Goal: Transaction & Acquisition: Purchase product/service

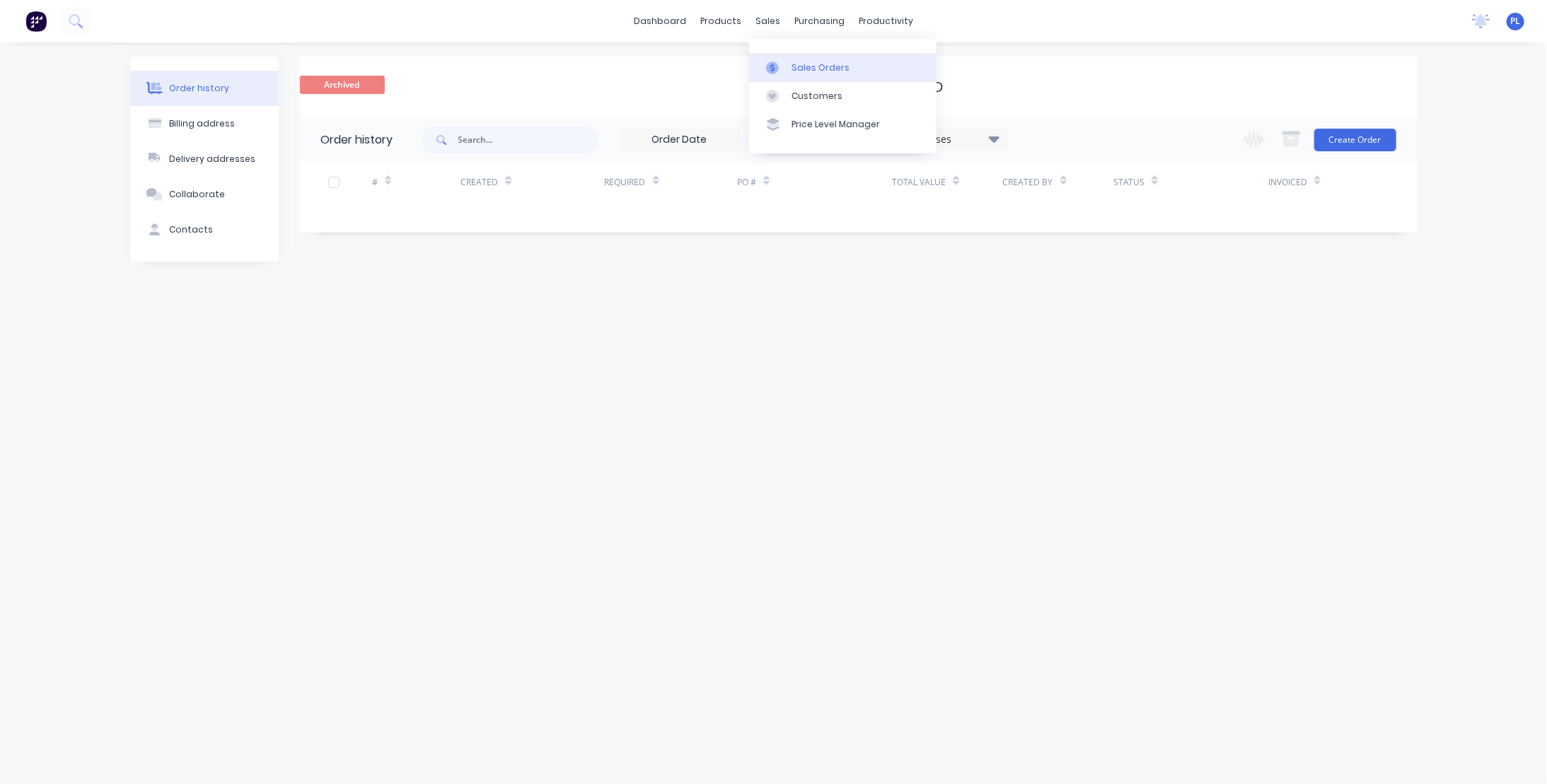
click at [809, 66] on div "Sales Orders" at bounding box center [821, 68] width 58 height 13
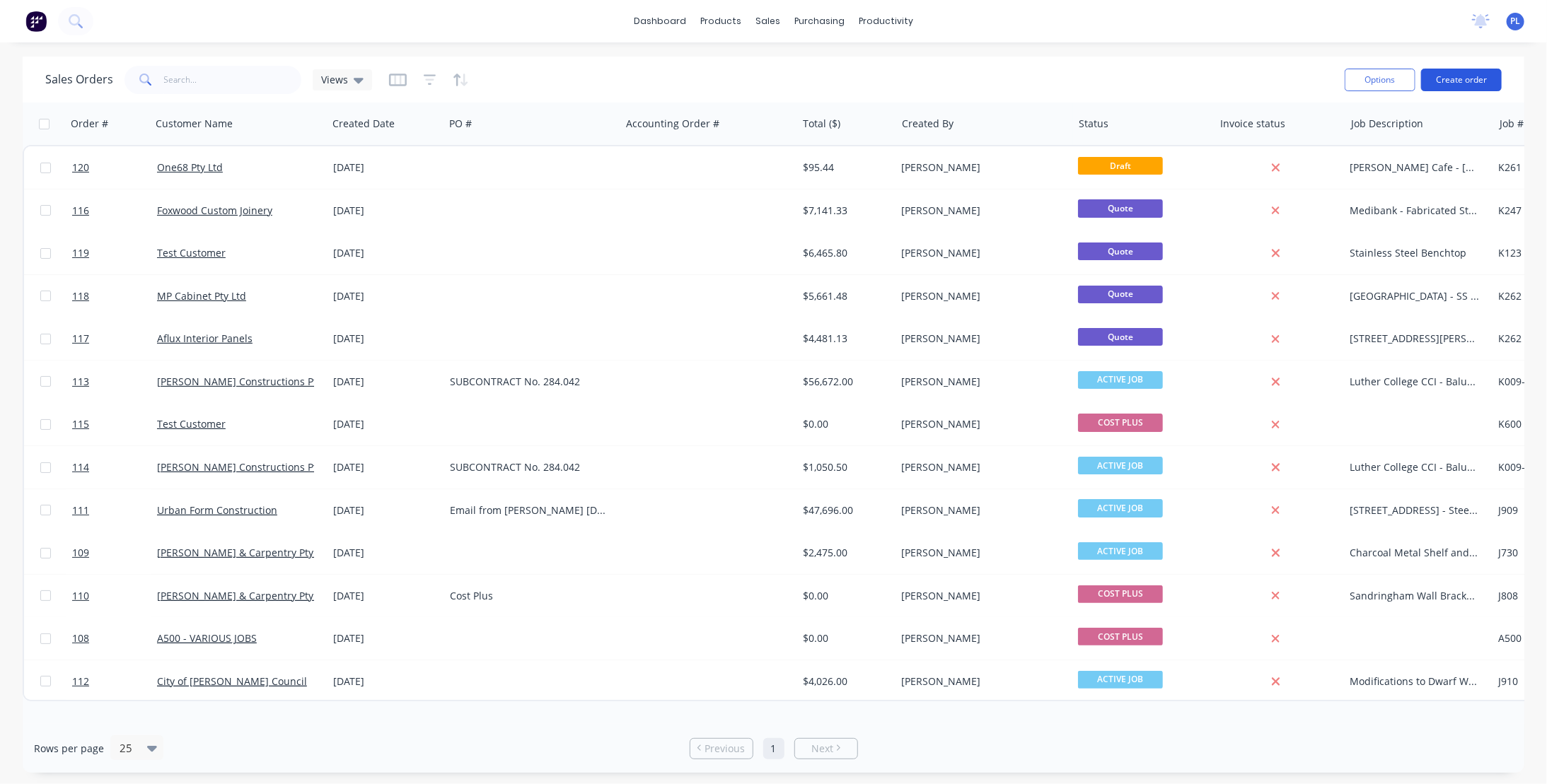
click at [1460, 76] on button "Create order" at bounding box center [1462, 80] width 81 height 23
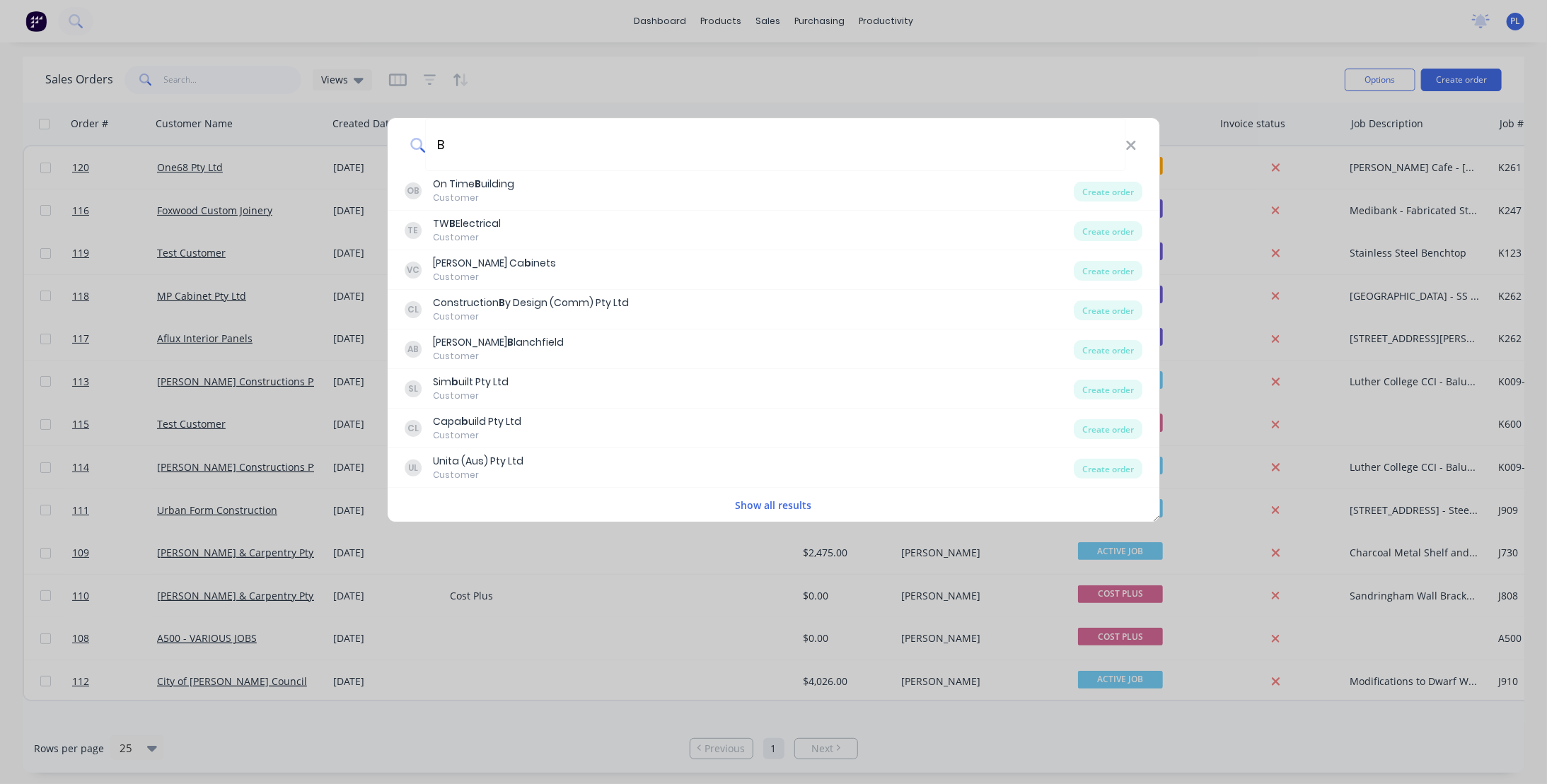
type input "B"
click at [751, 505] on button "Show all results" at bounding box center [774, 505] width 85 height 16
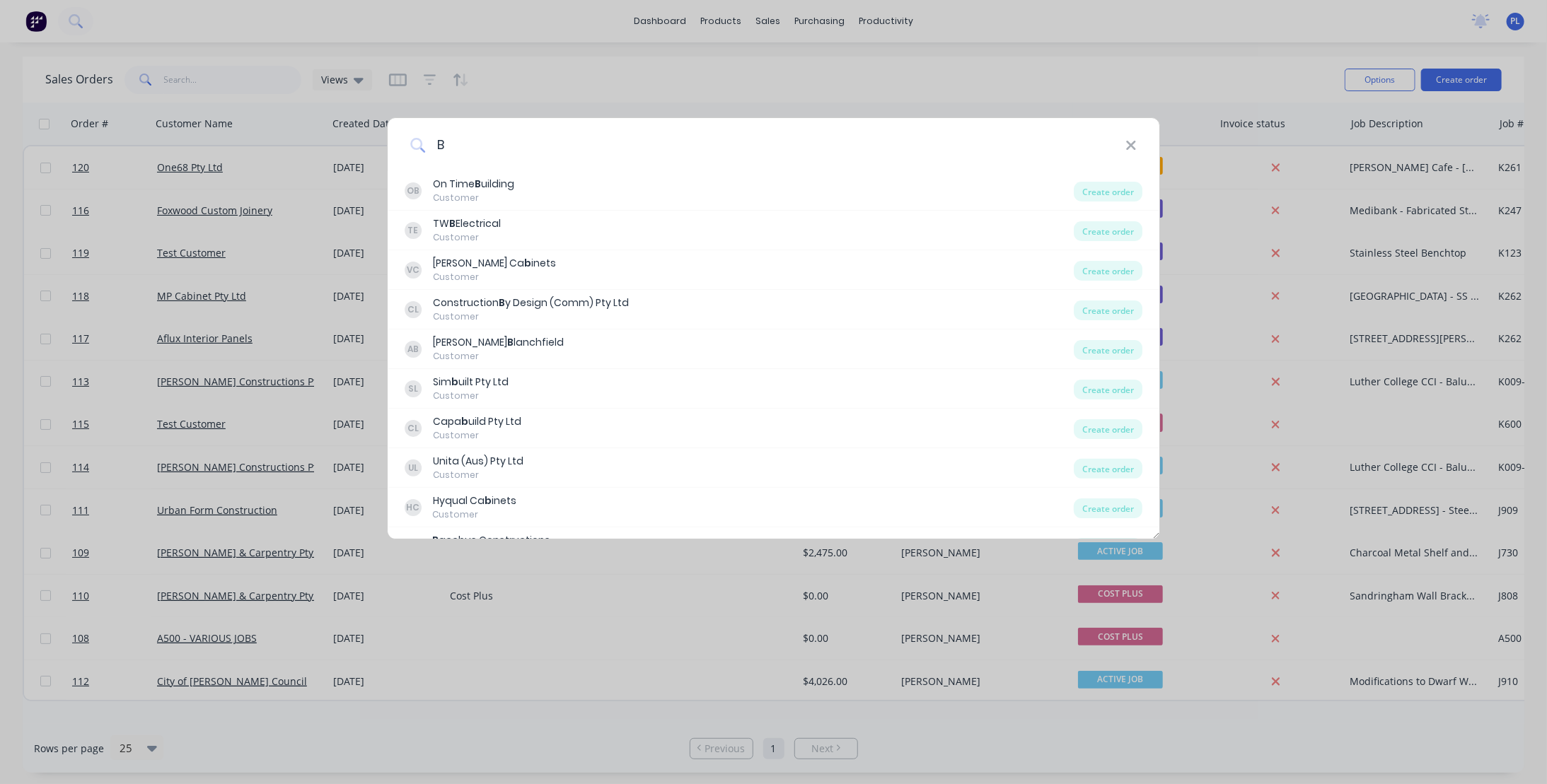
click at [457, 140] on input "B" at bounding box center [775, 145] width 700 height 53
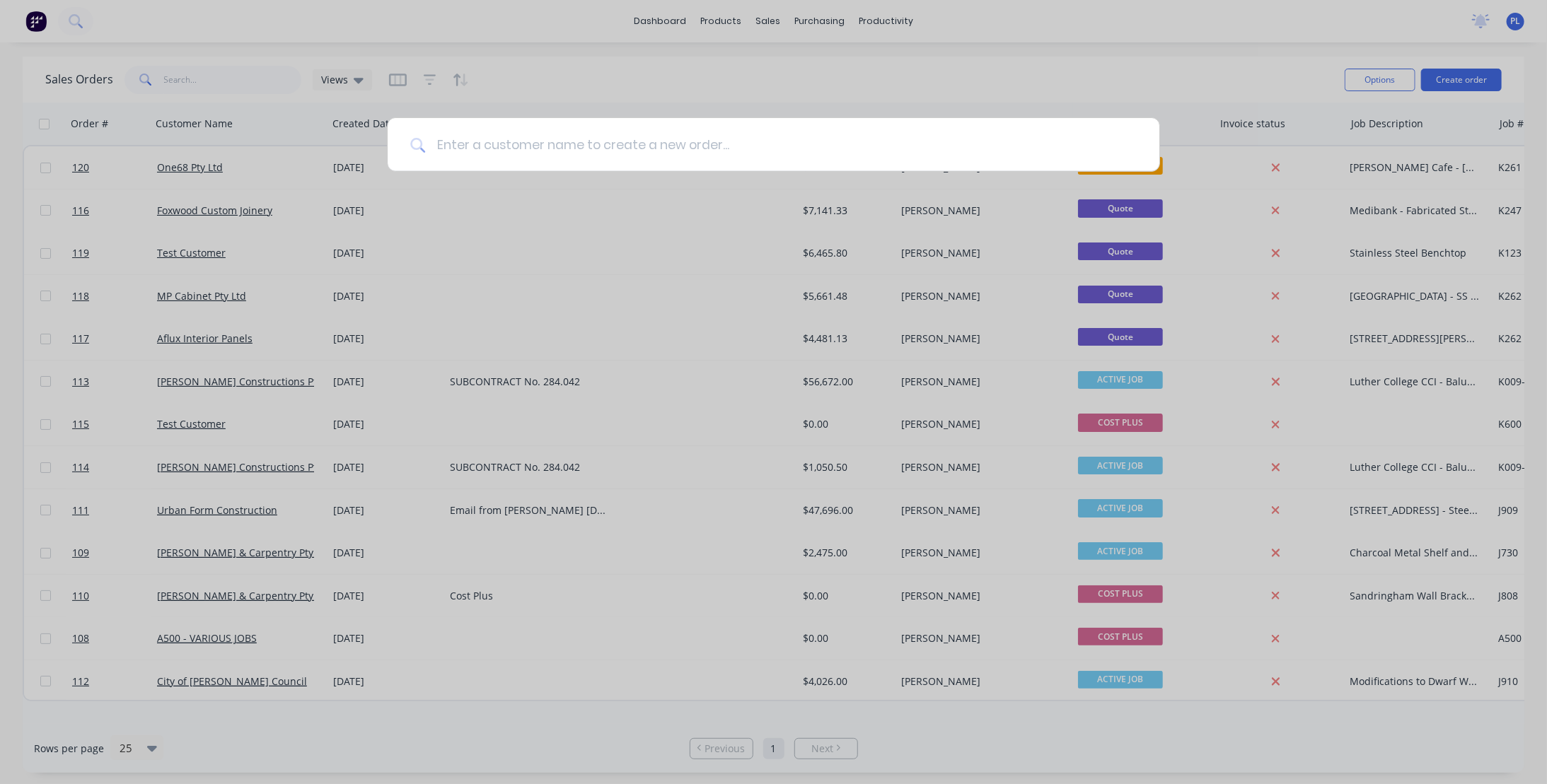
click at [455, 146] on input at bounding box center [780, 145] width 712 height 53
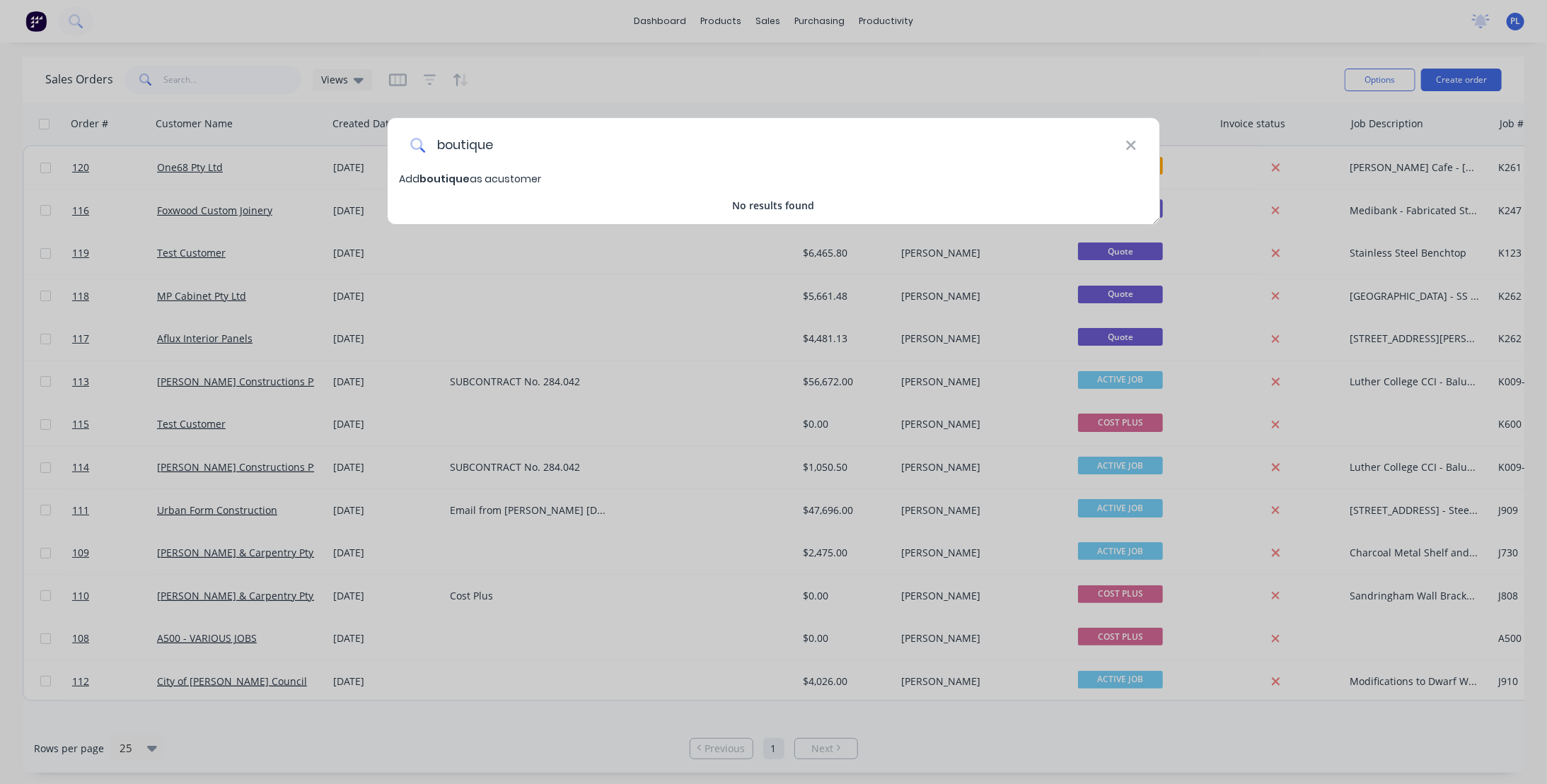
type input "boutique"
click at [504, 84] on div "boutique Add boutique as a customer No results found" at bounding box center [774, 392] width 1547 height 784
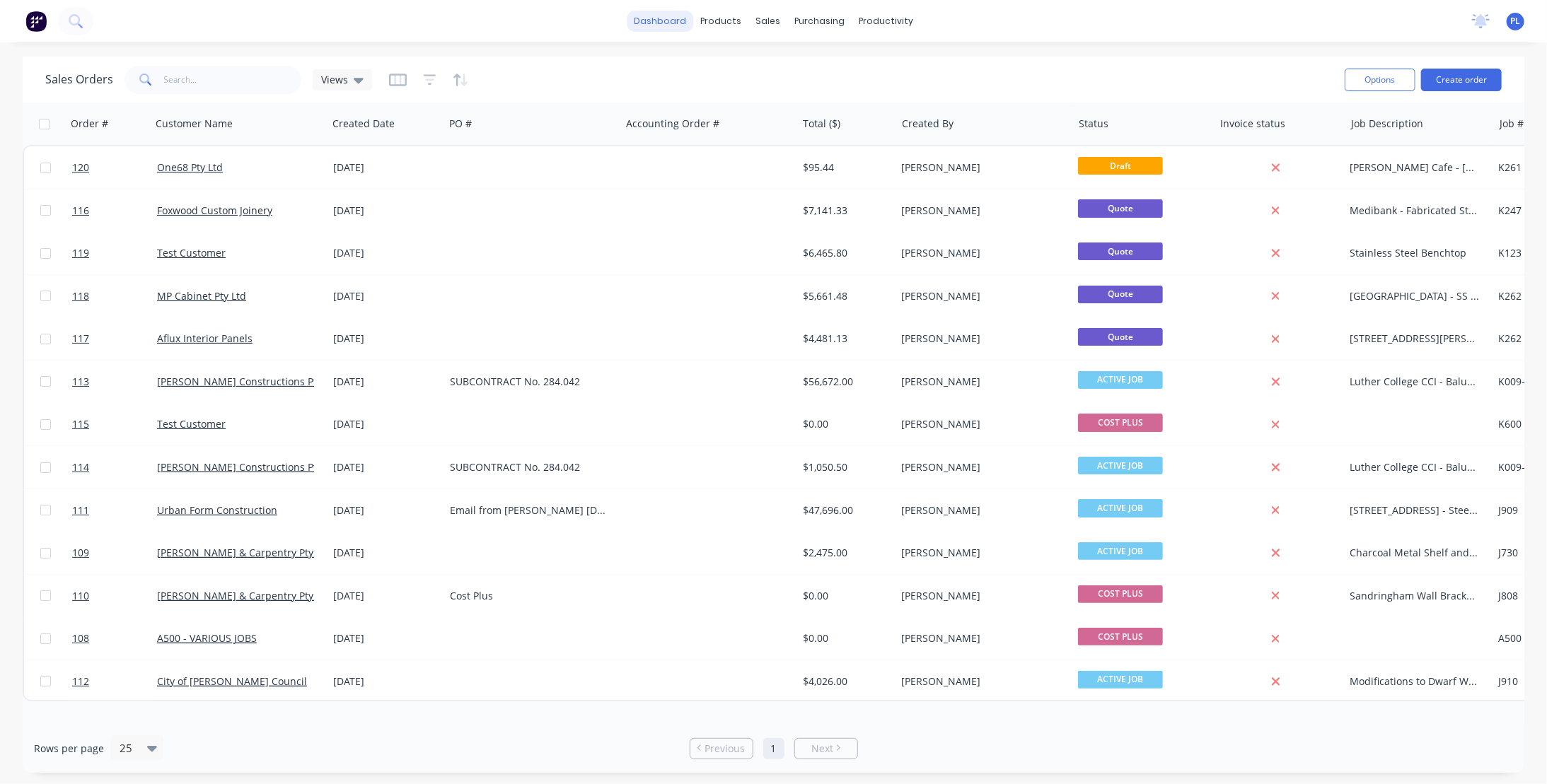
click at [671, 19] on link "dashboard" at bounding box center [659, 21] width 66 height 21
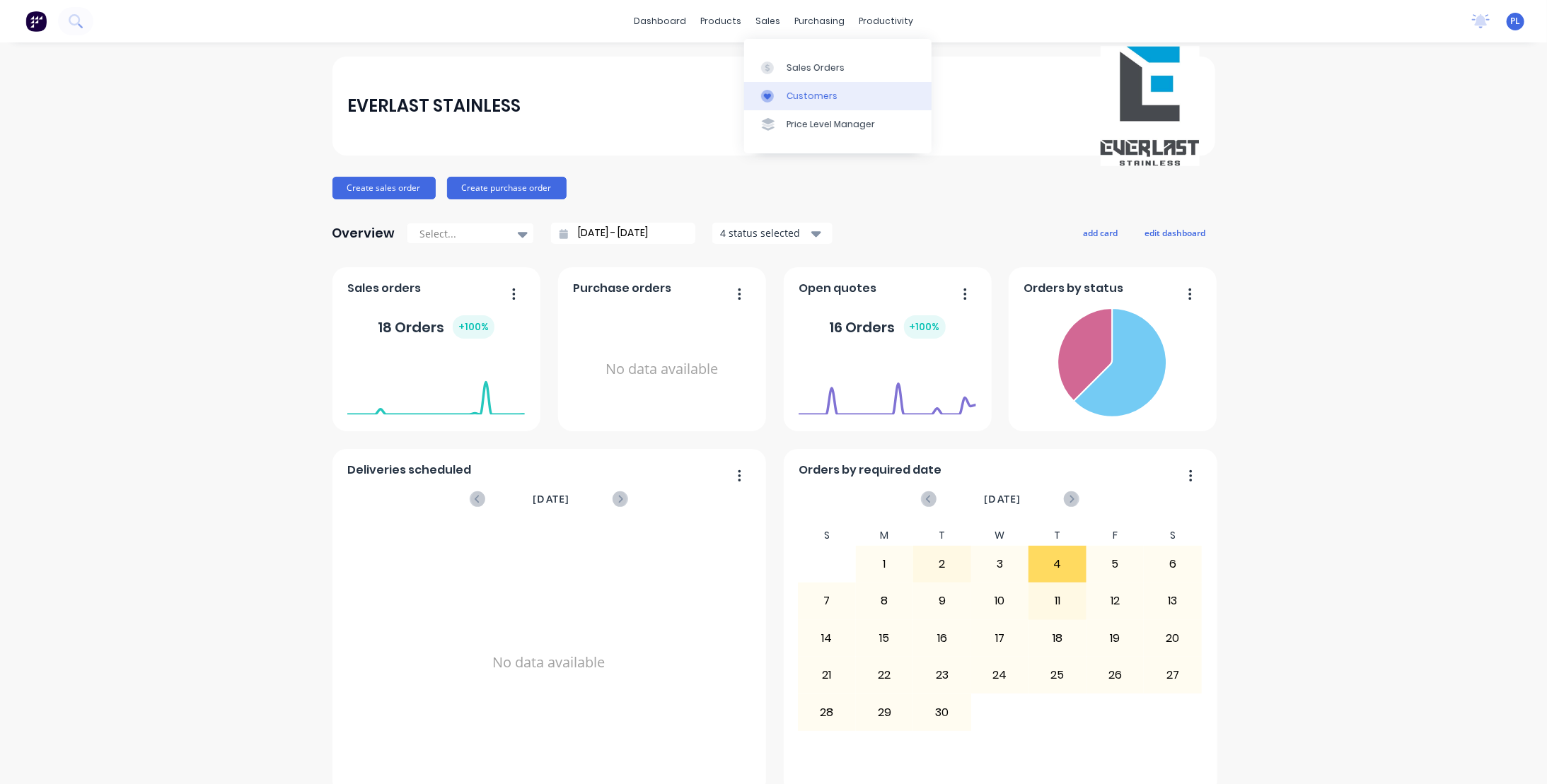
click at [801, 97] on div "Customers" at bounding box center [812, 96] width 51 height 13
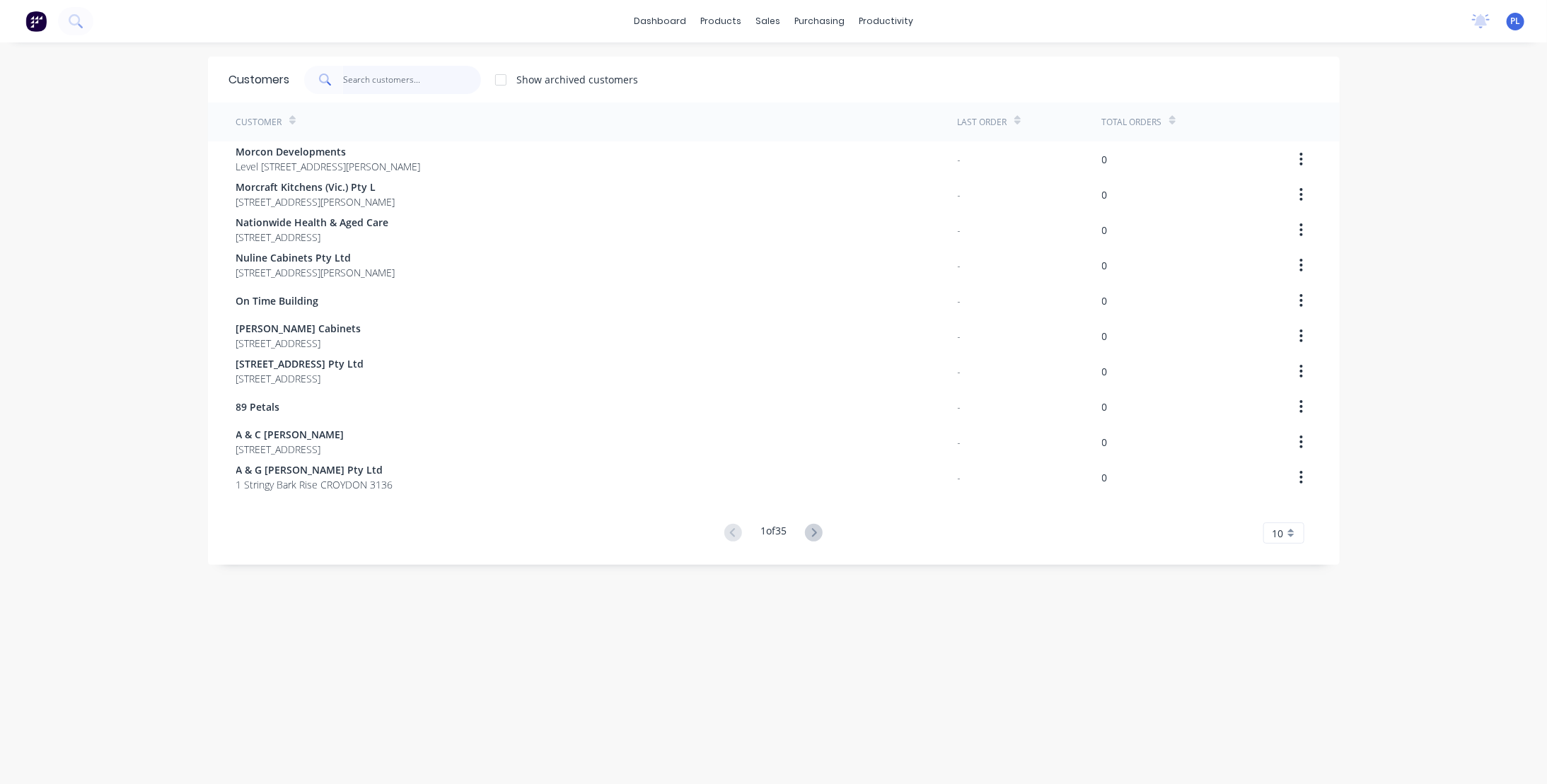
click at [378, 77] on input "text" at bounding box center [412, 79] width 138 height 28
type input "b"
drag, startPoint x: 497, startPoint y: 78, endPoint x: 504, endPoint y: 94, distance: 17.5
click at [498, 79] on div at bounding box center [500, 79] width 28 height 28
click at [498, 75] on div at bounding box center [500, 79] width 28 height 28
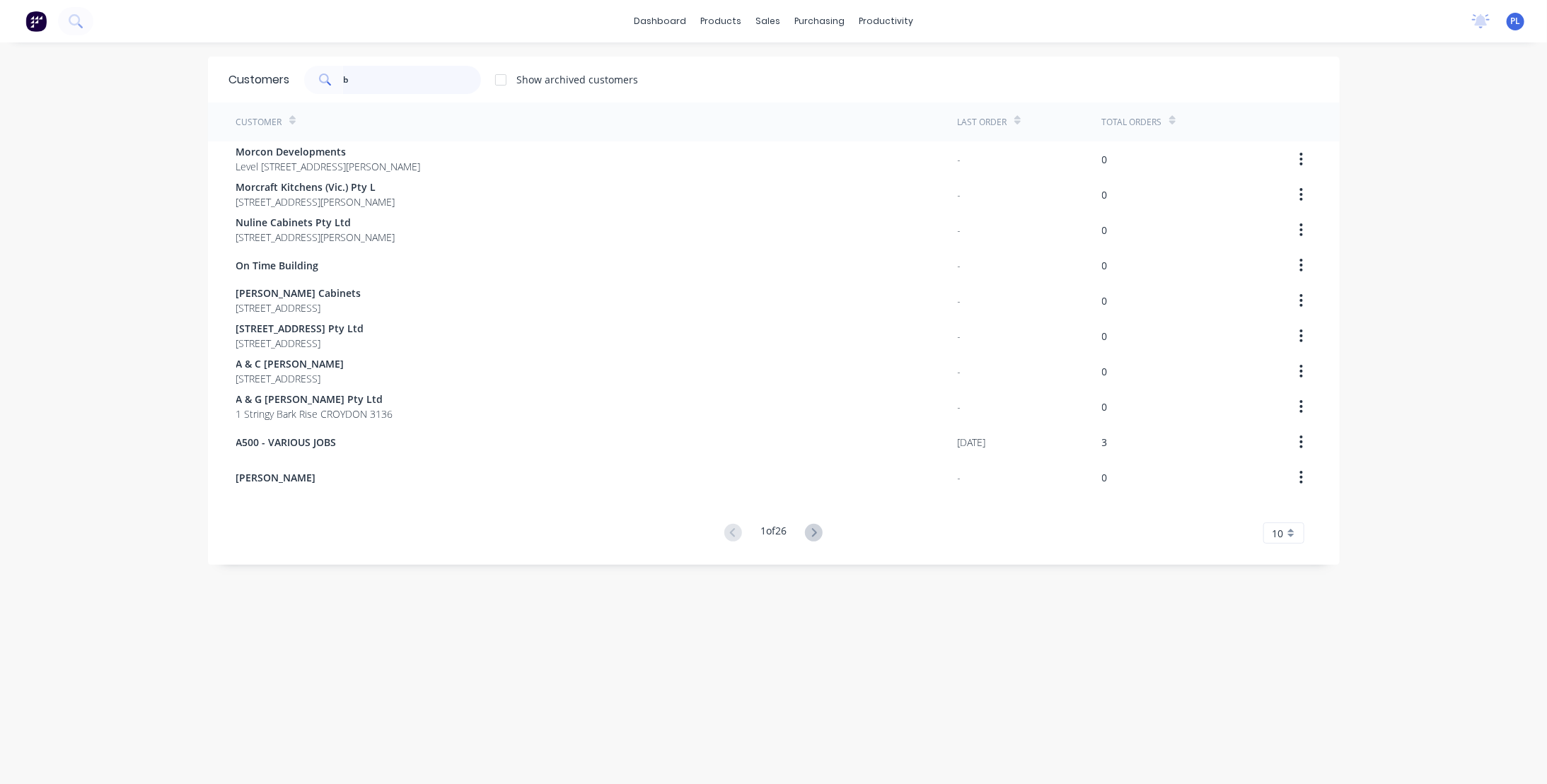
click at [397, 81] on input "b" at bounding box center [412, 79] width 138 height 28
drag, startPoint x: 359, startPoint y: 84, endPoint x: 305, endPoint y: 81, distance: 54.1
click at [305, 81] on div "b" at bounding box center [393, 79] width 177 height 28
click at [114, 461] on div "dashboard products sales purchasing productivity dashboard products Product Cat…" at bounding box center [774, 392] width 1547 height 784
click at [815, 532] on icon at bounding box center [813, 532] width 18 height 18
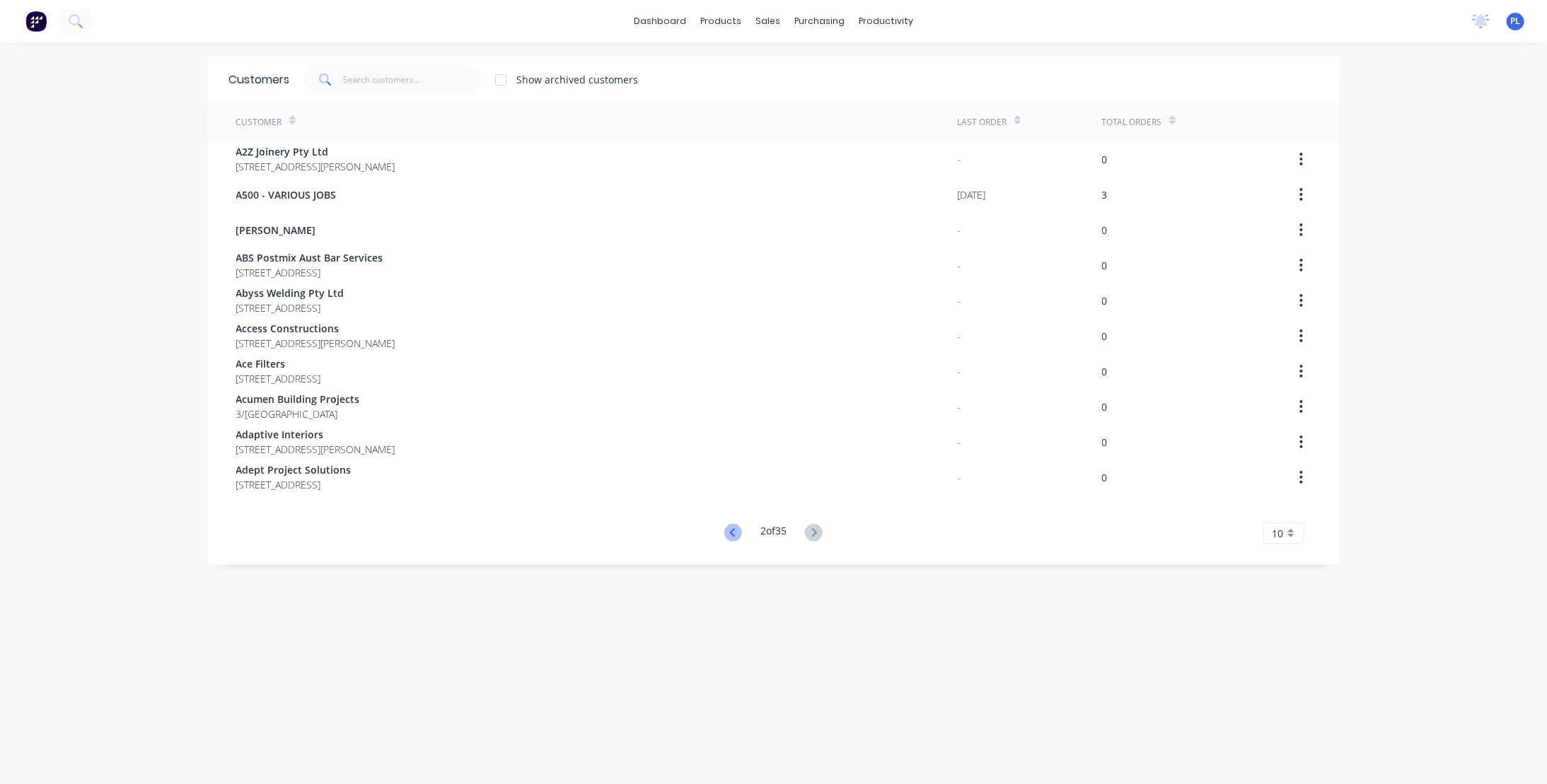
click at [724, 533] on icon at bounding box center [732, 532] width 18 height 18
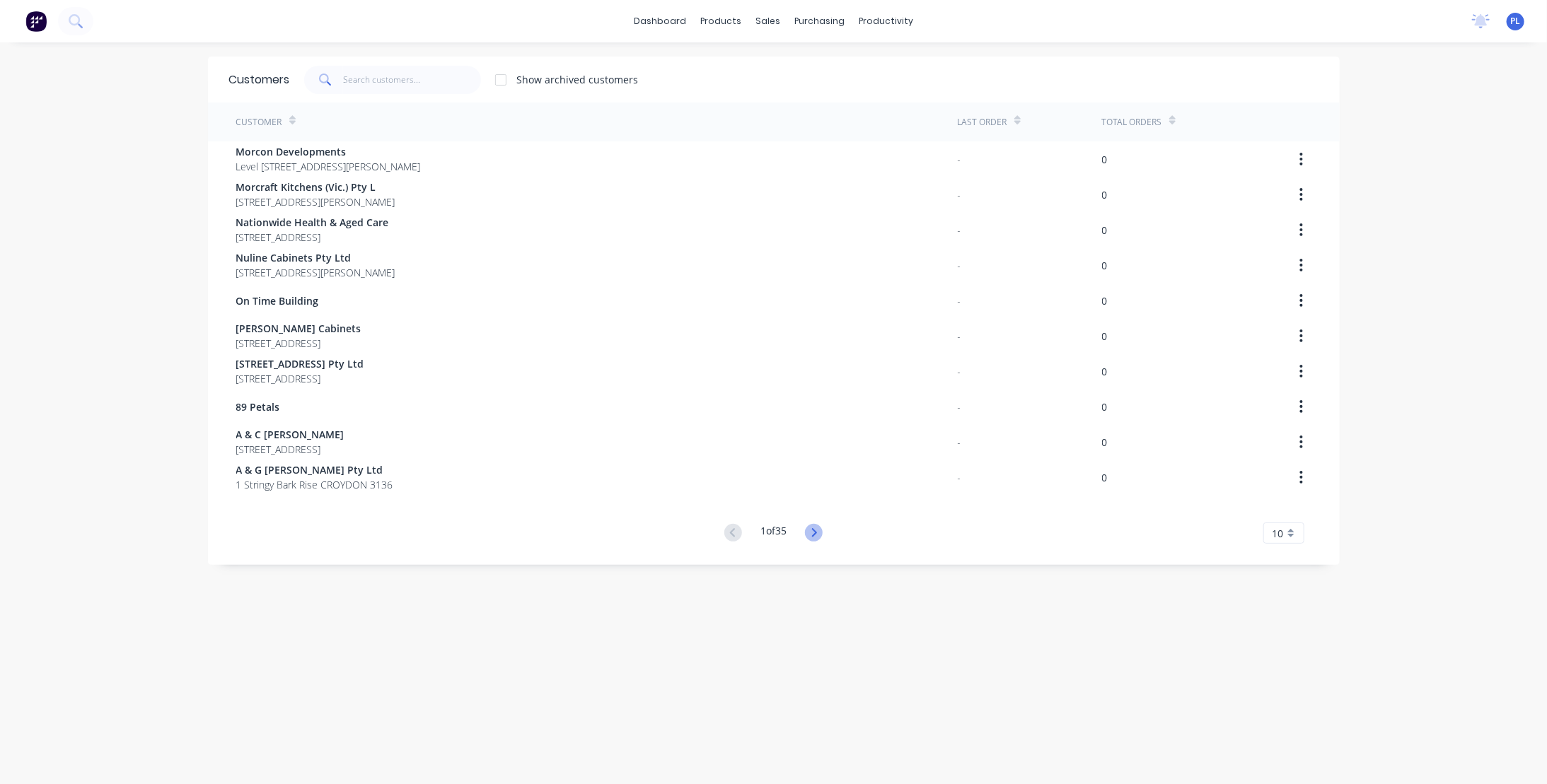
click at [809, 534] on icon at bounding box center [813, 532] width 18 height 18
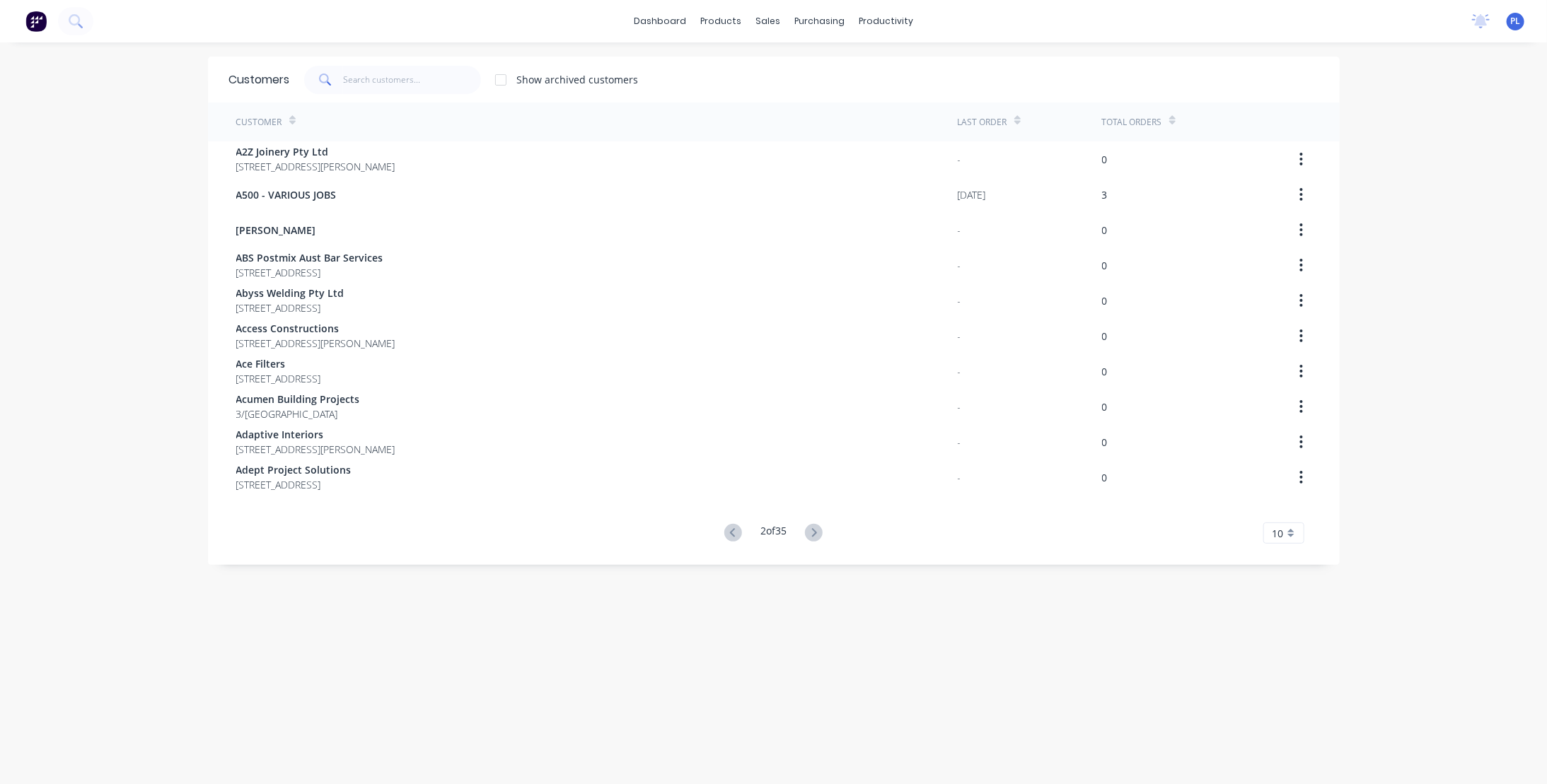
click at [809, 534] on icon at bounding box center [813, 532] width 18 height 18
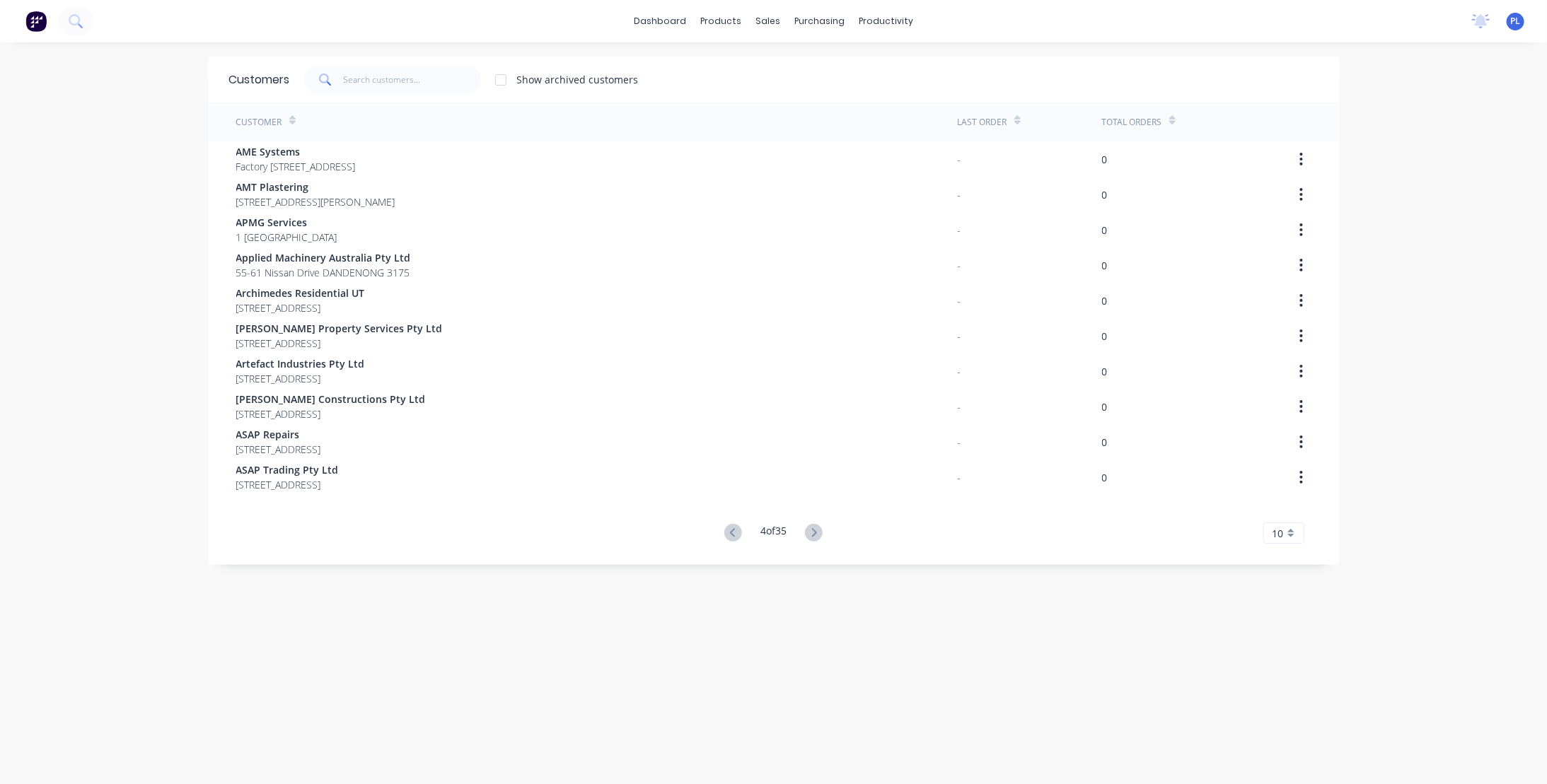
click at [809, 534] on icon at bounding box center [813, 532] width 18 height 18
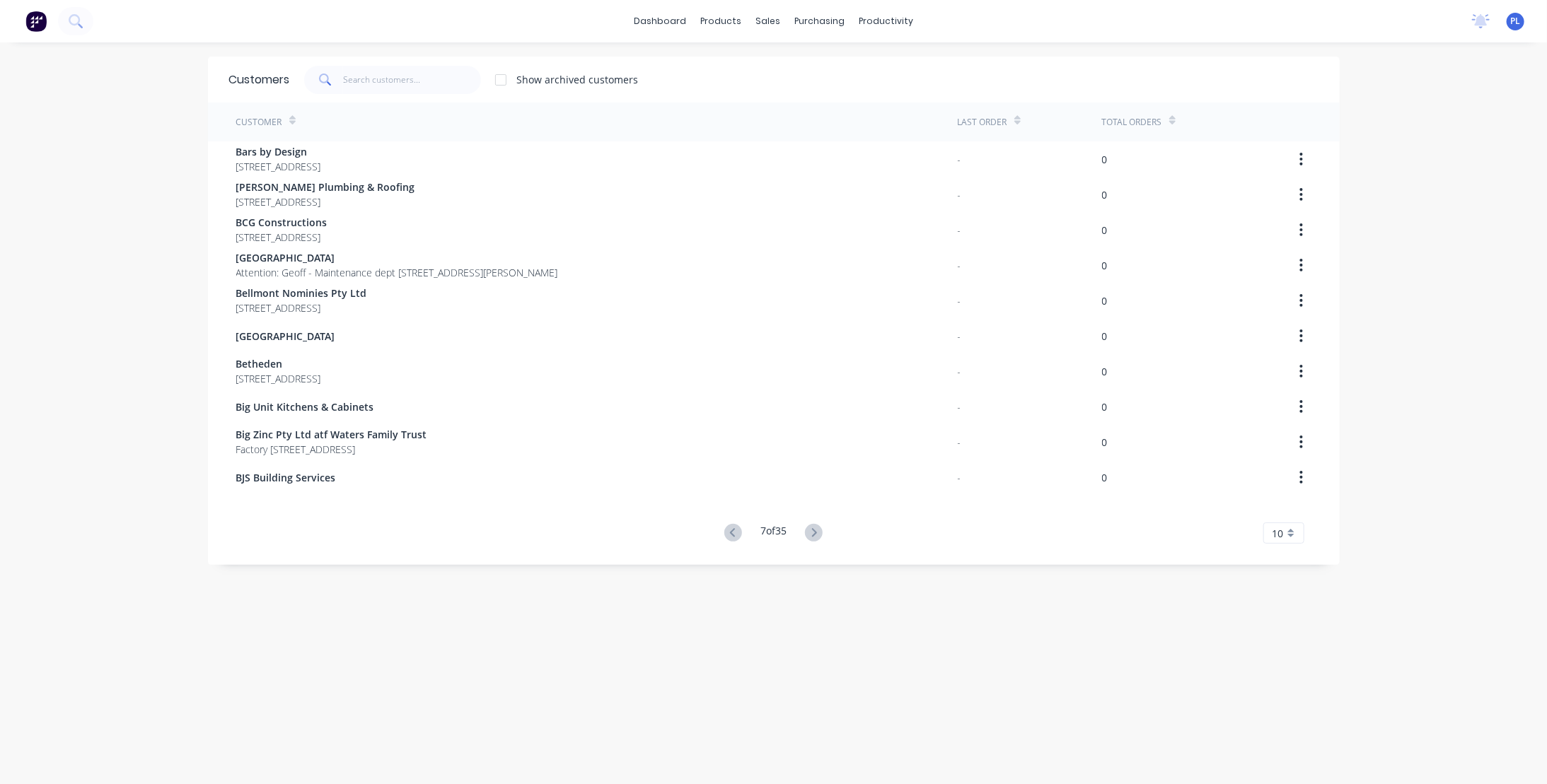
click at [809, 534] on icon at bounding box center [813, 532] width 18 height 18
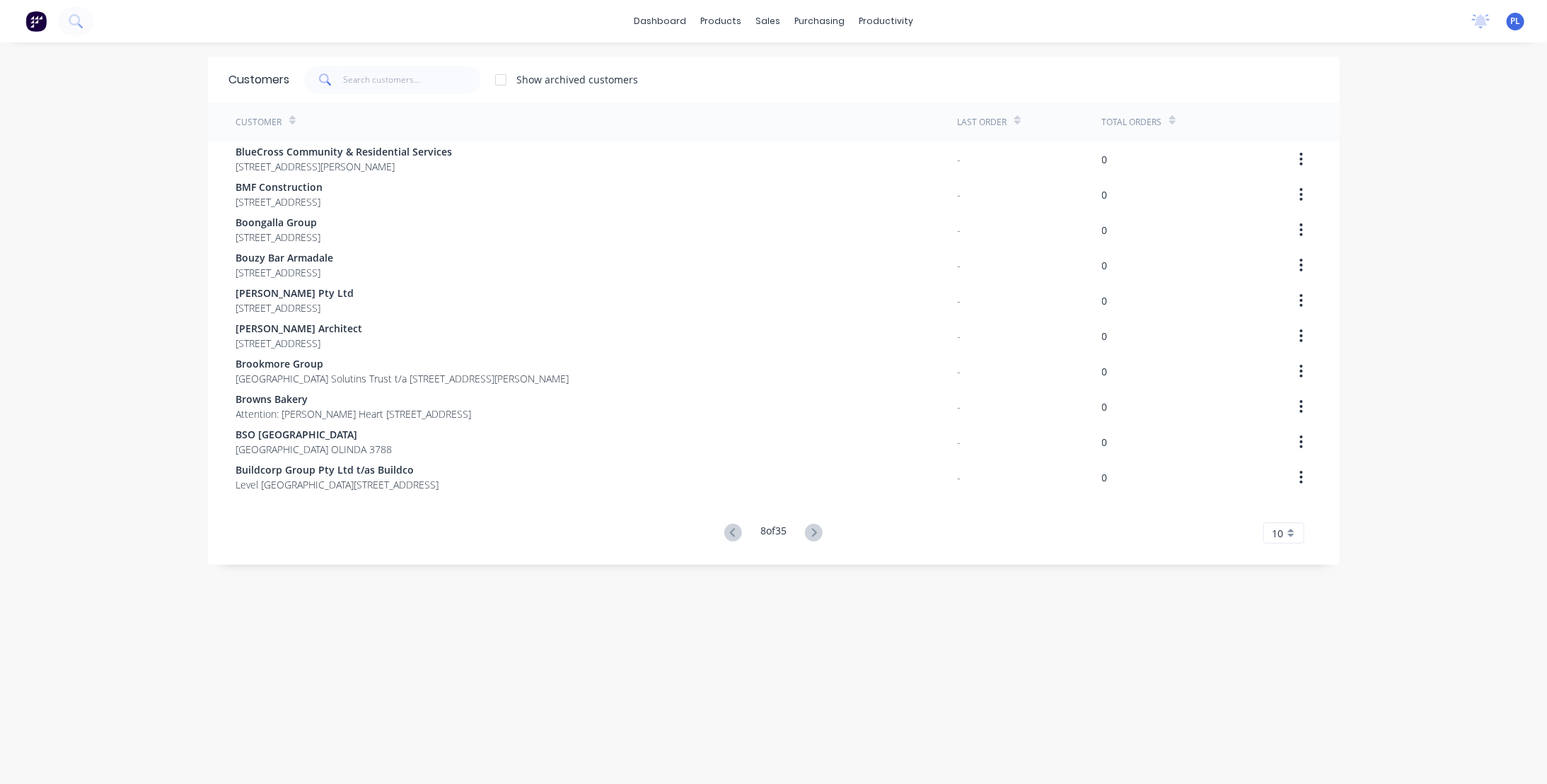
click at [809, 534] on icon at bounding box center [813, 532] width 18 height 18
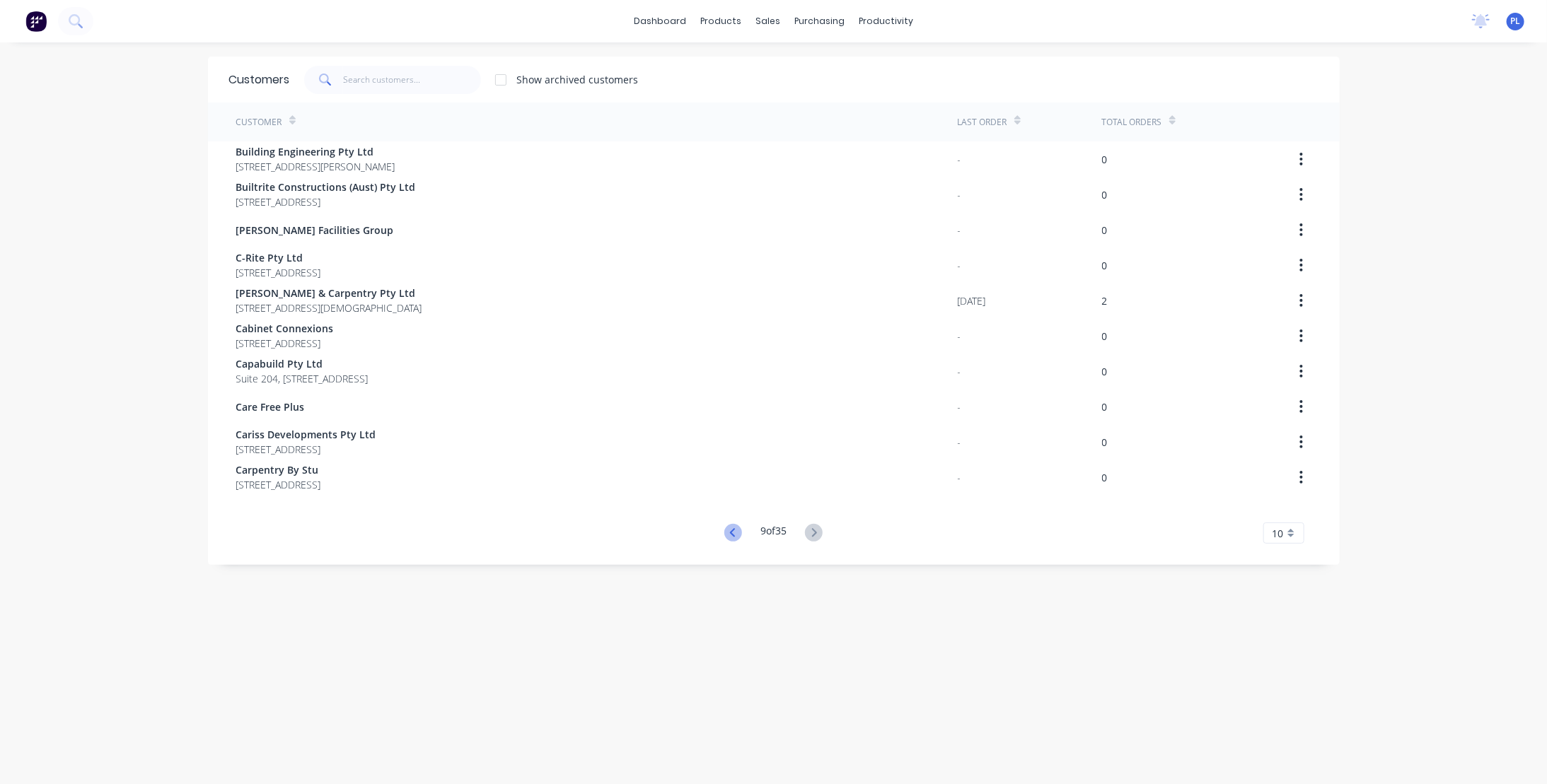
click at [730, 531] on icon at bounding box center [732, 532] width 5 height 8
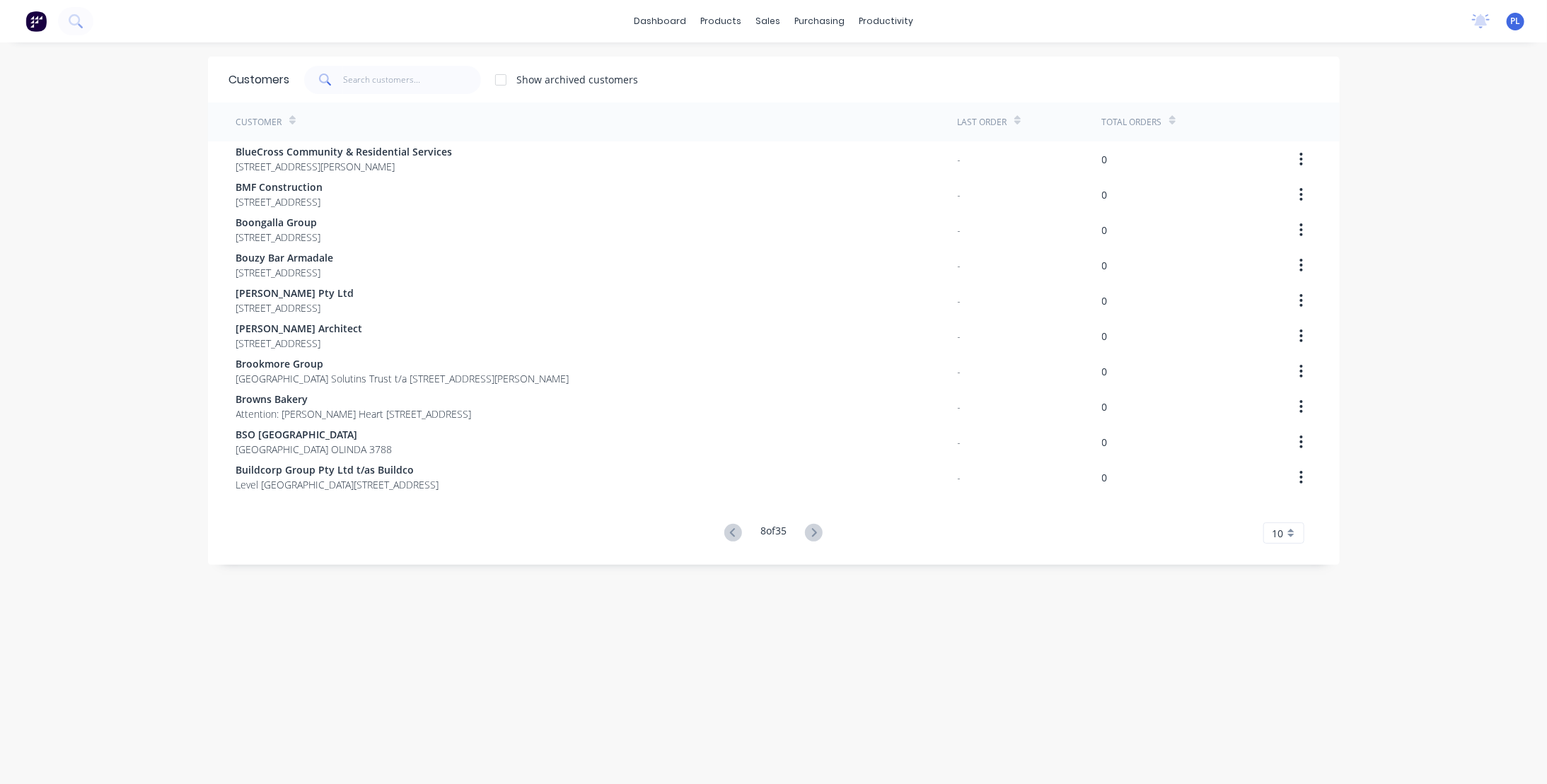
click at [730, 531] on icon at bounding box center [732, 532] width 5 height 8
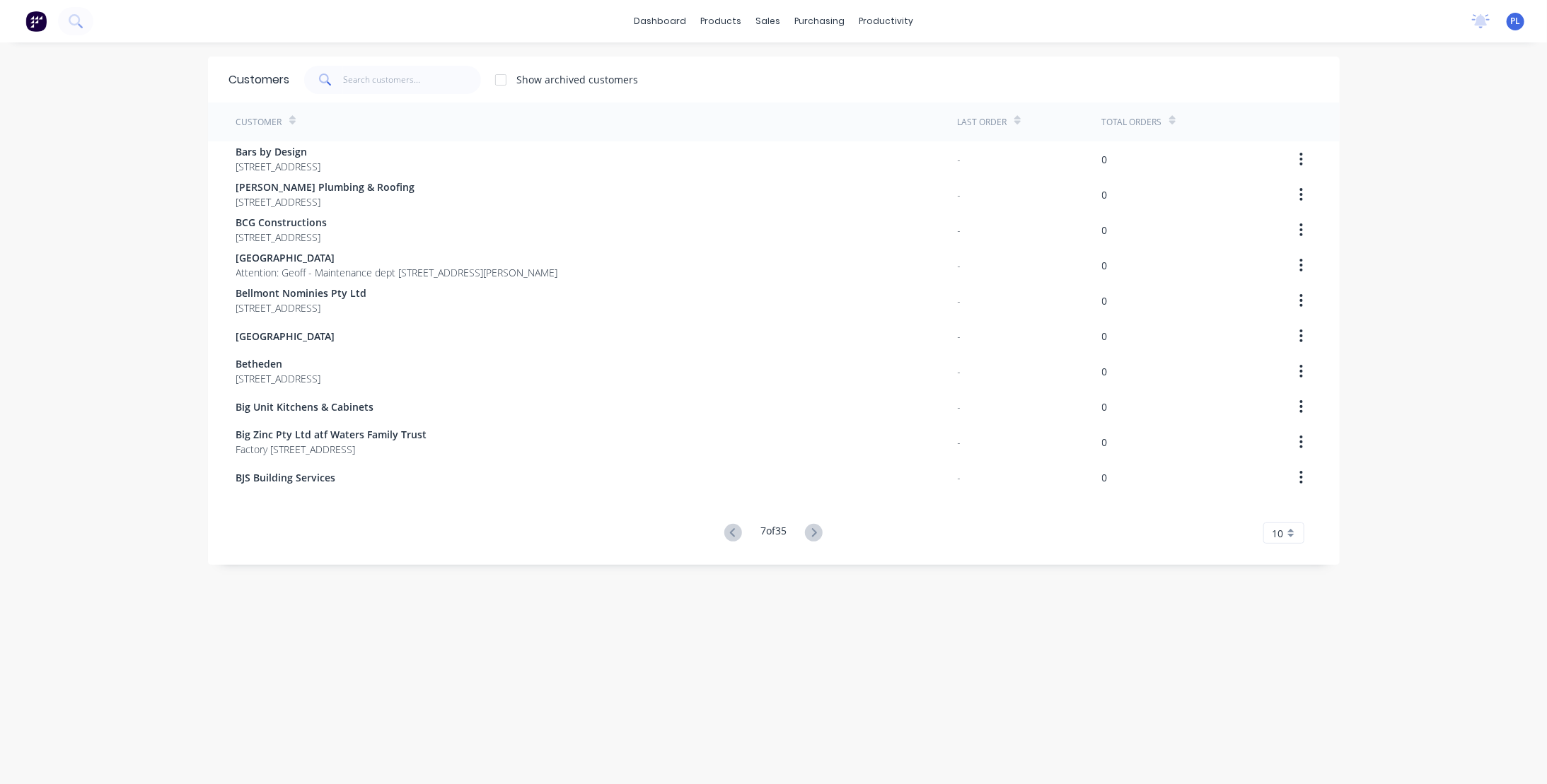
click at [730, 531] on icon at bounding box center [732, 532] width 5 height 8
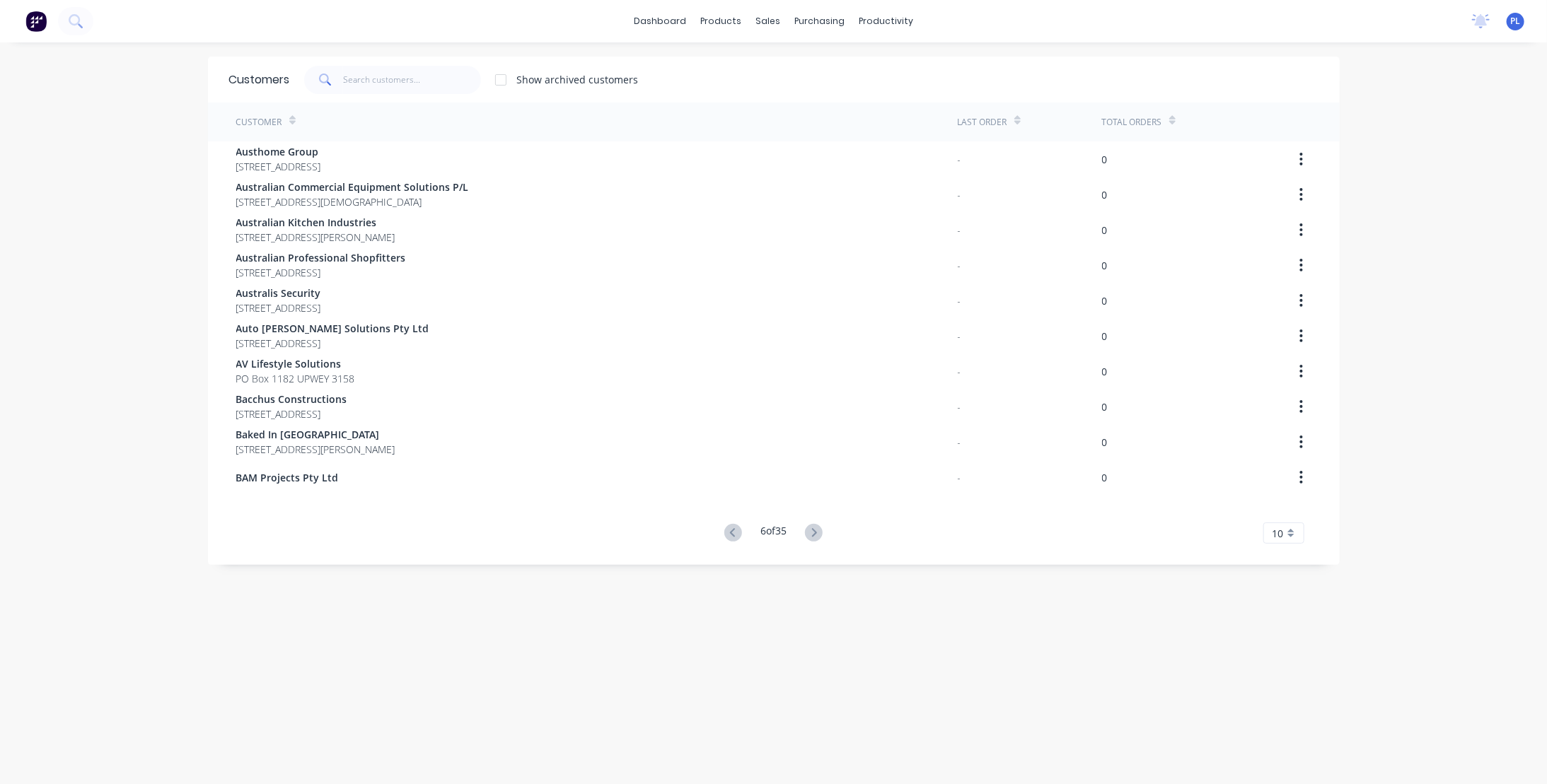
click at [730, 531] on icon at bounding box center [732, 532] width 5 height 8
click at [806, 534] on icon at bounding box center [813, 532] width 18 height 18
click at [807, 534] on icon at bounding box center [813, 532] width 18 height 18
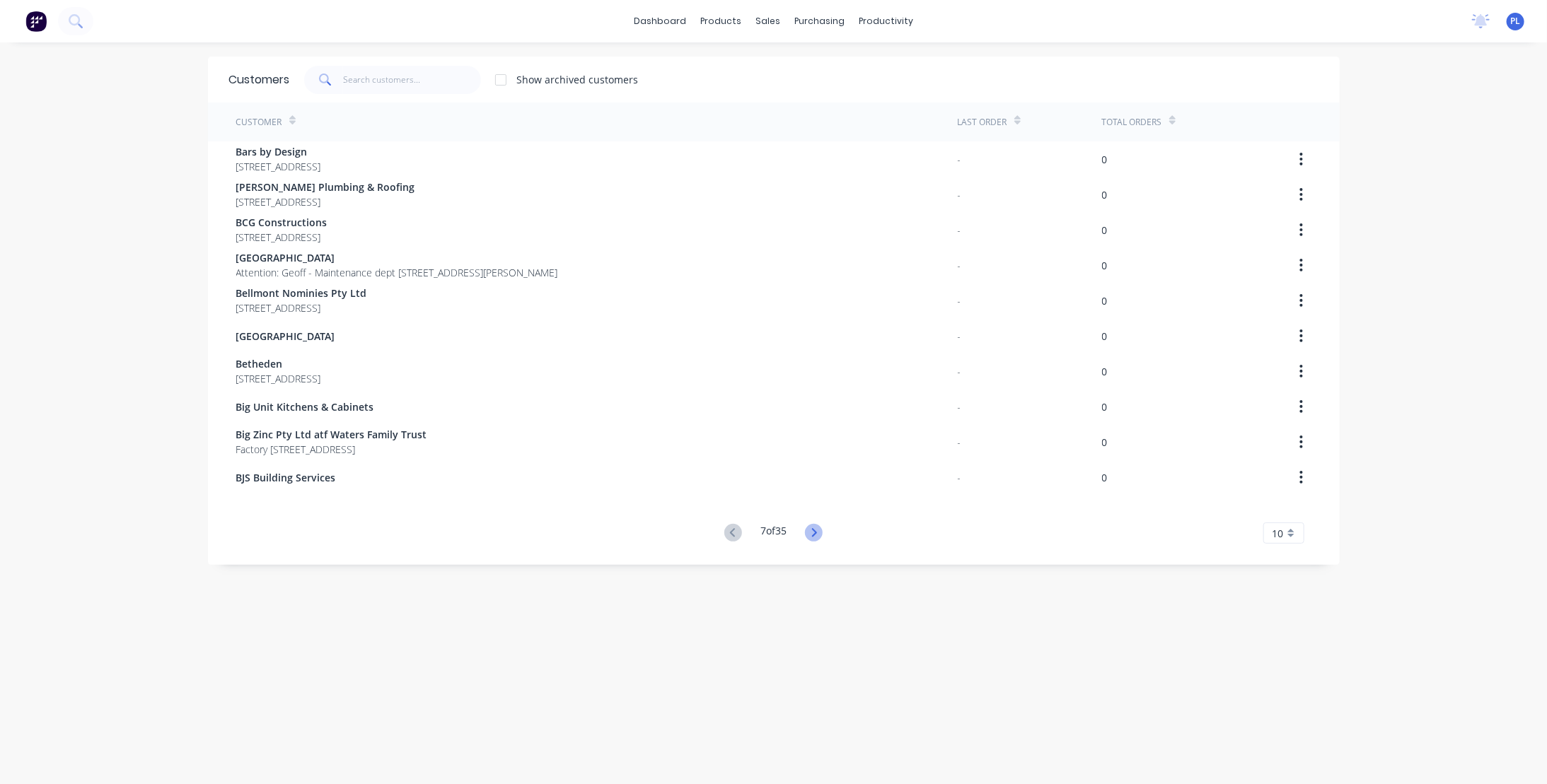
click at [808, 535] on icon at bounding box center [813, 532] width 18 height 18
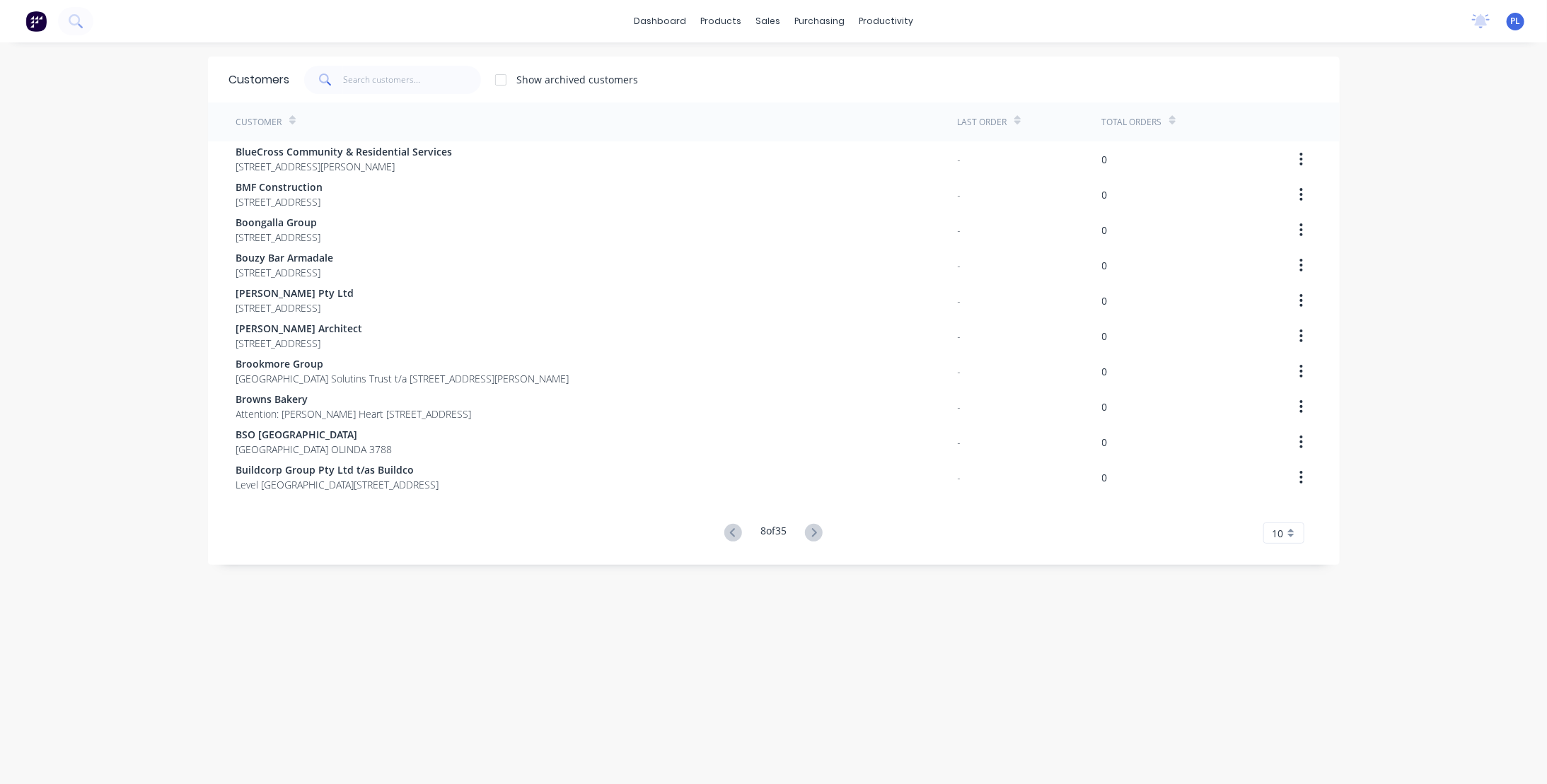
click at [808, 535] on icon at bounding box center [813, 532] width 18 height 18
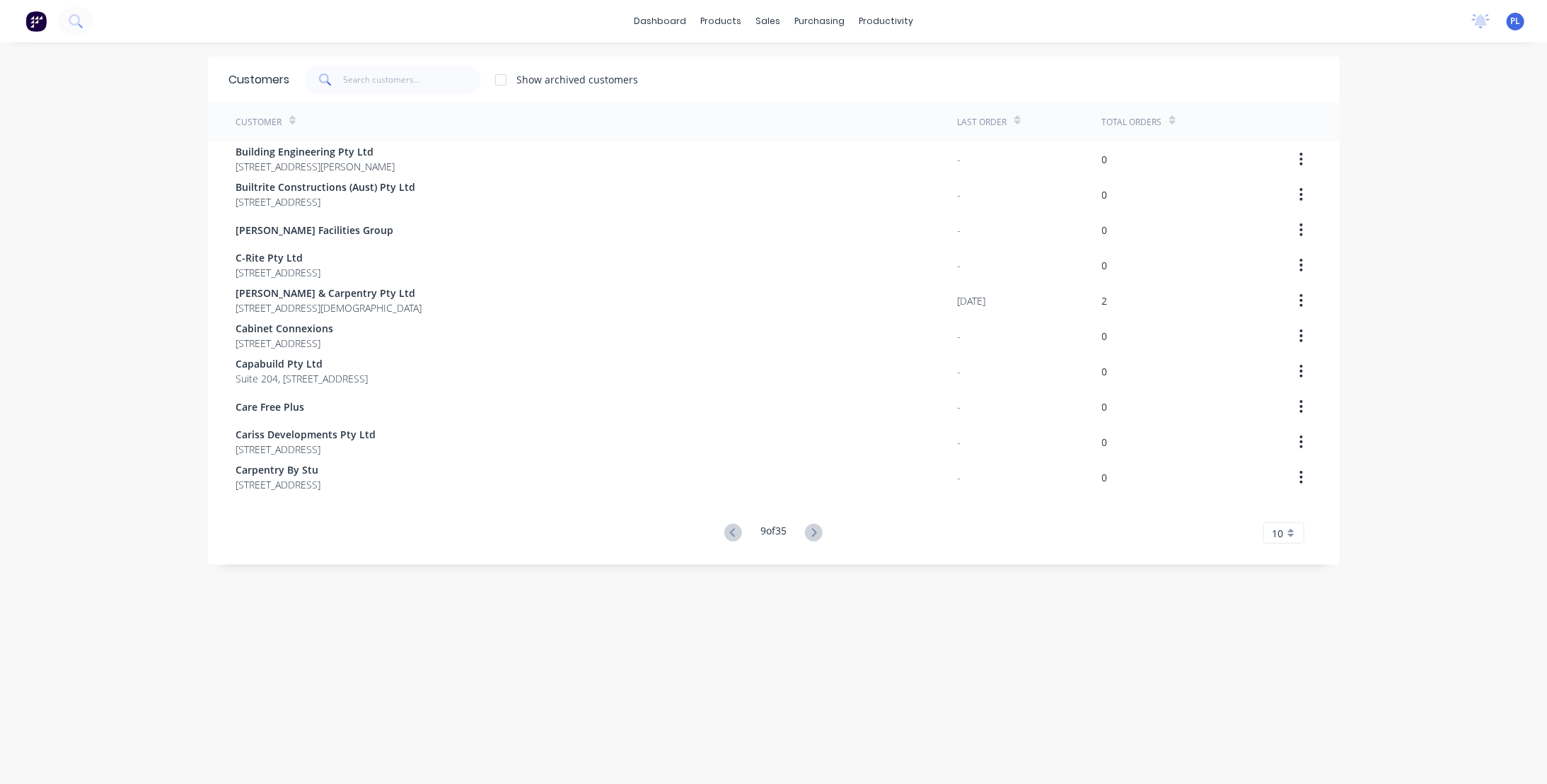
click at [365, 648] on div "Customers Show archived customers Customer Last Order Total Orders Building Eng…" at bounding box center [774, 427] width 1132 height 742
click at [362, 83] on input "text" at bounding box center [412, 79] width 138 height 28
click at [807, 101] on div "Customers" at bounding box center [812, 96] width 51 height 13
drag, startPoint x: 713, startPoint y: 572, endPoint x: 733, endPoint y: 559, distance: 23.9
click at [714, 571] on div "Customers Show archived customers Customer Last Order Total Orders Building Eng…" at bounding box center [774, 427] width 1132 height 742
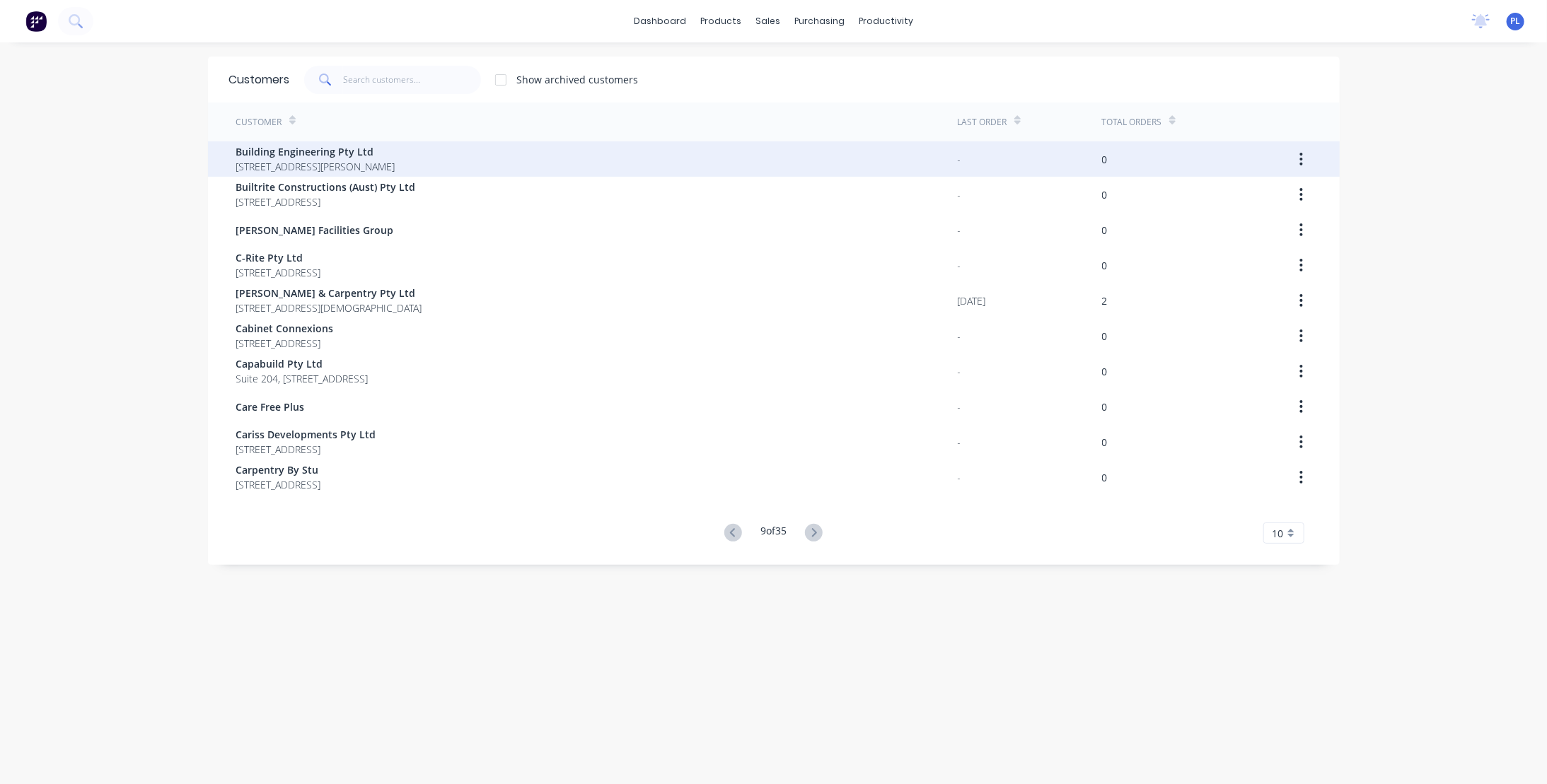
click at [1300, 159] on icon "button" at bounding box center [1302, 159] width 3 height 13
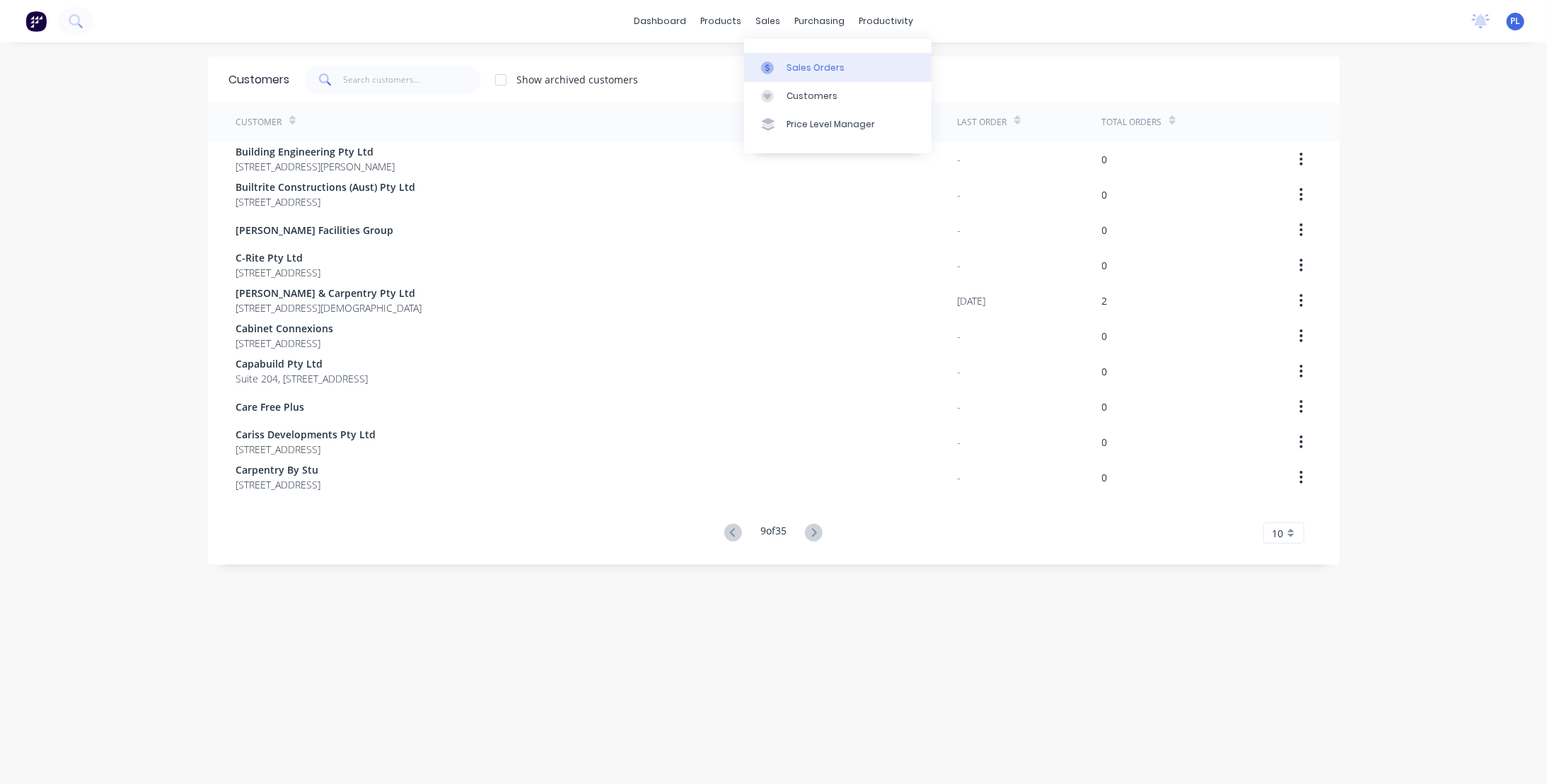
click at [810, 65] on div "Sales Orders" at bounding box center [815, 68] width 58 height 13
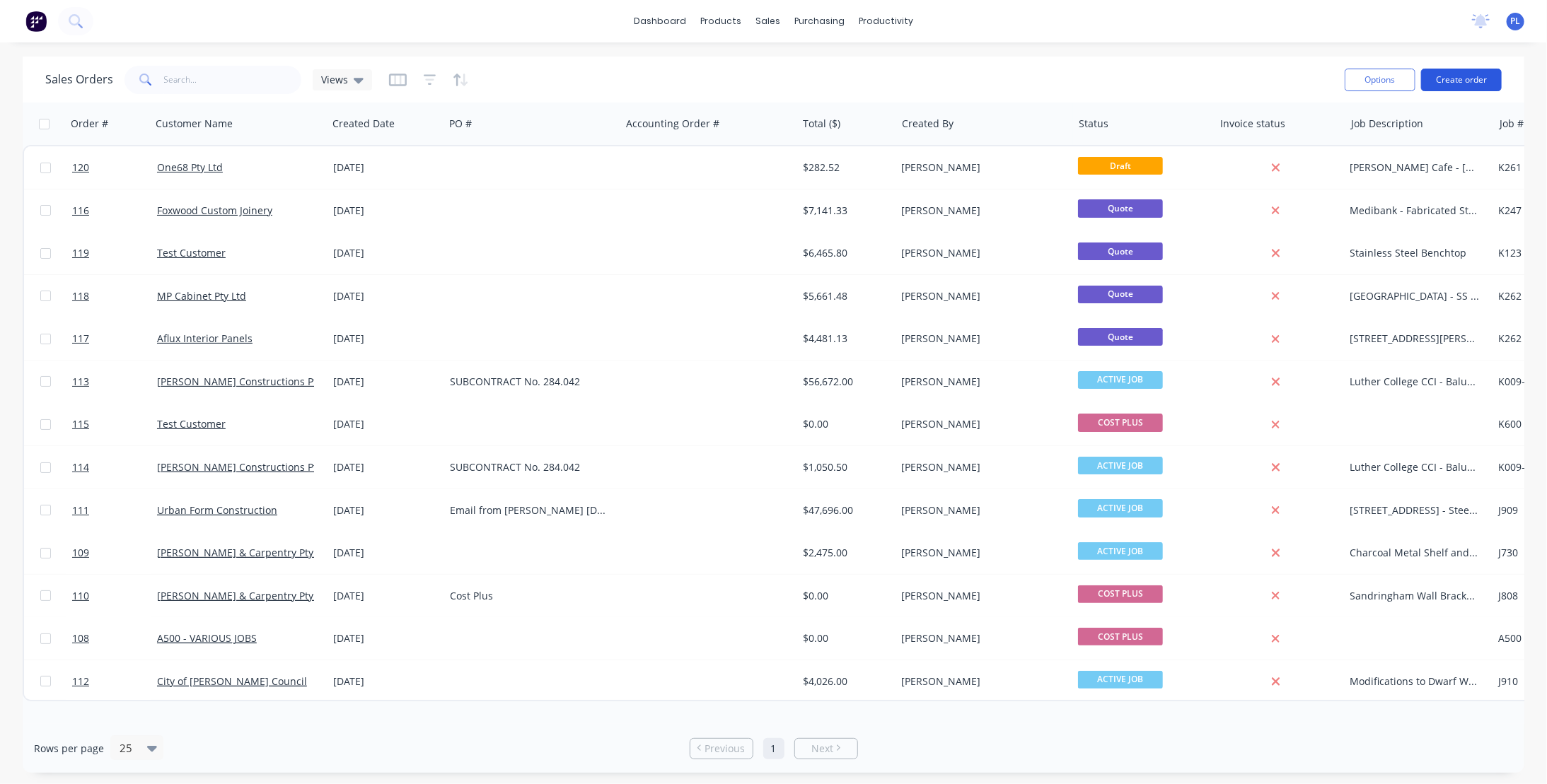
click at [1460, 79] on button "Create order" at bounding box center [1462, 80] width 81 height 23
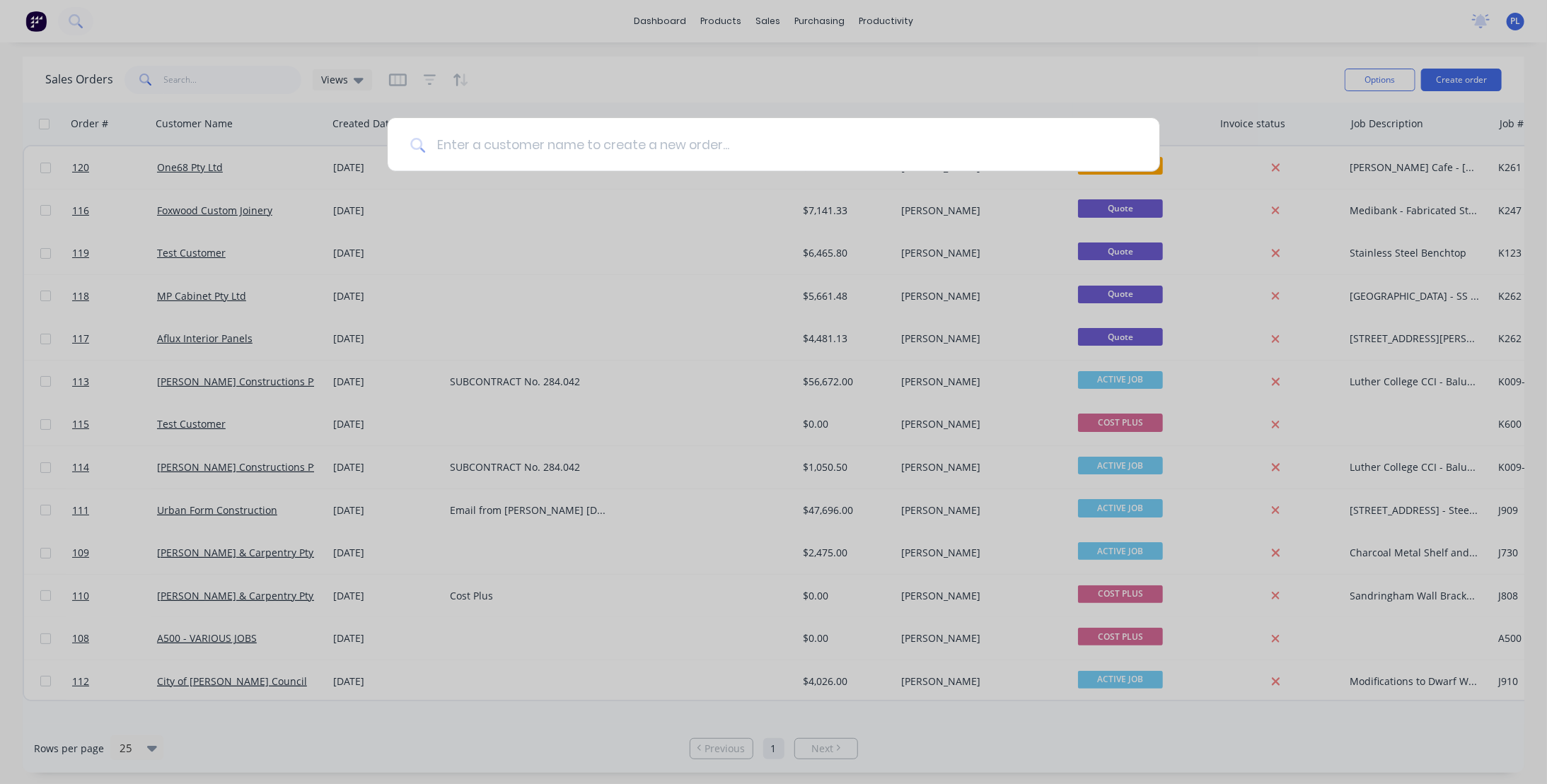
click at [454, 151] on input at bounding box center [780, 145] width 712 height 53
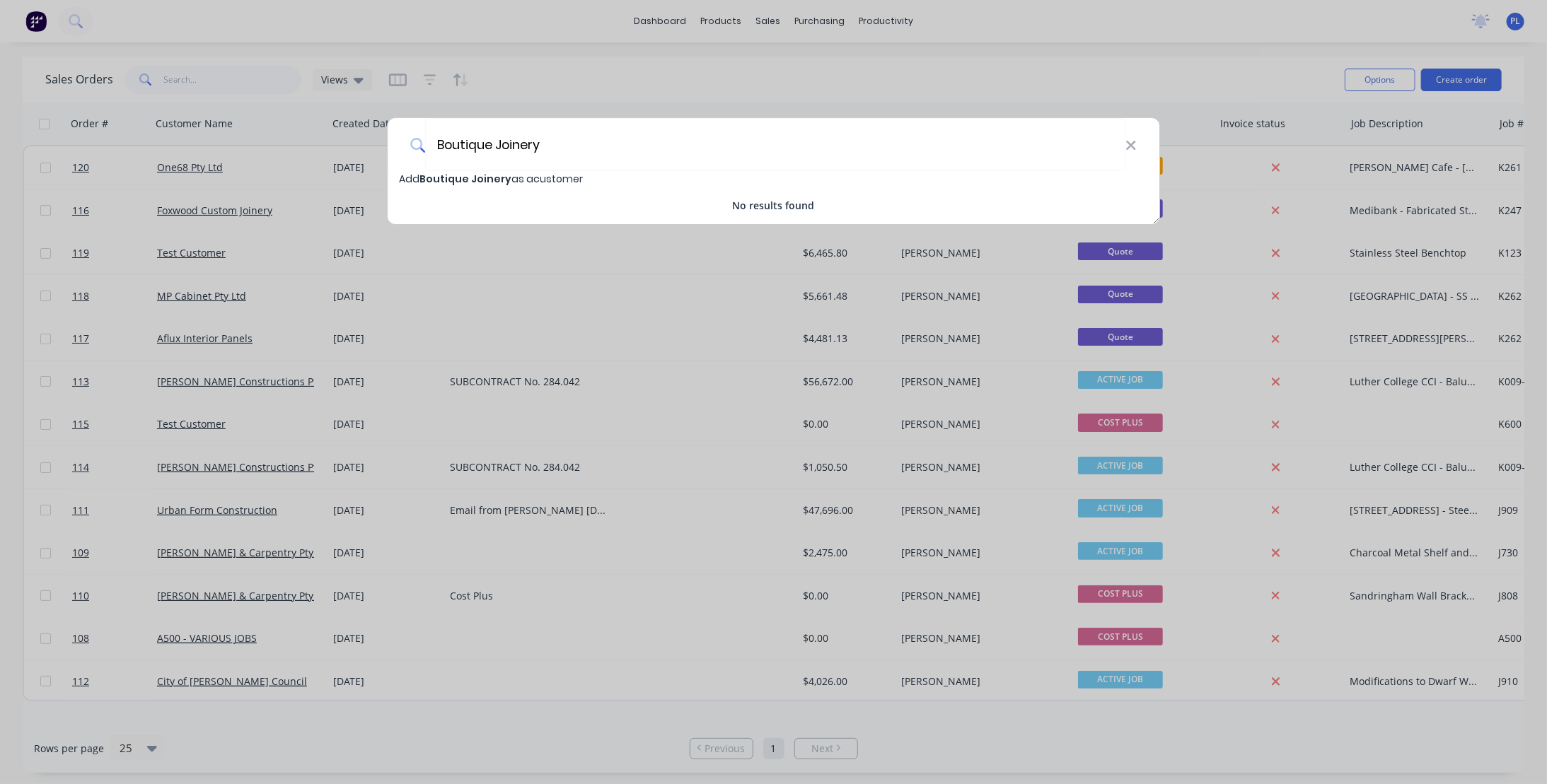
type input "Boutique Joinery"
click at [441, 175] on span "Boutique Joinery" at bounding box center [465, 179] width 92 height 14
select select "AU"
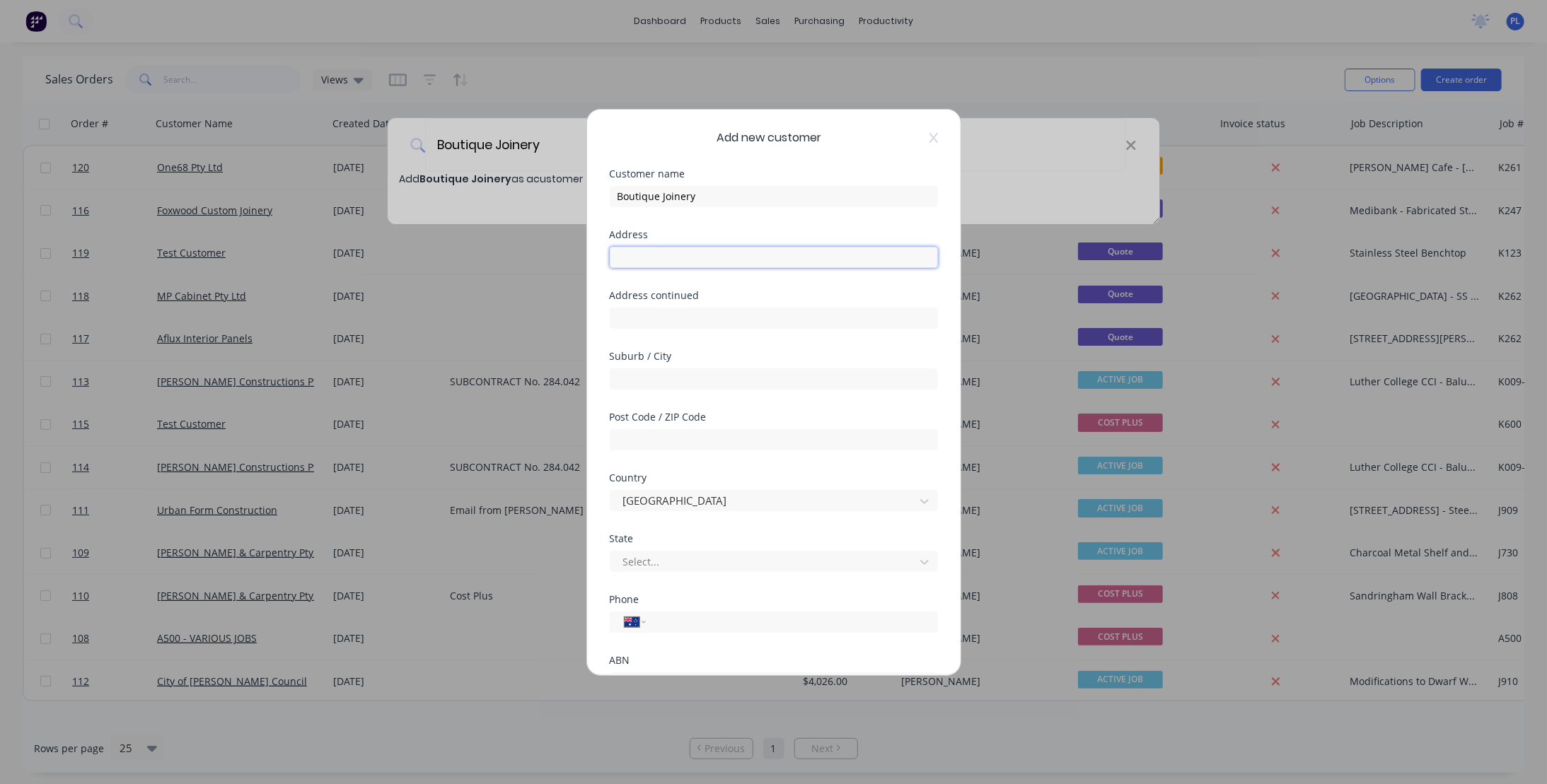
click at [643, 253] on input "text" at bounding box center [774, 257] width 328 height 21
type input "[STREET_ADDRESS]"
click at [644, 438] on input "text" at bounding box center [774, 440] width 328 height 21
type input "3087"
click at [754, 200] on input "Boutique Joinery" at bounding box center [774, 196] width 328 height 21
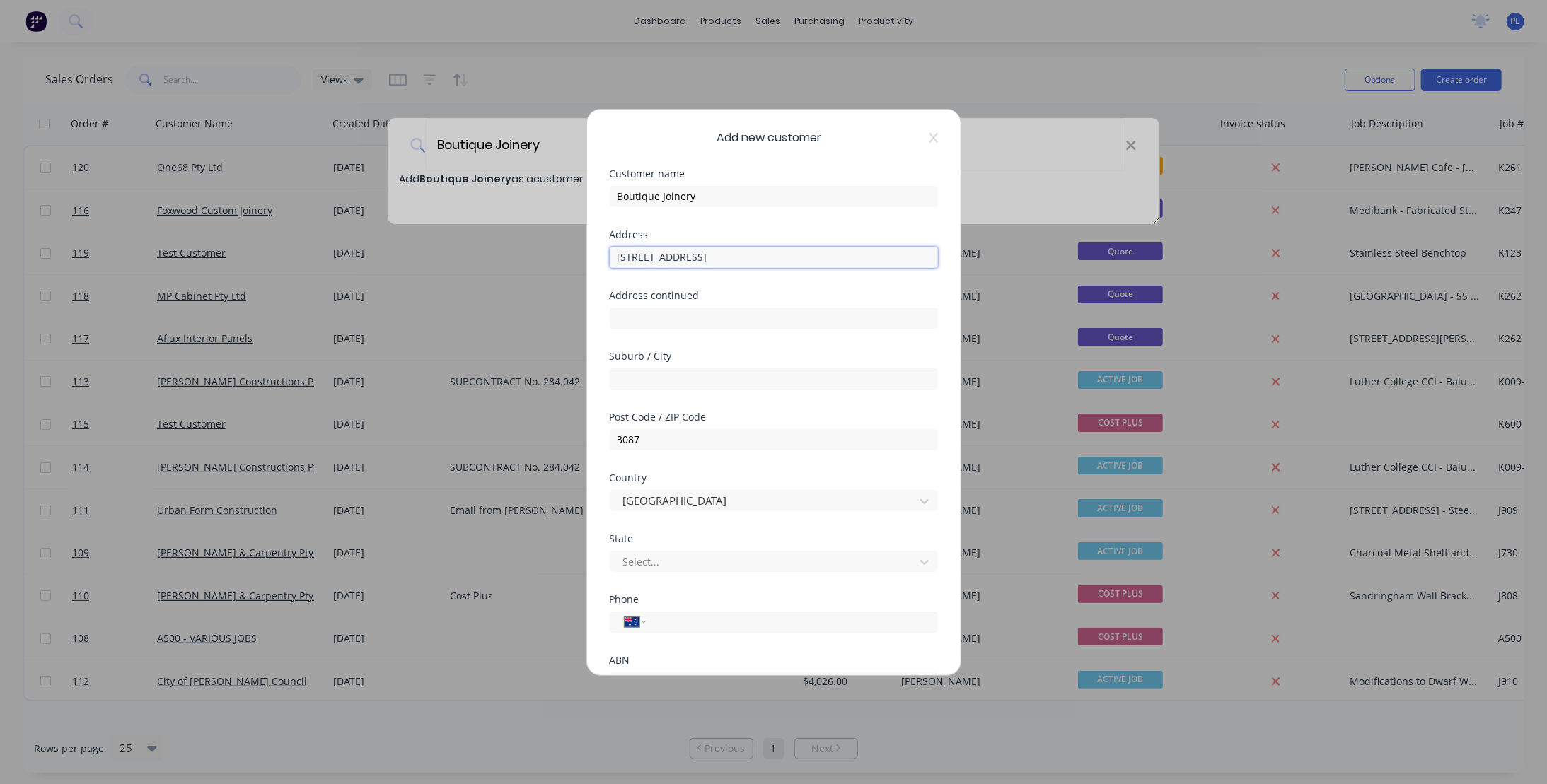
click at [785, 258] on input "[STREET_ADDRESS]" at bounding box center [774, 257] width 328 height 21
drag, startPoint x: 725, startPoint y: 256, endPoint x: 801, endPoint y: 257, distance: 76.0
click at [801, 257] on input "[STREET_ADDRESS]" at bounding box center [774, 257] width 328 height 21
type input "[STREET_ADDRESS],"
click at [687, 381] on input "text" at bounding box center [774, 379] width 328 height 21
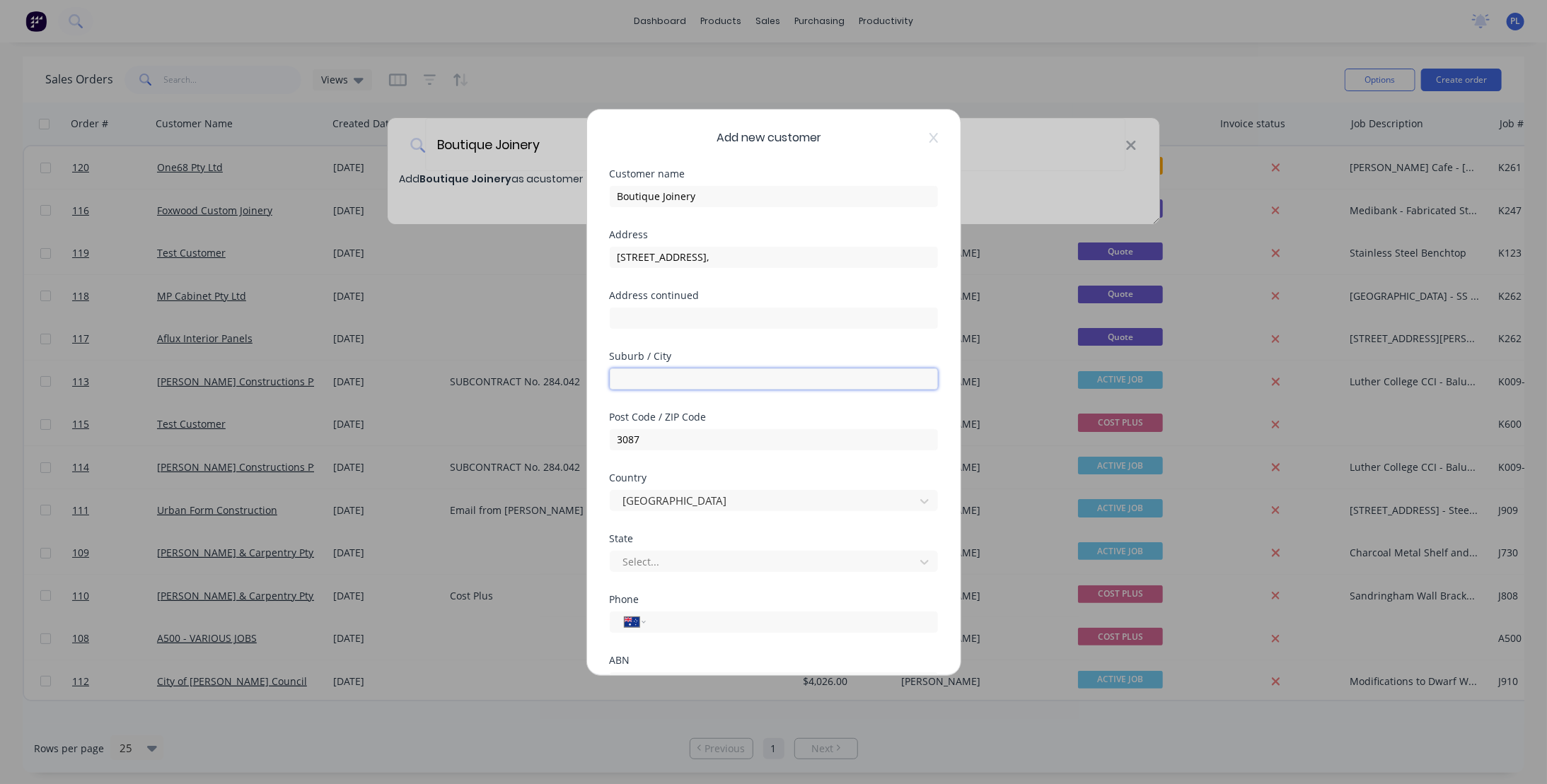
paste input "Malvern"
type input "Malvern"
click at [760, 467] on div "Post Code / ZIP Code 3087" at bounding box center [774, 443] width 328 height 61
click at [674, 563] on div at bounding box center [764, 562] width 285 height 18
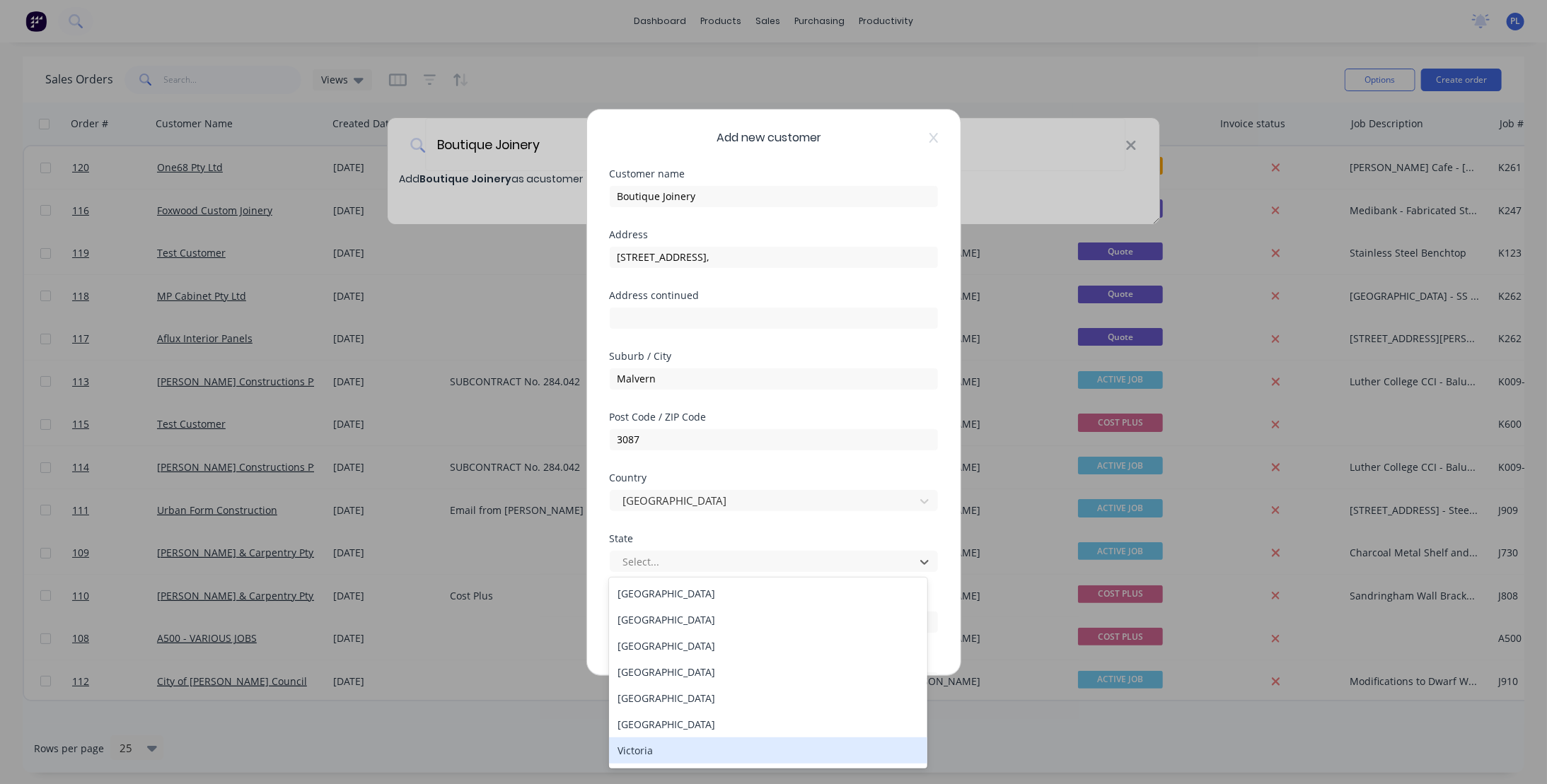
click at [643, 748] on div "Victoria" at bounding box center [768, 751] width 318 height 26
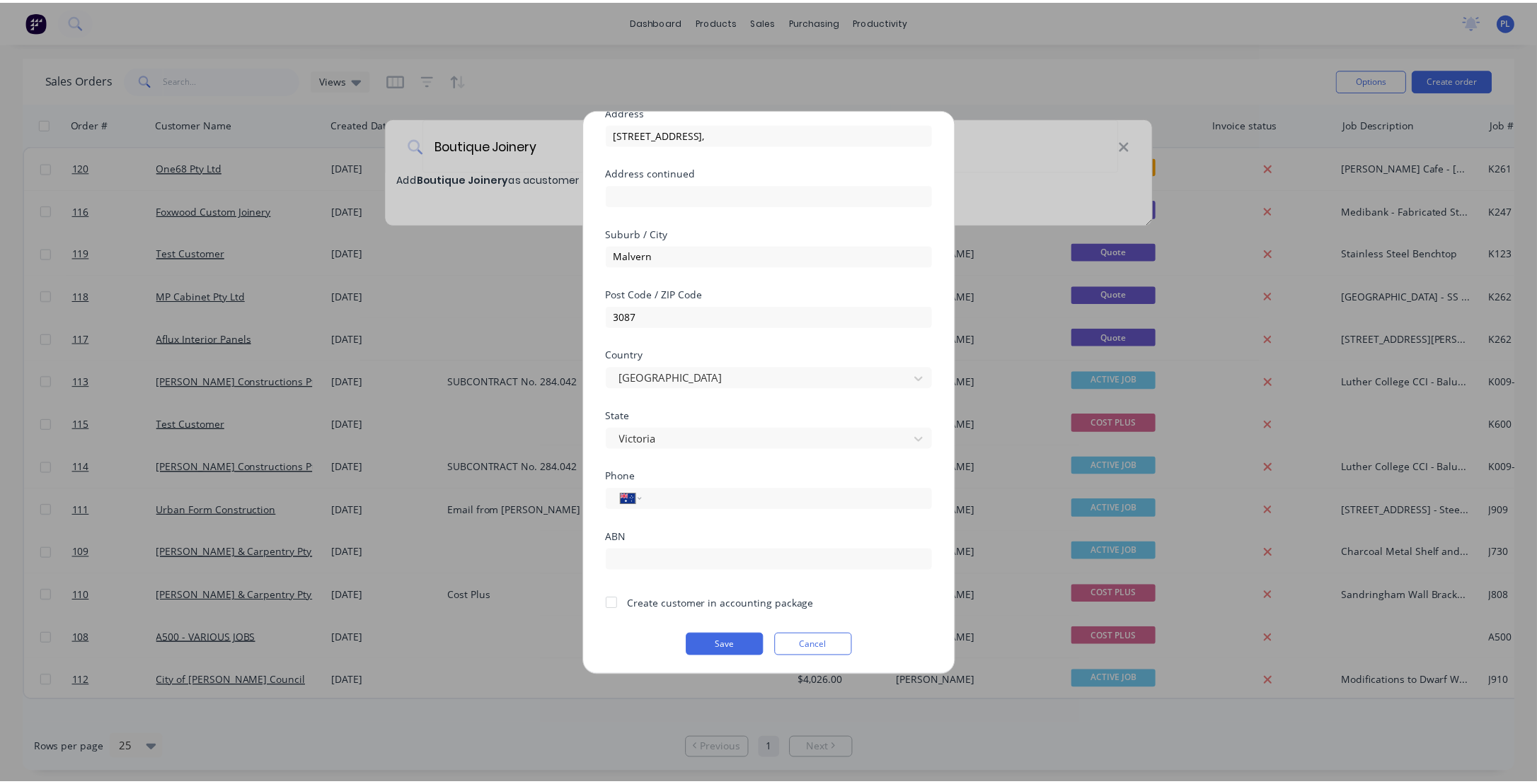
scroll to position [123, 0]
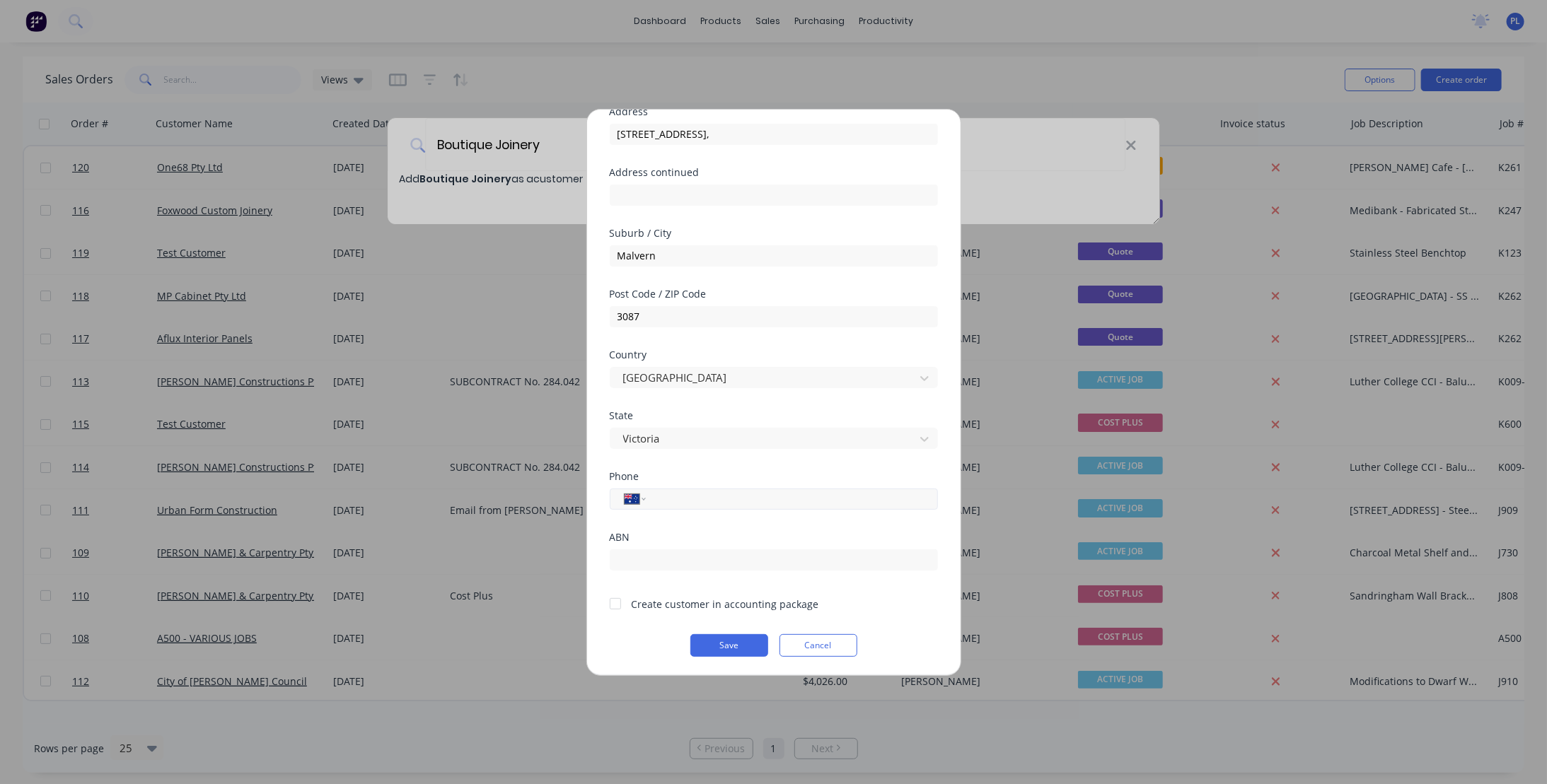
click at [665, 494] on input "tel" at bounding box center [789, 499] width 266 height 16
paste input "0438 965 967"
type input "0438 965 967"
click at [700, 533] on div "ABN" at bounding box center [774, 537] width 328 height 10
click at [713, 644] on button "Save" at bounding box center [729, 645] width 78 height 23
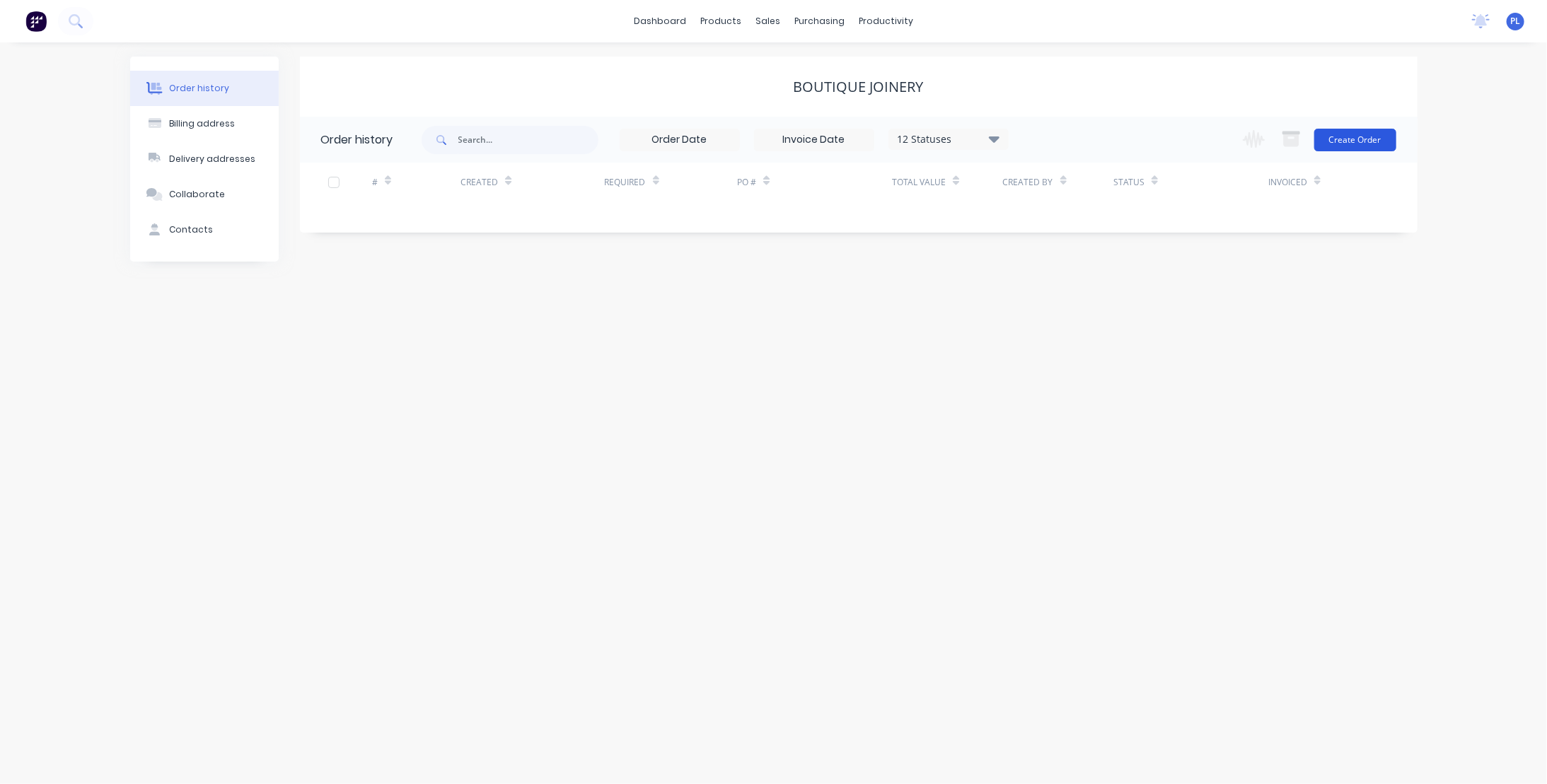
click at [1343, 139] on button "Create Order" at bounding box center [1355, 140] width 82 height 23
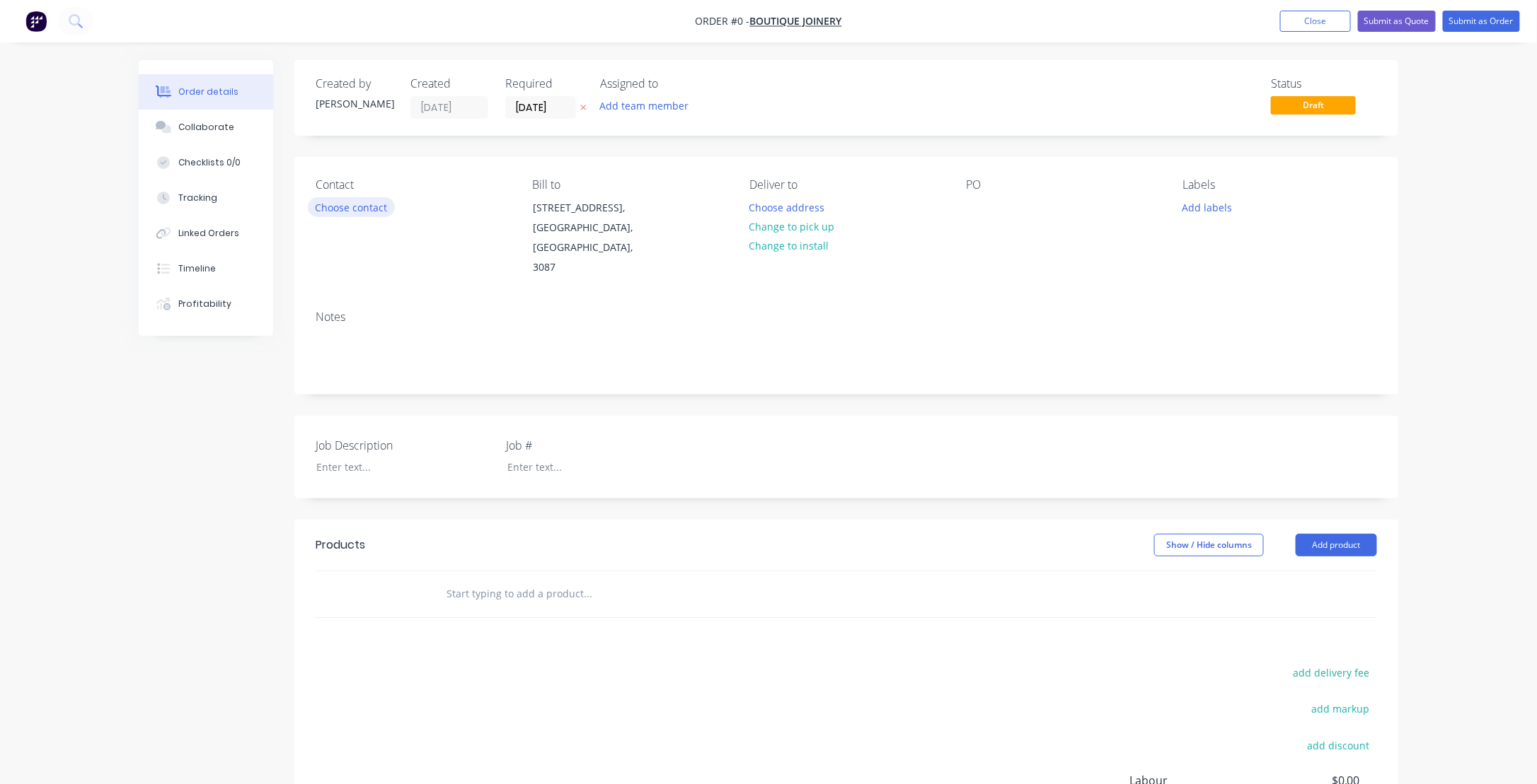
click at [344, 206] on button "Choose contact" at bounding box center [351, 206] width 87 height 19
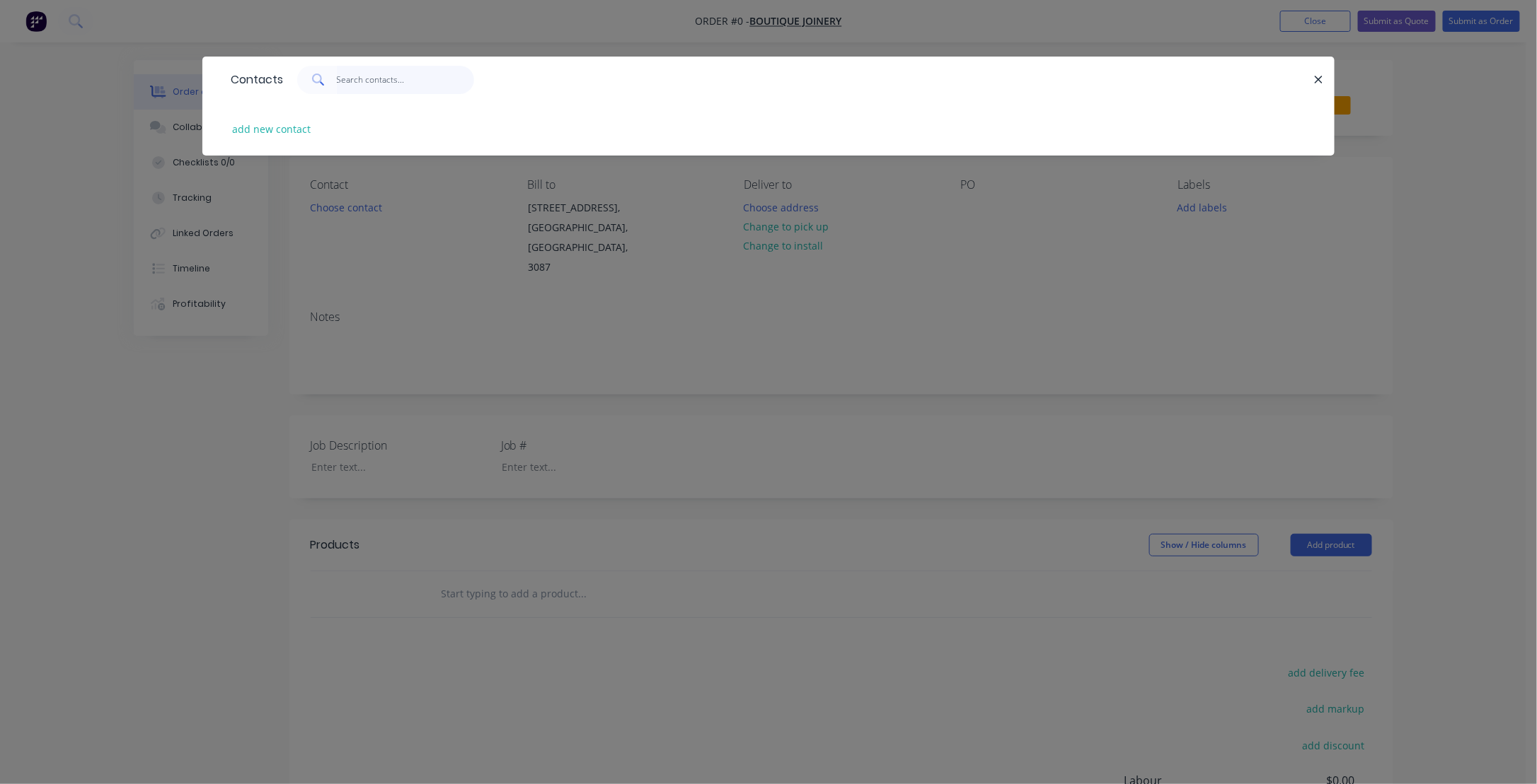
click at [359, 76] on input "text" at bounding box center [405, 79] width 138 height 28
type input "t"
type input "[PERSON_NAME]"
click at [257, 128] on button "add new contact" at bounding box center [271, 129] width 94 height 19
select select "AU"
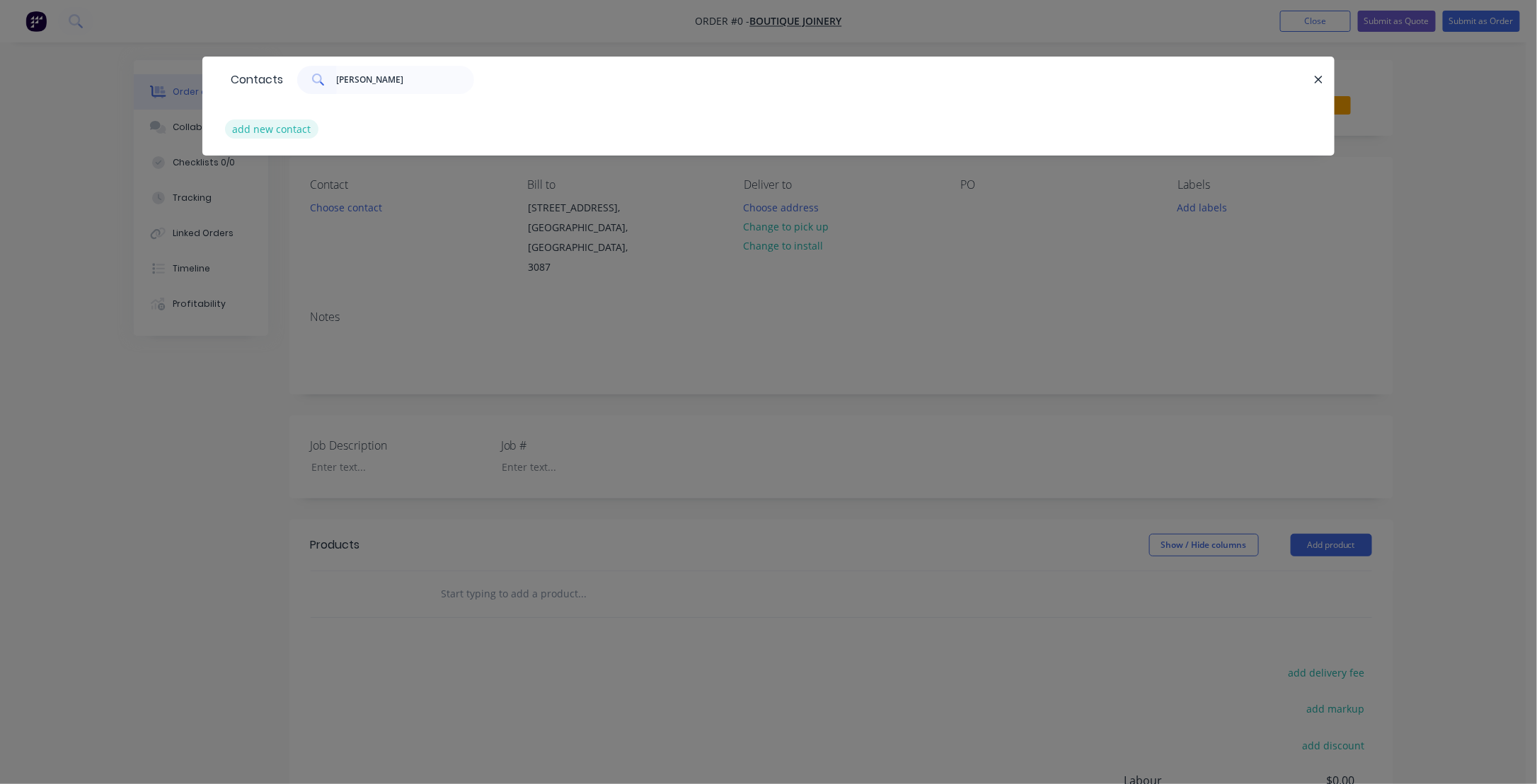
select select "AU"
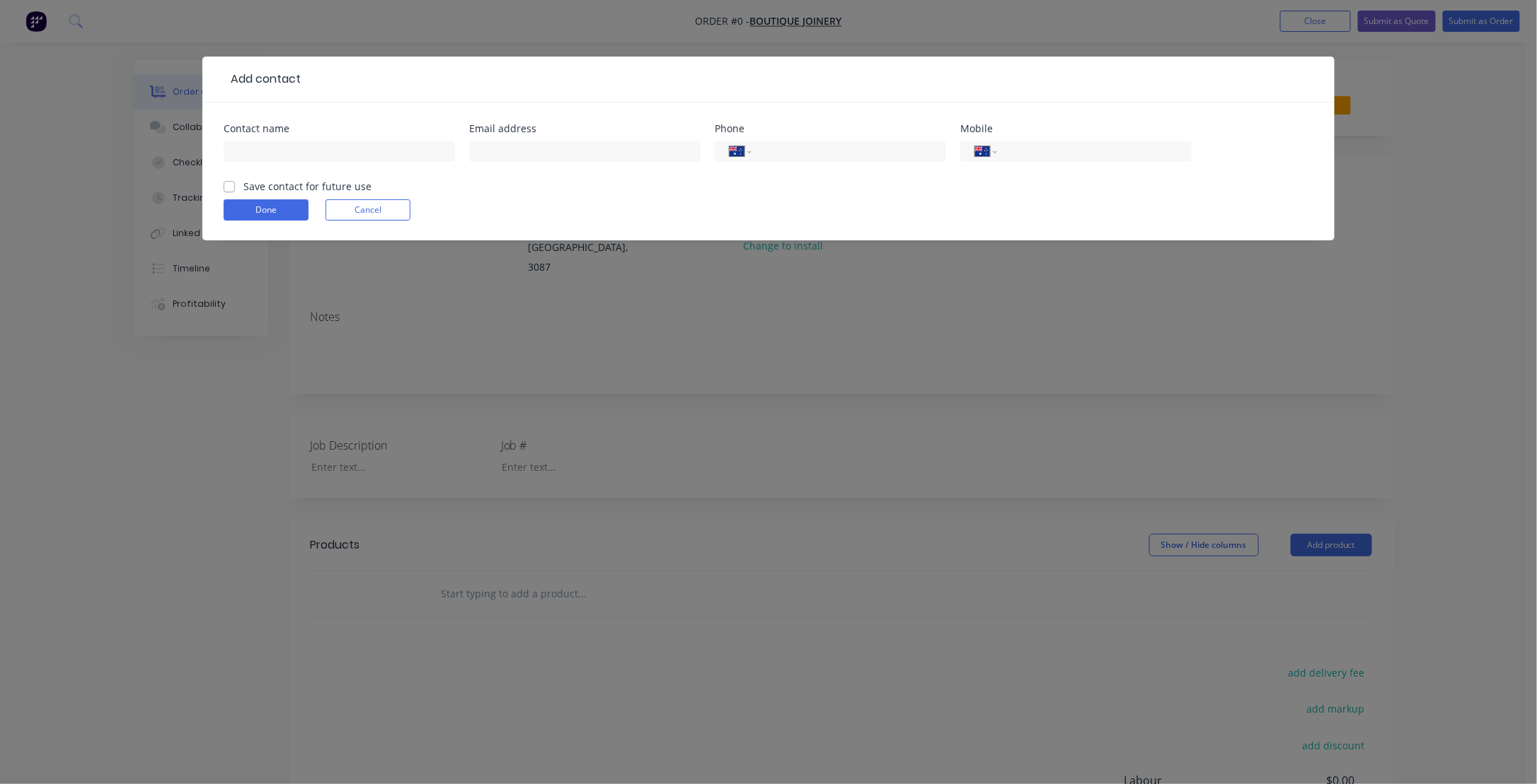
click at [244, 186] on label "Save contact for future use" at bounding box center [308, 186] width 128 height 15
click at [228, 186] on input "Save contact for future use" at bounding box center [229, 186] width 11 height 14
checkbox input "true"
click at [318, 148] on input "text" at bounding box center [340, 151] width 232 height 21
type input "[PERSON_NAME]"
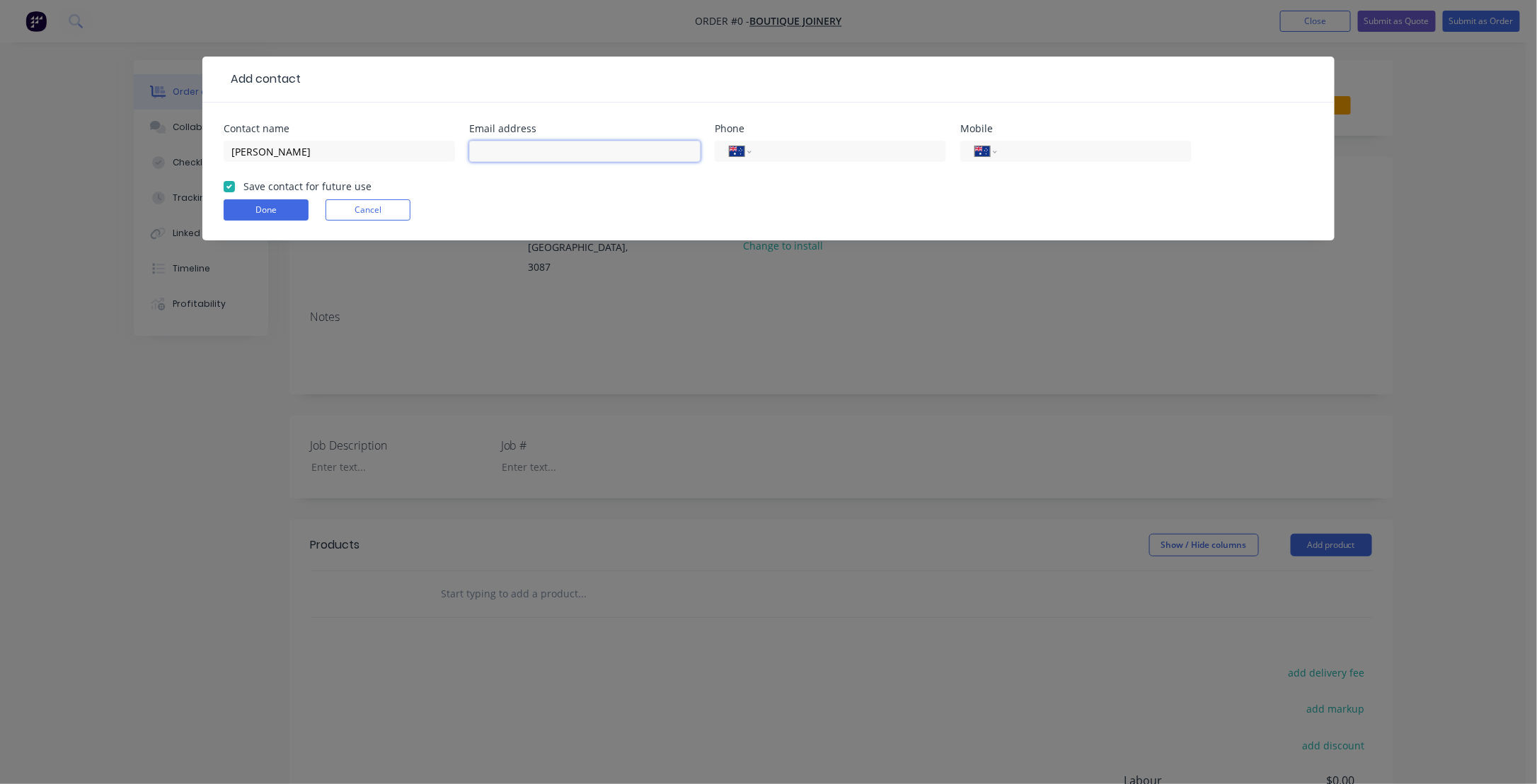
click at [501, 150] on input "text" at bounding box center [585, 151] width 232 height 21
click at [548, 151] on input "text" at bounding box center [585, 151] width 232 height 21
drag, startPoint x: 468, startPoint y: 142, endPoint x: 532, endPoint y: 137, distance: 64.2
click at [532, 137] on div "Email address" at bounding box center [585, 151] width 232 height 55
paste input "[PERSON_NAME][EMAIL_ADDRESS][DOMAIN_NAME]>"
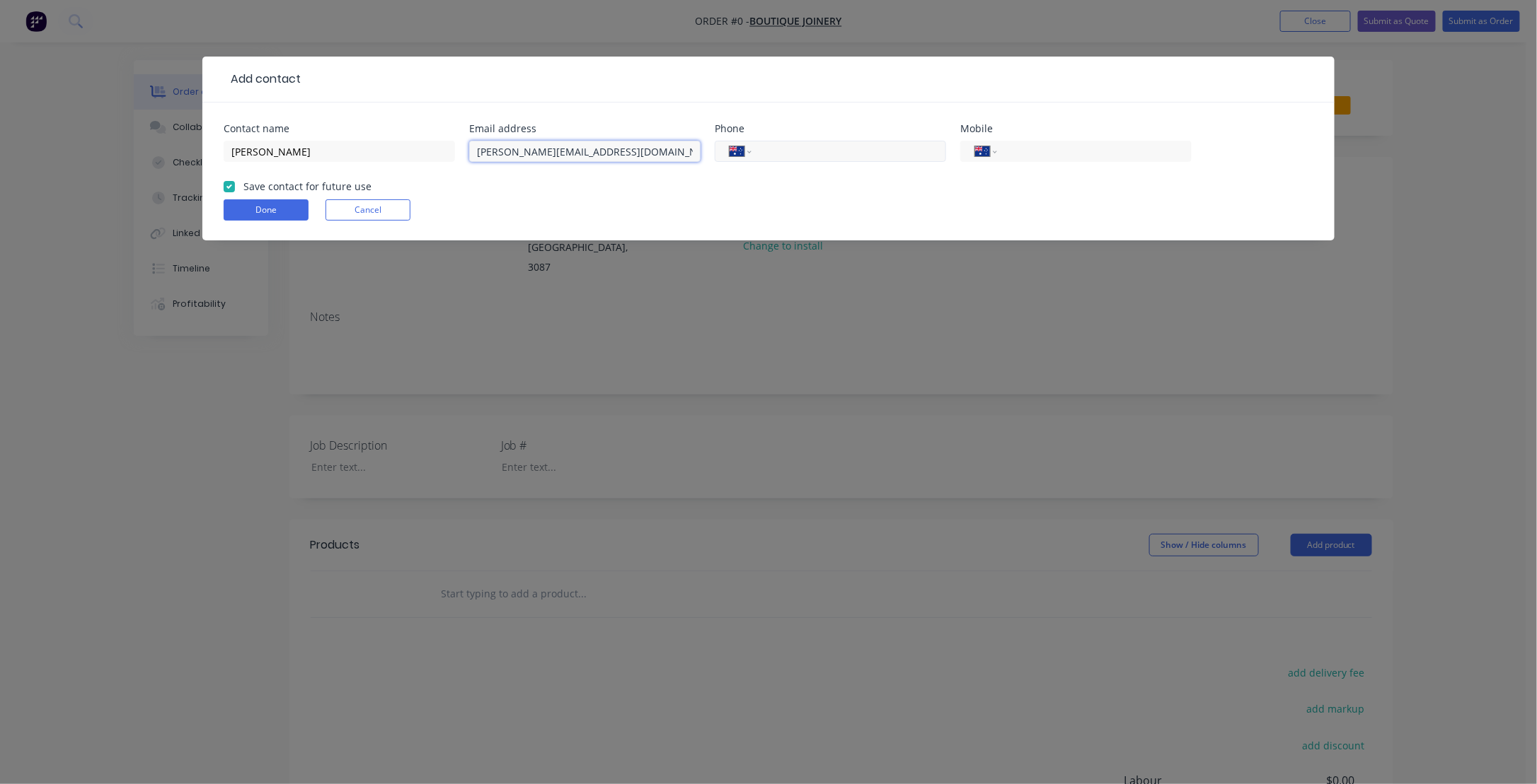
type input "[PERSON_NAME][EMAIL_ADDRESS][DOMAIN_NAME]"
click at [836, 155] on input "tel" at bounding box center [846, 151] width 170 height 16
click at [1011, 153] on input "tel" at bounding box center [1091, 151] width 170 height 16
paste input "0438 965 967"
type input "0438 965 967"
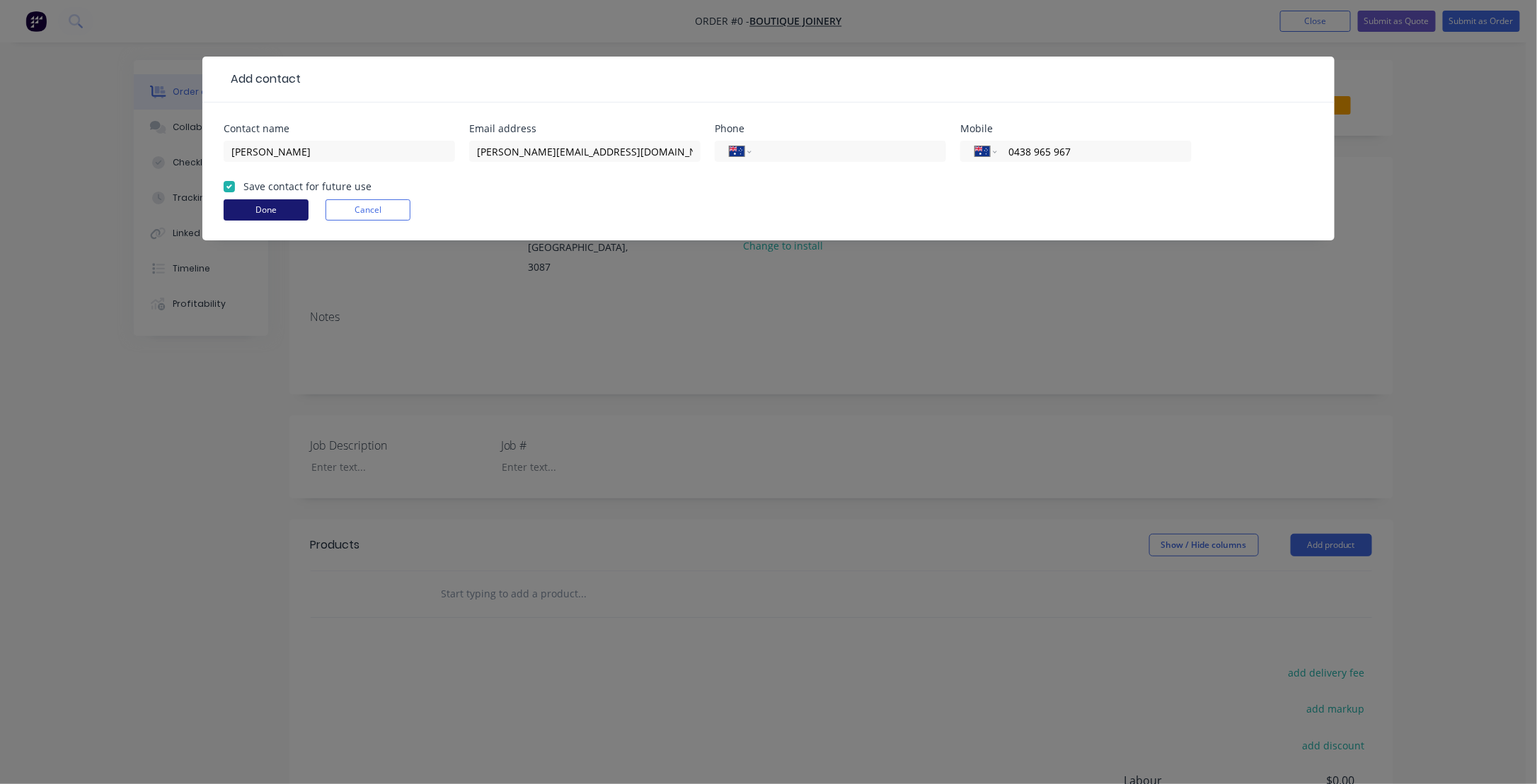
click at [260, 206] on button "Done" at bounding box center [266, 210] width 85 height 21
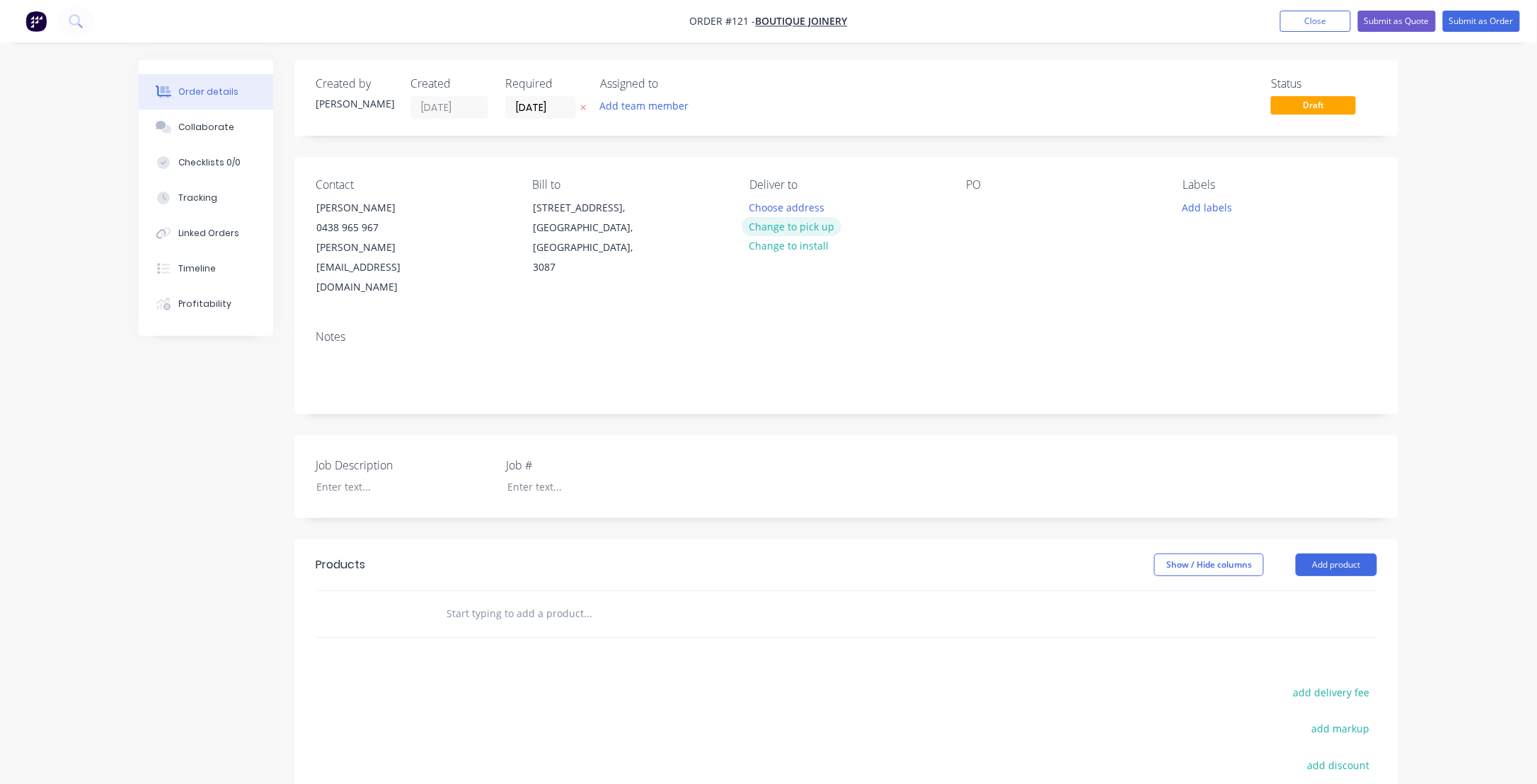
click at [784, 225] on button "Change to pick up" at bounding box center [792, 226] width 101 height 19
paste div
click at [579, 476] on div at bounding box center [584, 486] width 177 height 21
click at [760, 435] on div "Job Description The Esplanade Job # K268" at bounding box center [846, 476] width 1104 height 83
click at [319, 476] on div "The Esplanade" at bounding box center [394, 486] width 177 height 21
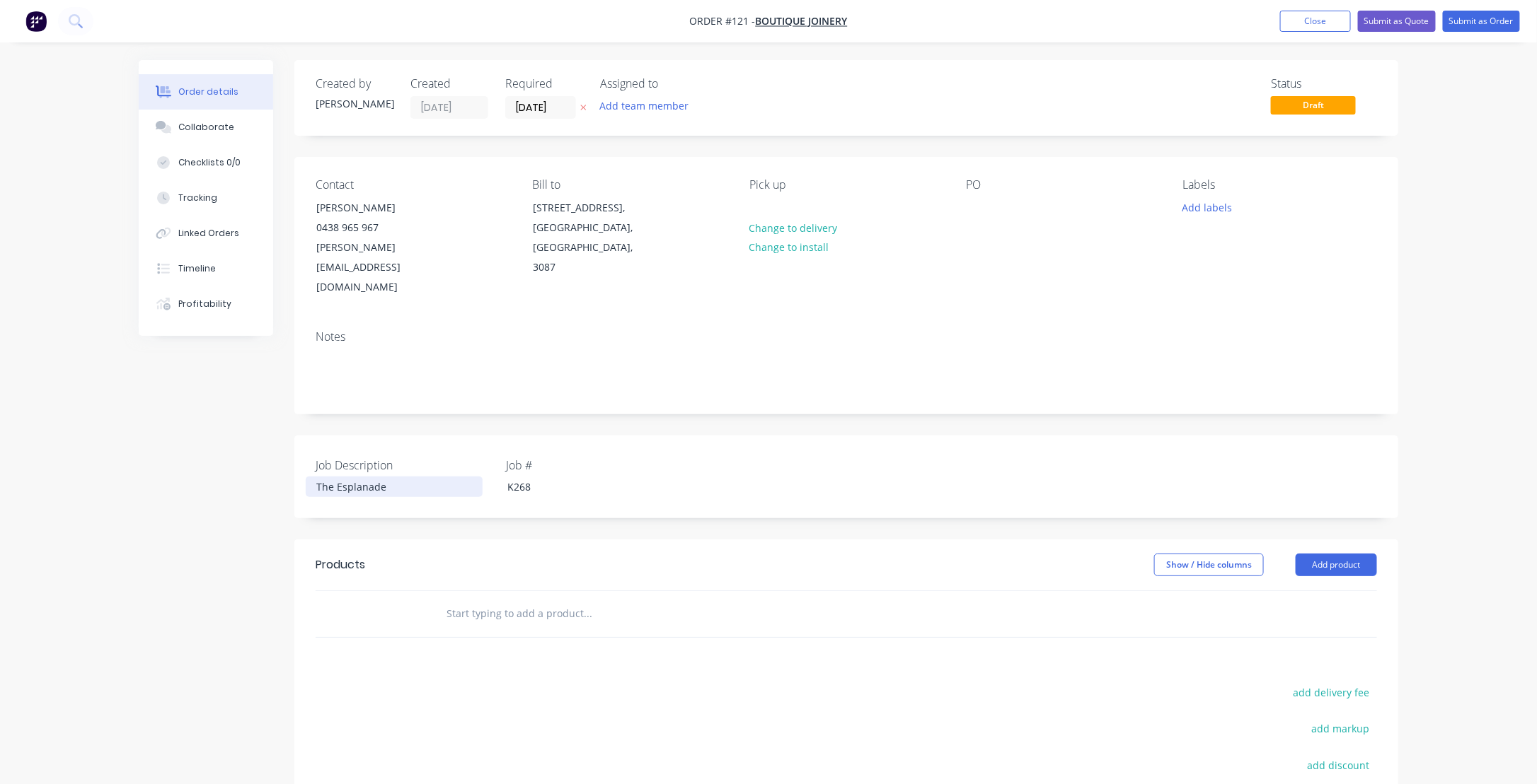
click at [404, 476] on div "The Esplanade" at bounding box center [394, 486] width 177 height 21
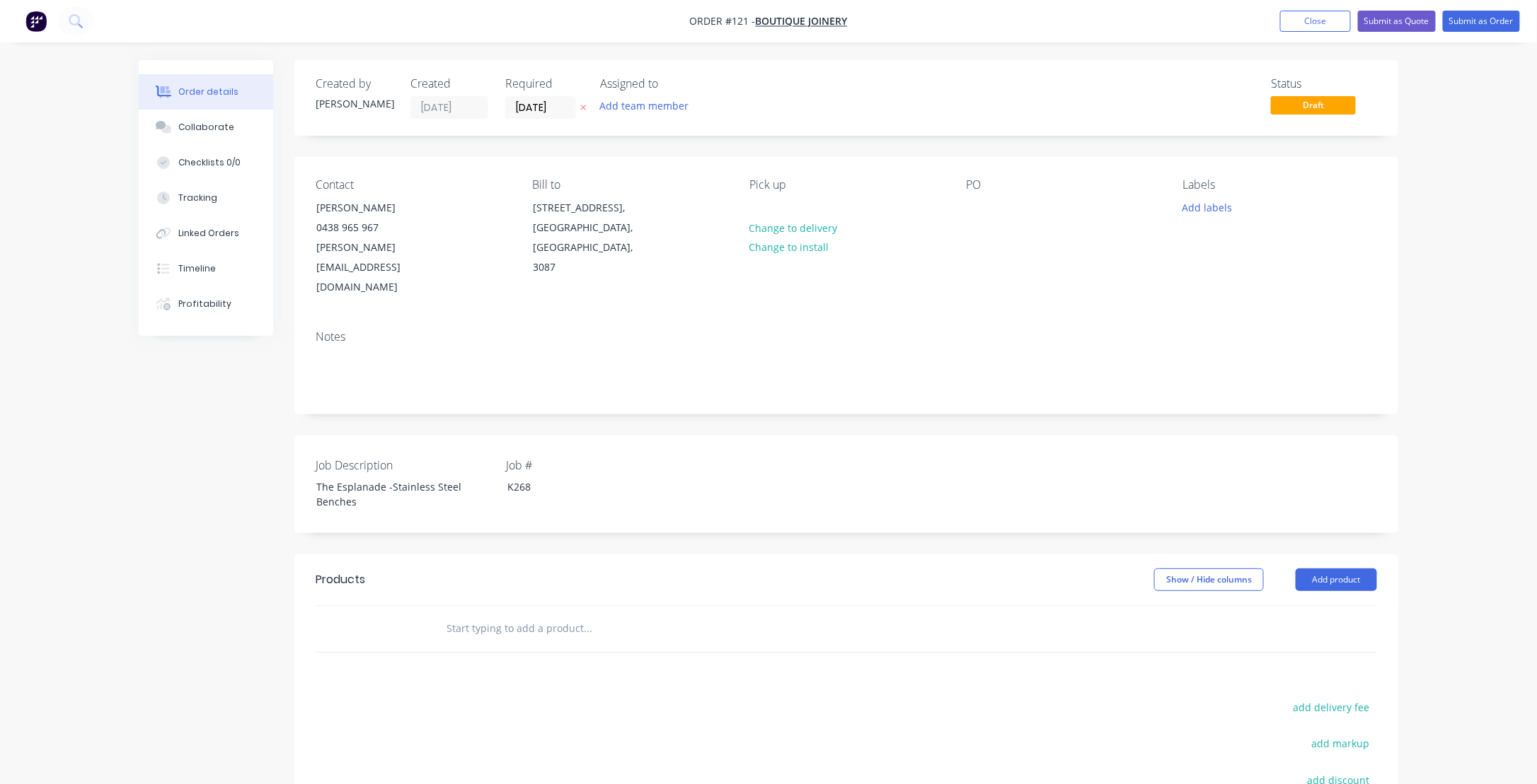
click at [912, 459] on div "Job Description The Esplanade -Stainless Steel Benches Job # K268" at bounding box center [846, 484] width 1104 height 97
click at [123, 422] on div "Order details Collaborate Checklists 0/0 Tracking Linked Orders Timeline Profit…" at bounding box center [768, 506] width 1537 height 1013
click at [644, 104] on button "Add team member" at bounding box center [644, 105] width 104 height 19
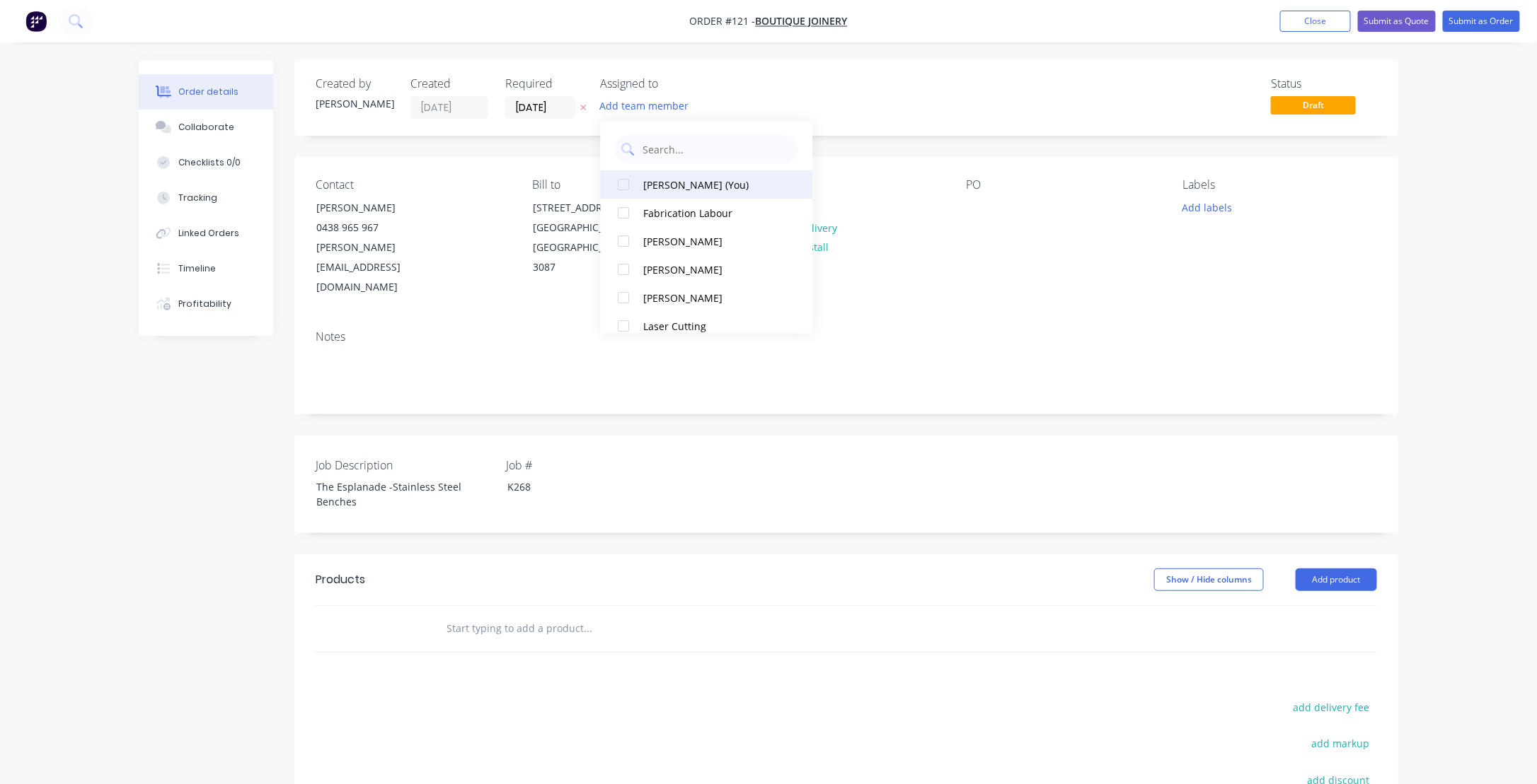
click at [681, 185] on div "[PERSON_NAME] (You)" at bounding box center [715, 185] width 142 height 15
click at [159, 467] on div "Created by [PERSON_NAME] Created [DATE] Required [DATE] Assigned to PL Status D…" at bounding box center [768, 537] width 1260 height 953
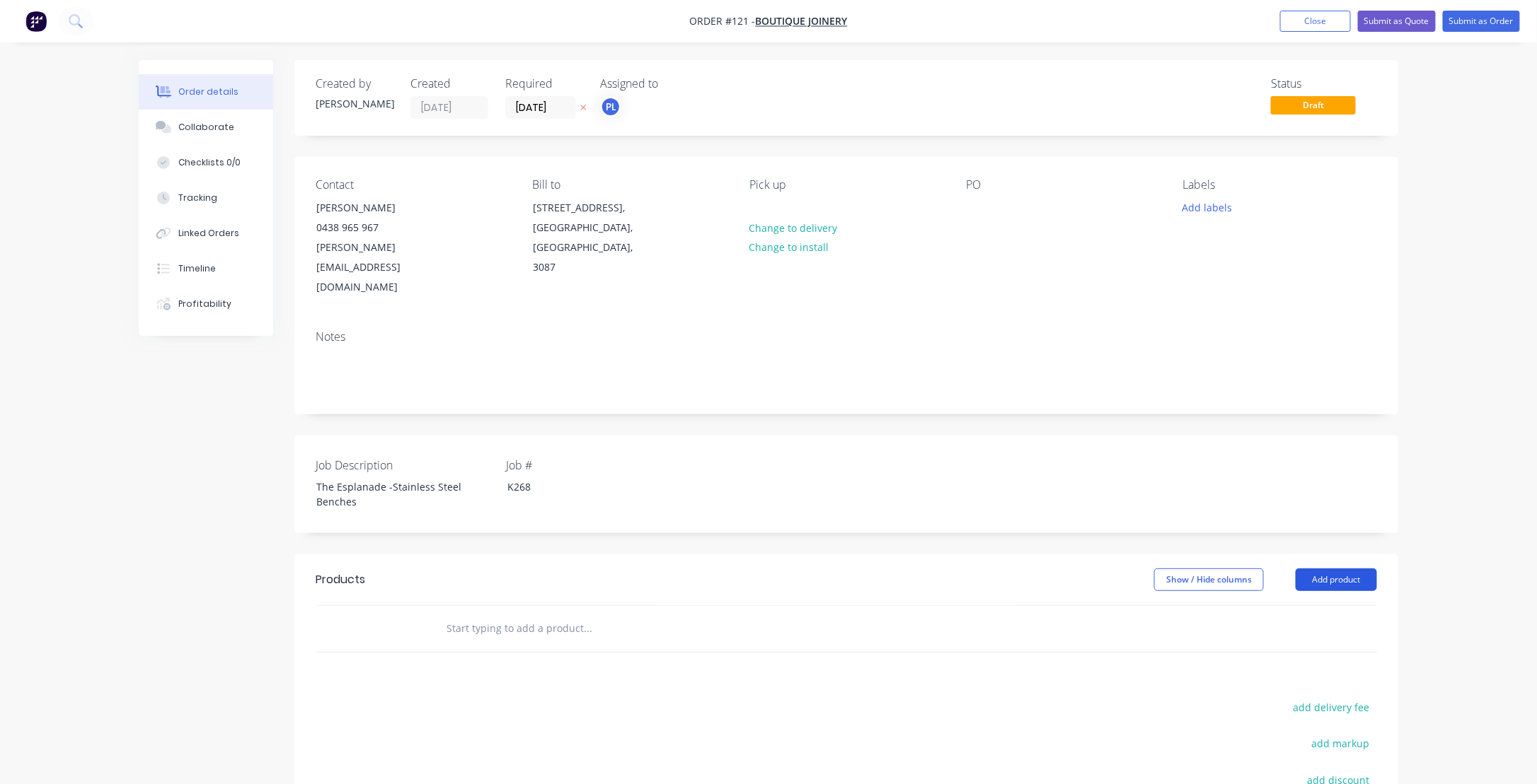
click at [1339, 569] on button "Add product" at bounding box center [1336, 580] width 81 height 23
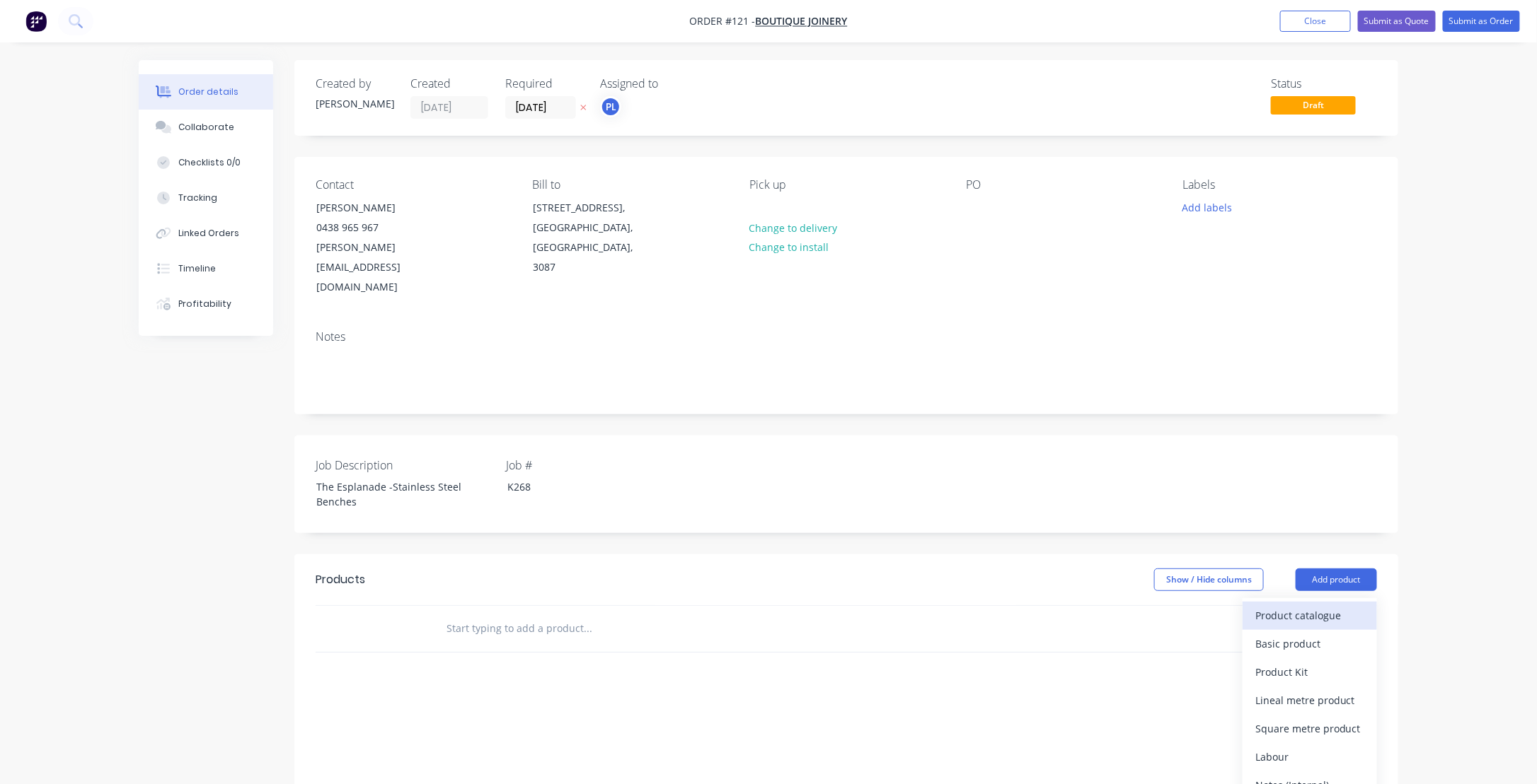
click at [1316, 605] on div "Product catalogue" at bounding box center [1309, 615] width 109 height 21
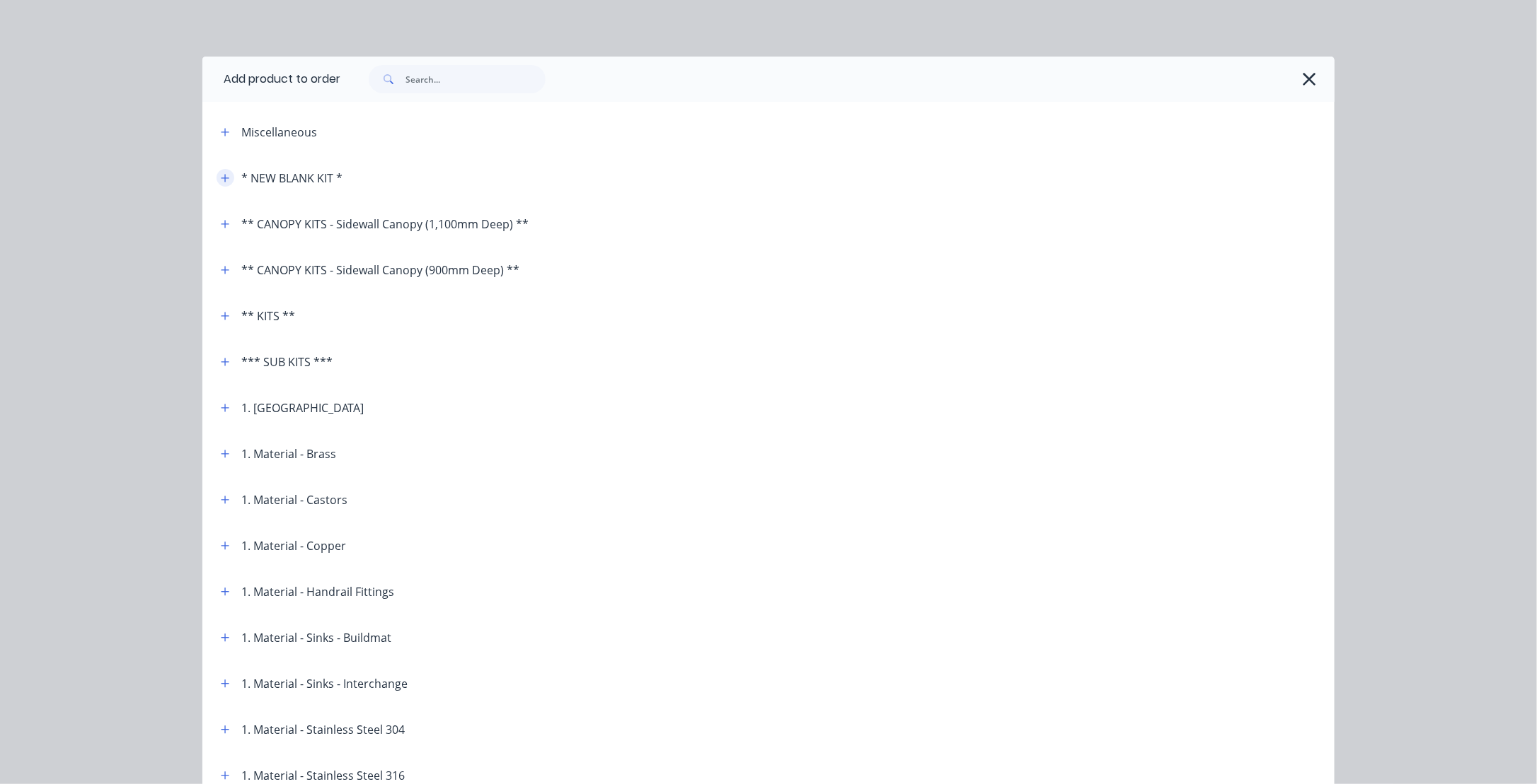
click at [221, 180] on icon "button" at bounding box center [225, 178] width 8 height 10
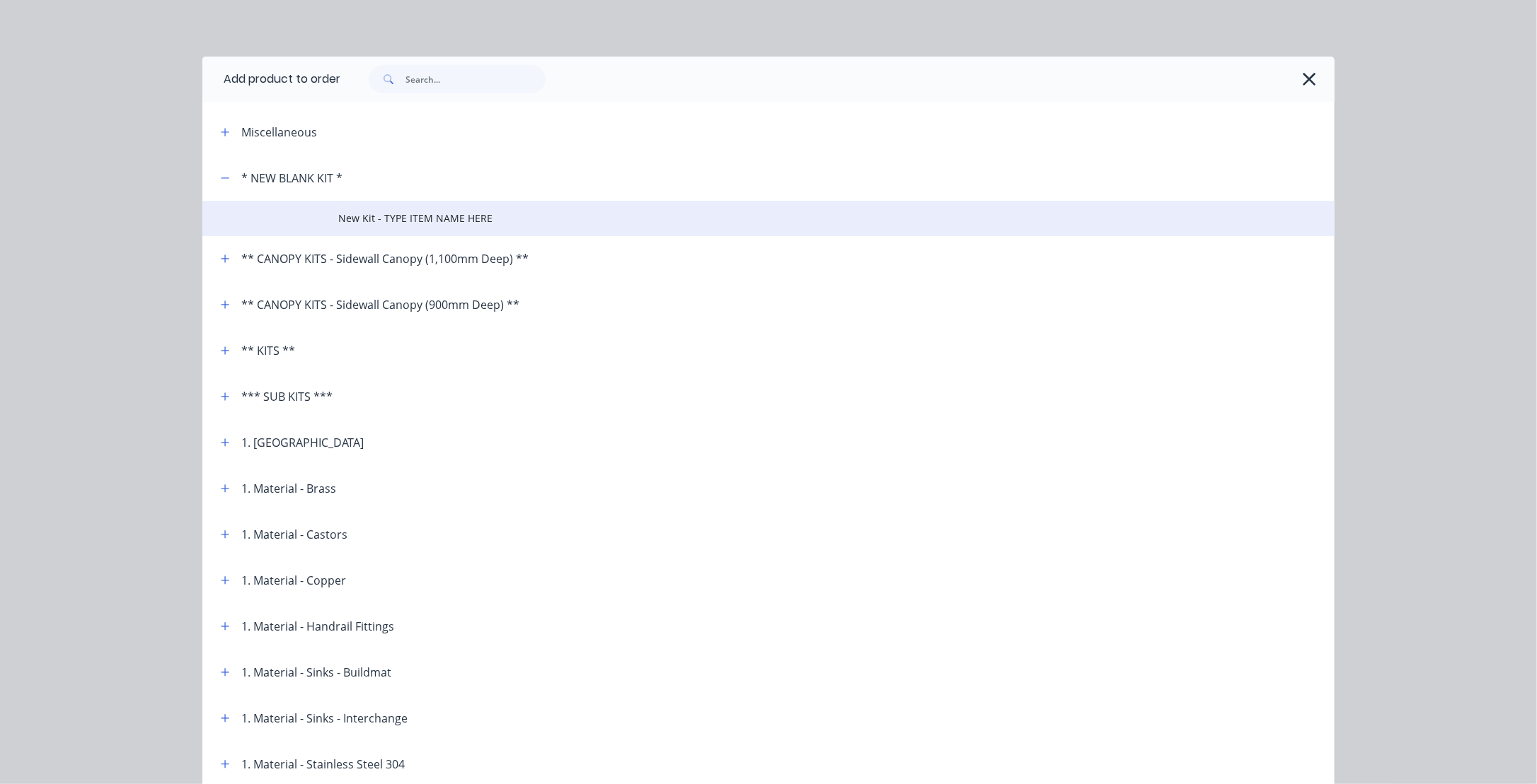
click at [385, 215] on span "New Kit - TYPE ITEM NAME HERE" at bounding box center [737, 218] width 797 height 15
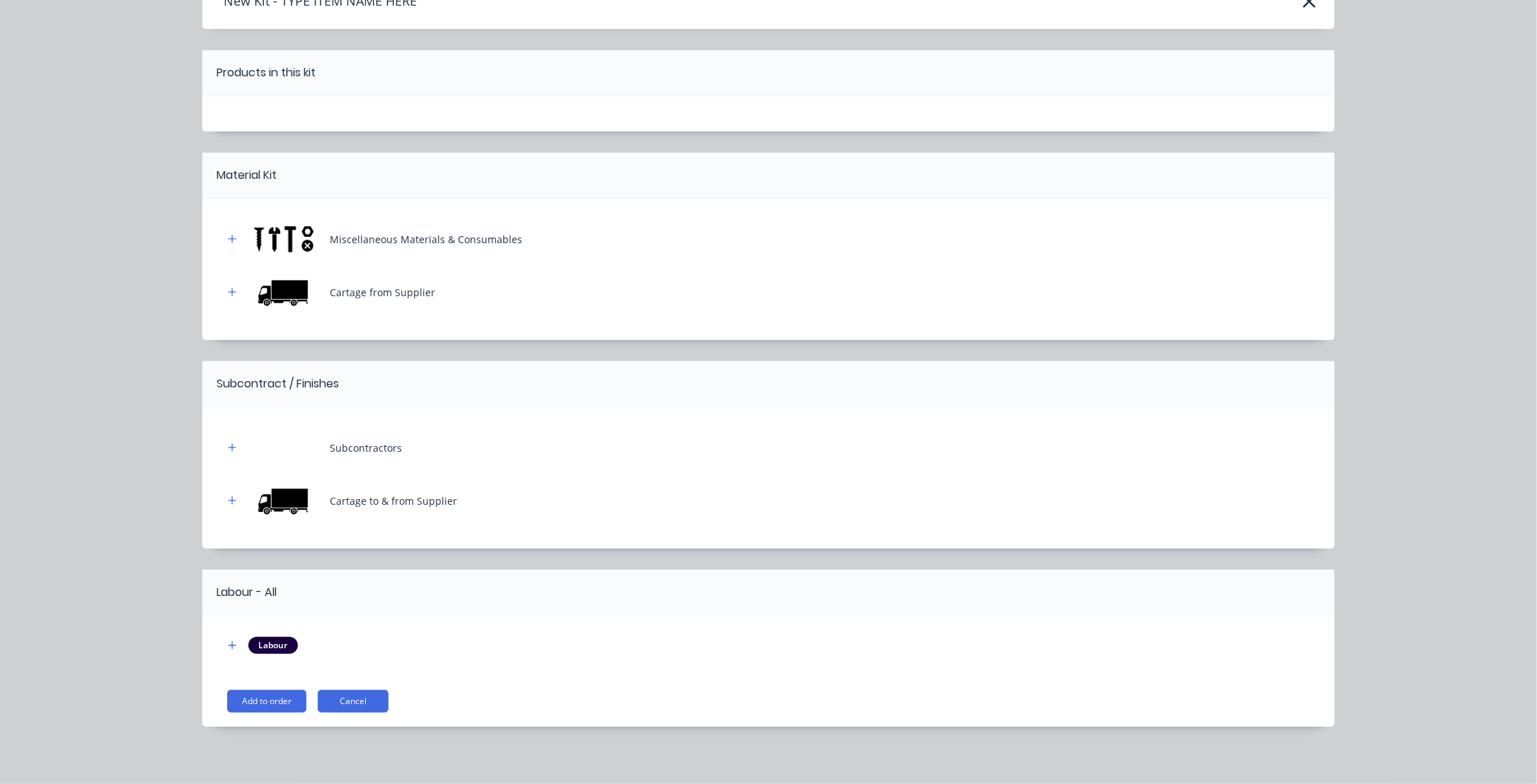
scroll to position [85, 0]
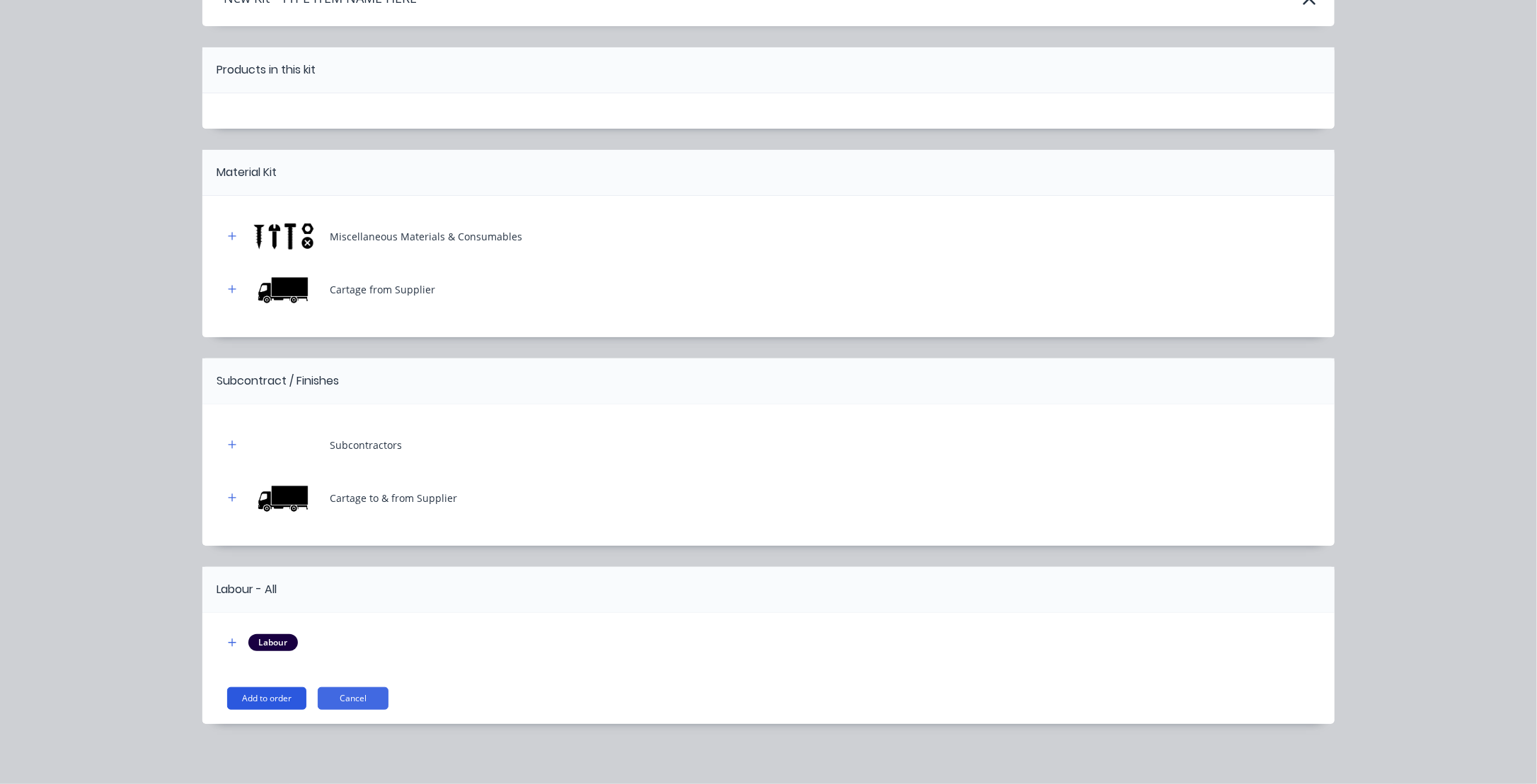
click at [269, 693] on button "Add to order" at bounding box center [267, 699] width 79 height 23
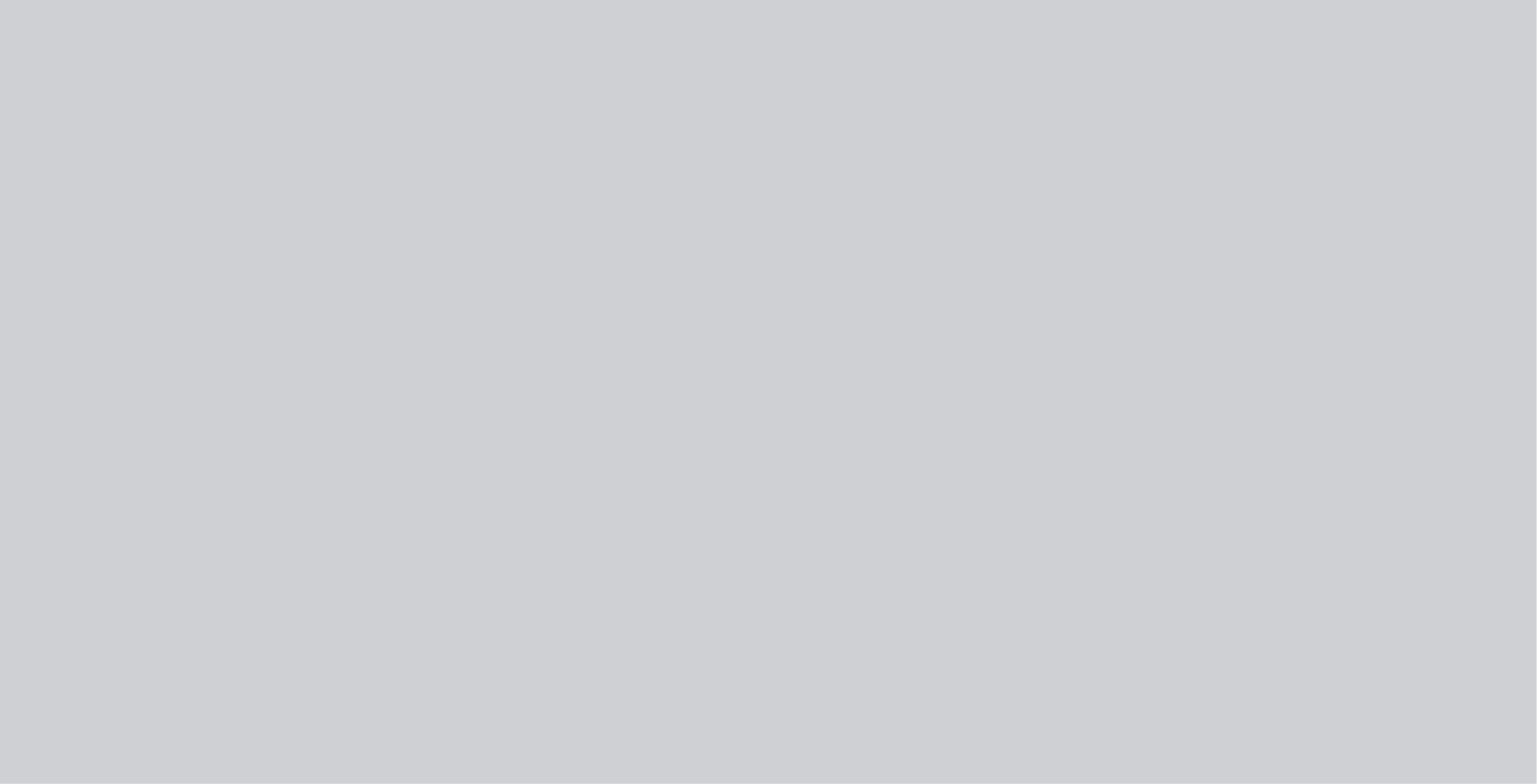
scroll to position [0, 0]
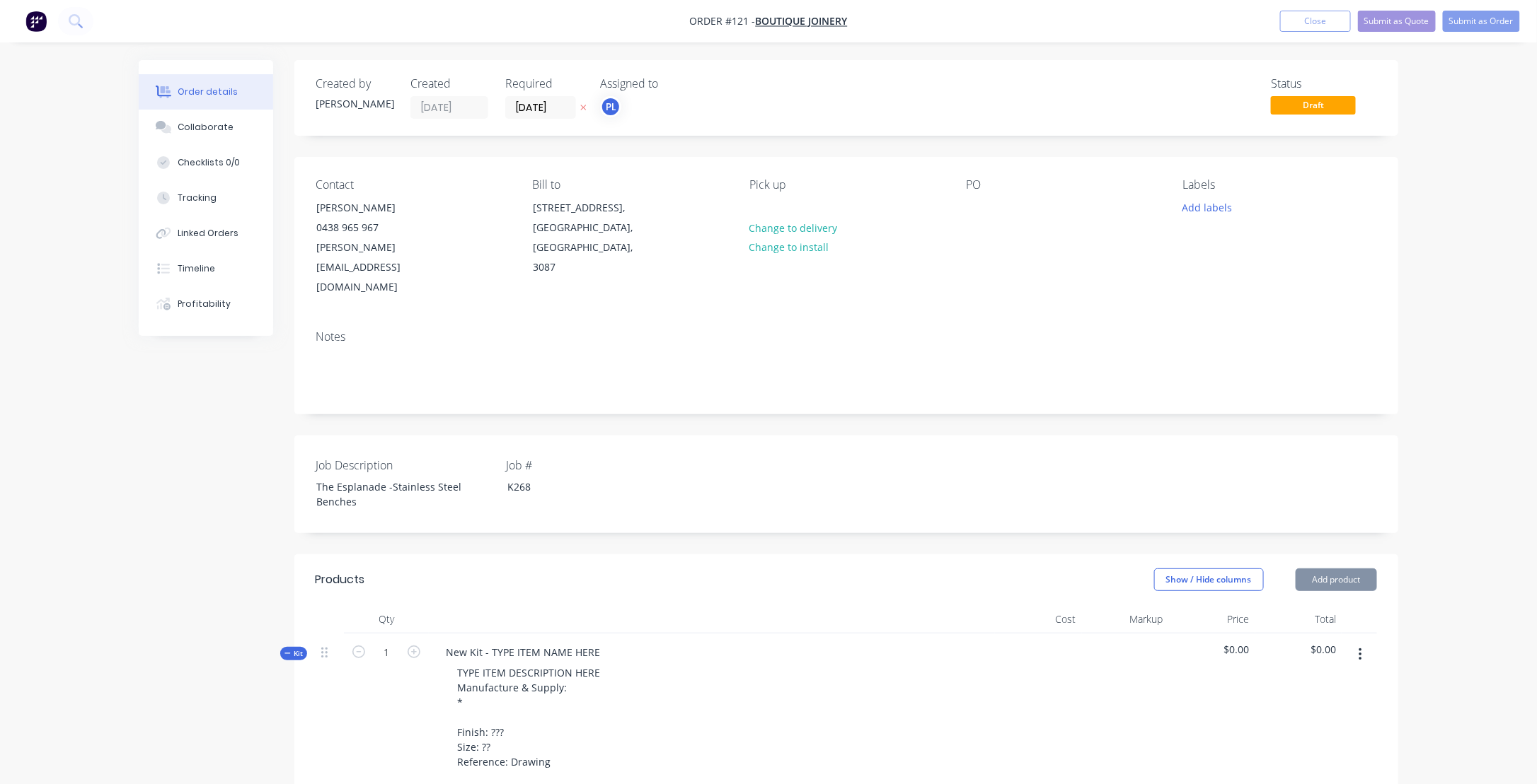
type input "20"
type input "$40.00"
type input "20"
type input "$48.00"
type input "20"
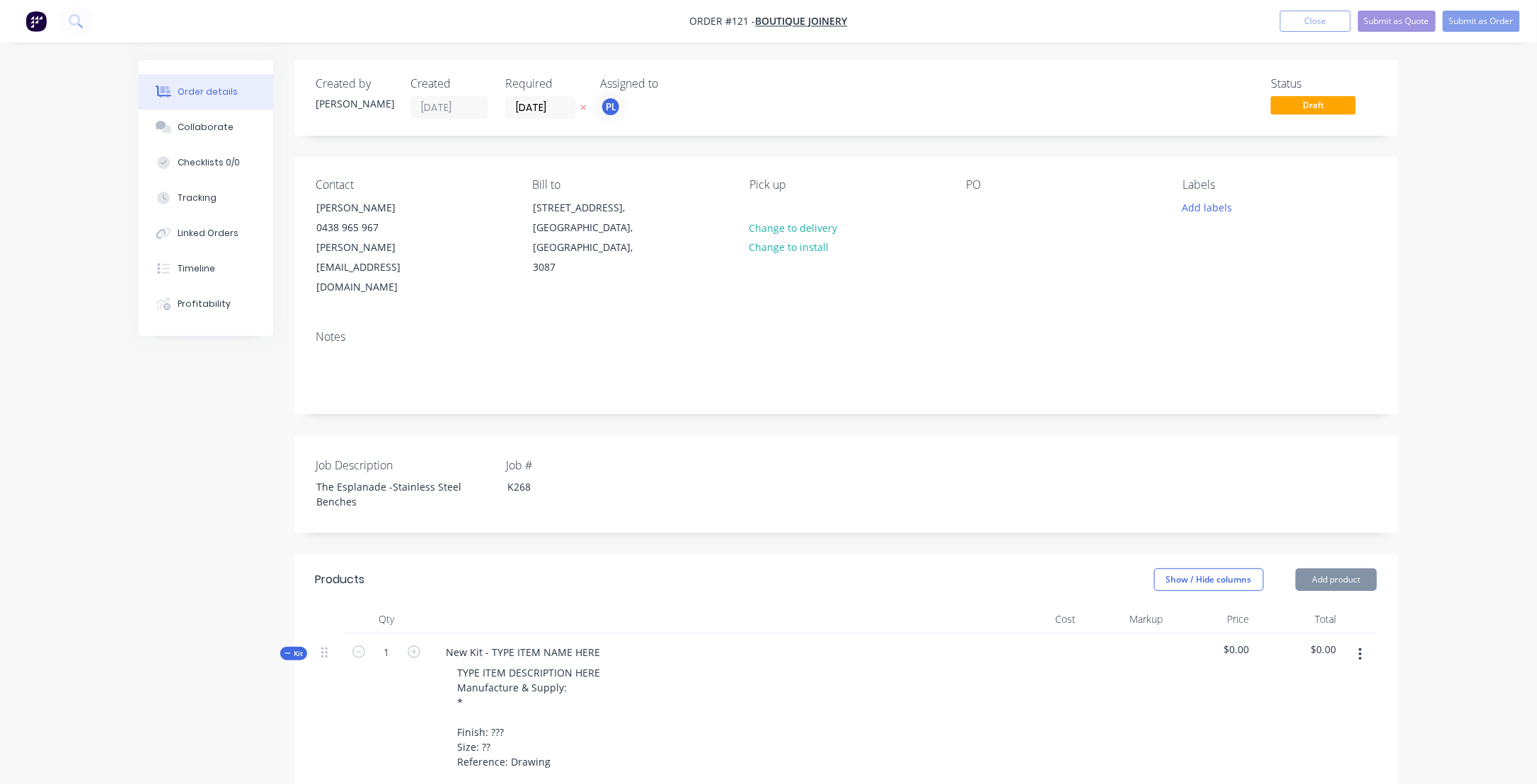
type input "$80.00"
type input "20"
type input "$96.00"
type input "$105.00"
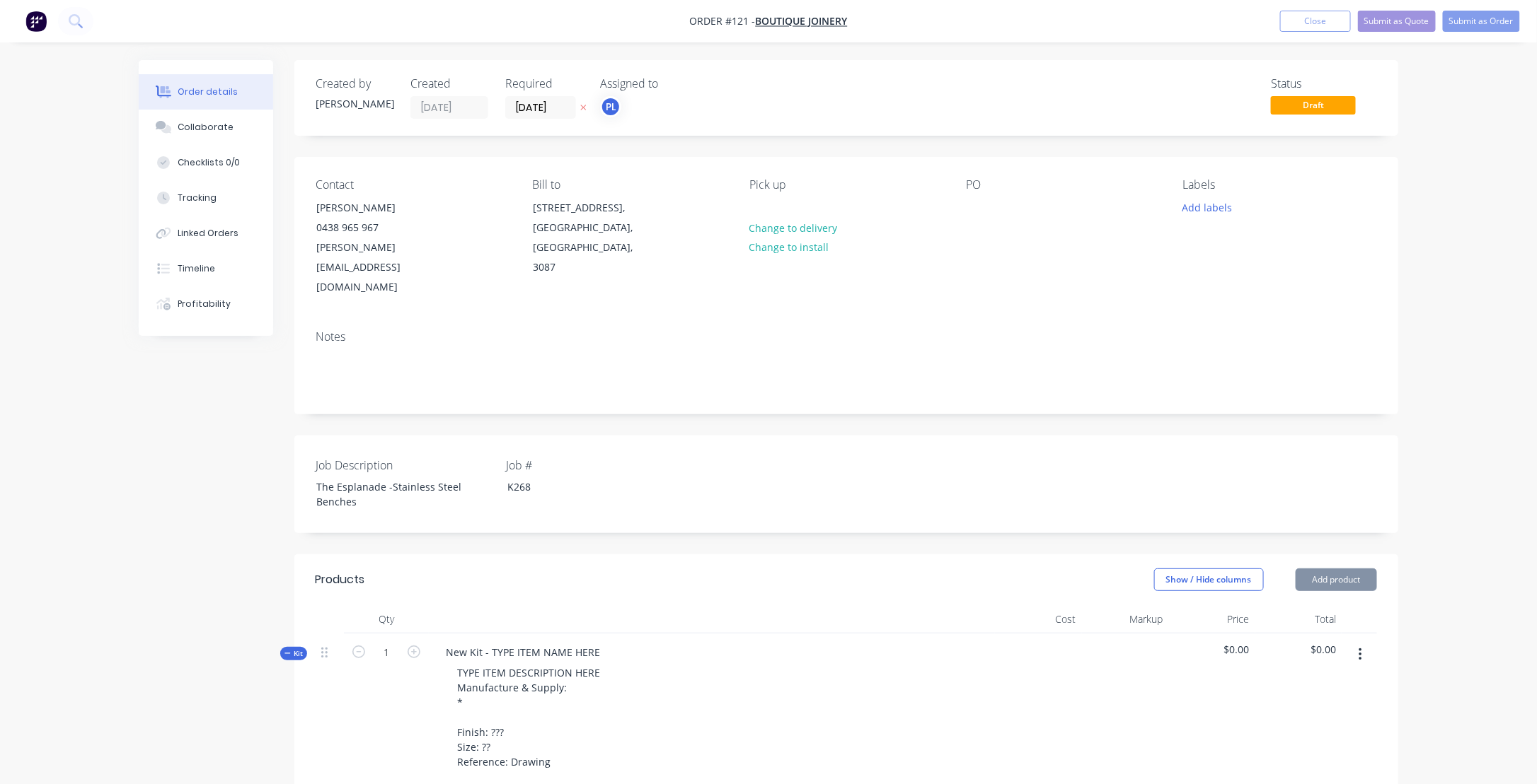
type input "$105.00"
type input "$102.00"
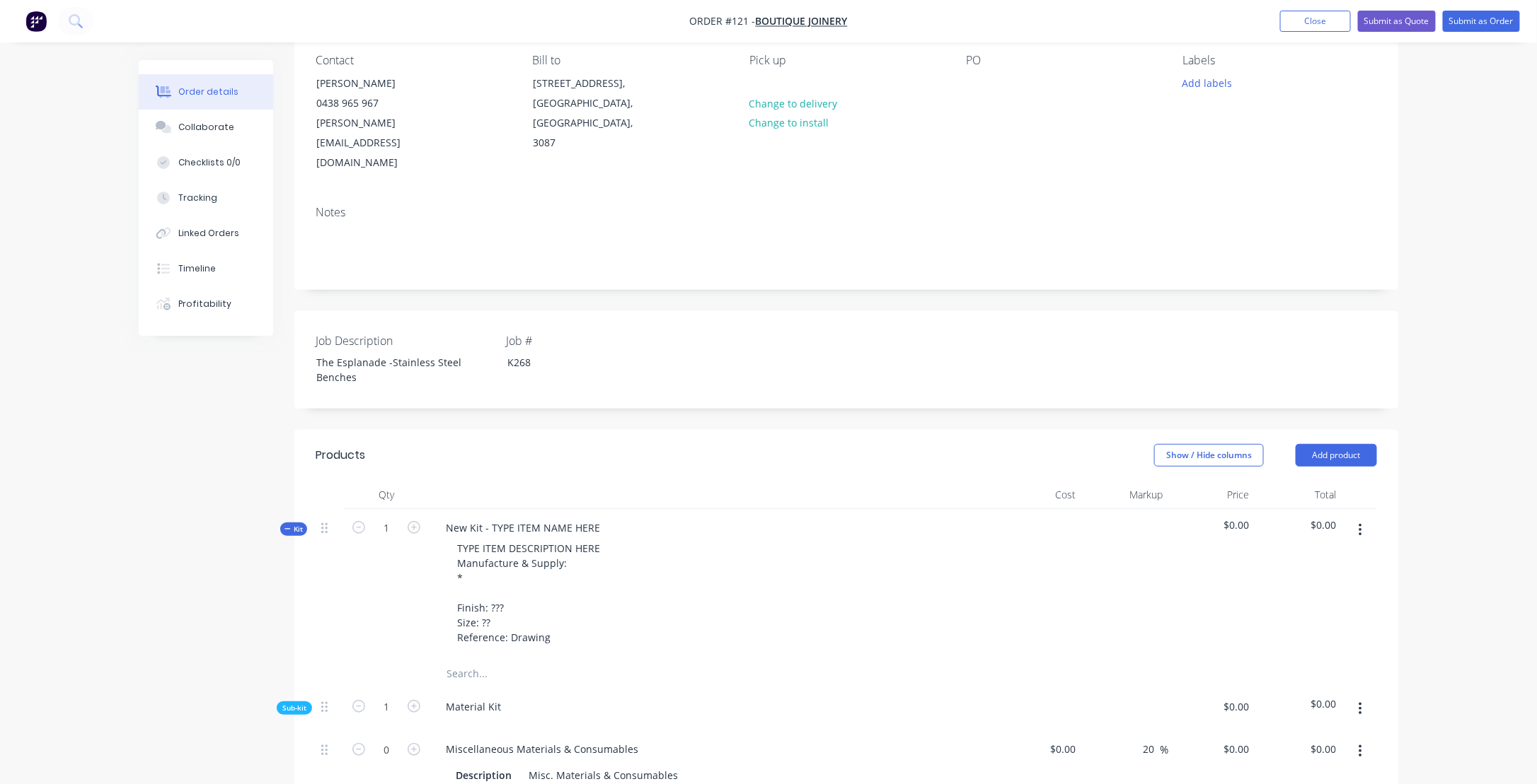
scroll to position [142, 0]
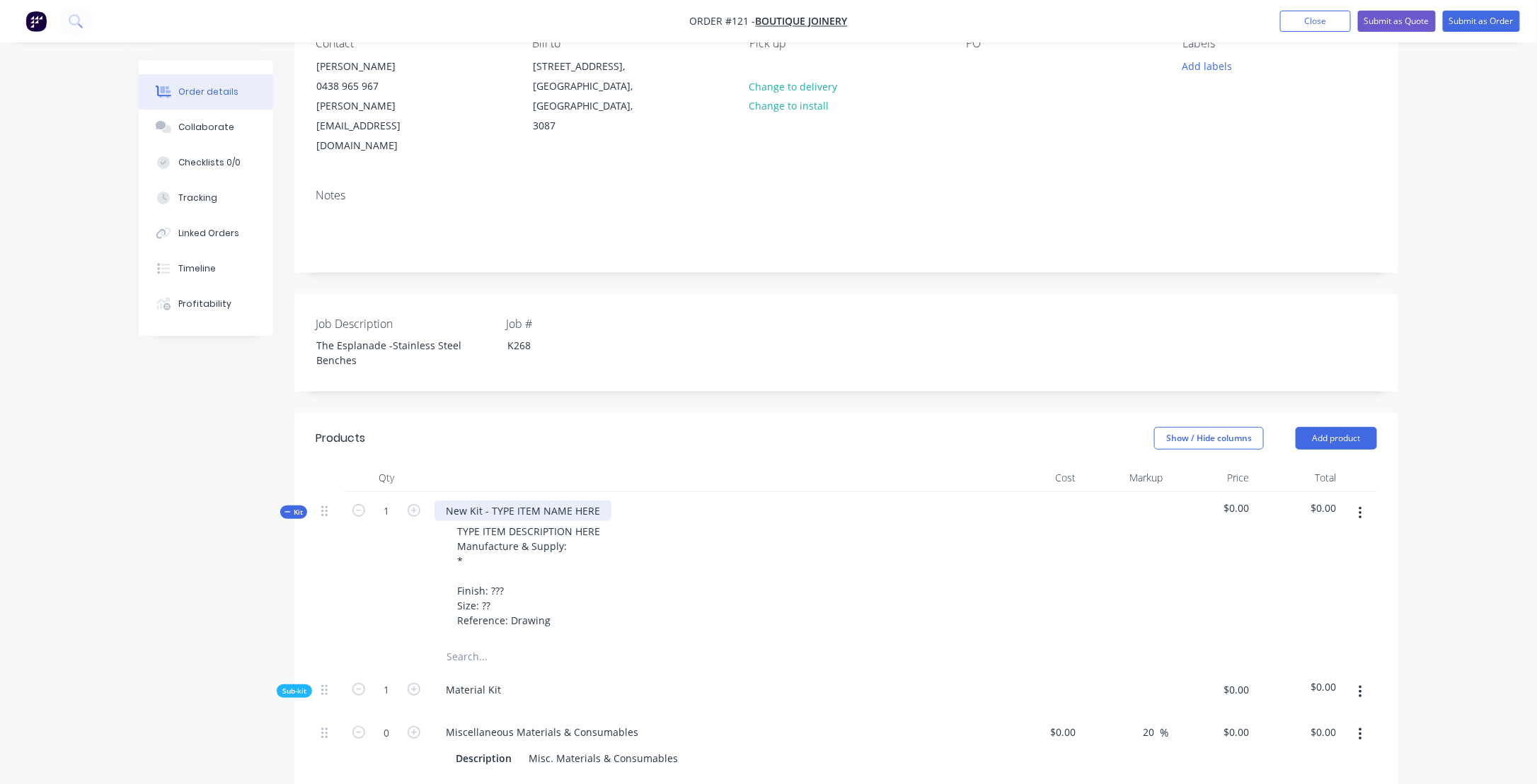
click at [524, 501] on div "New Kit - TYPE ITEM NAME HERE" at bounding box center [522, 511] width 177 height 21
drag, startPoint x: 439, startPoint y: 467, endPoint x: 595, endPoint y: 457, distance: 156.3
click at [595, 492] on div "New Kit - TYPE ITEM NAME HERE TYPE ITEM DESCRIPTION HERE Manufacture & Supply: …" at bounding box center [711, 568] width 566 height 151
click at [745, 540] on div "TYPE ITEM DESCRIPTION HERE Manufacture & Supply: * Finish: ??? Size: ?? Referen…" at bounding box center [711, 576] width 554 height 110
click at [619, 521] on div "TYPE ITEM DESCRIPTION HERE Manufacture & Supply: * Finish: ??? Size: ?? Referen…" at bounding box center [711, 576] width 554 height 110
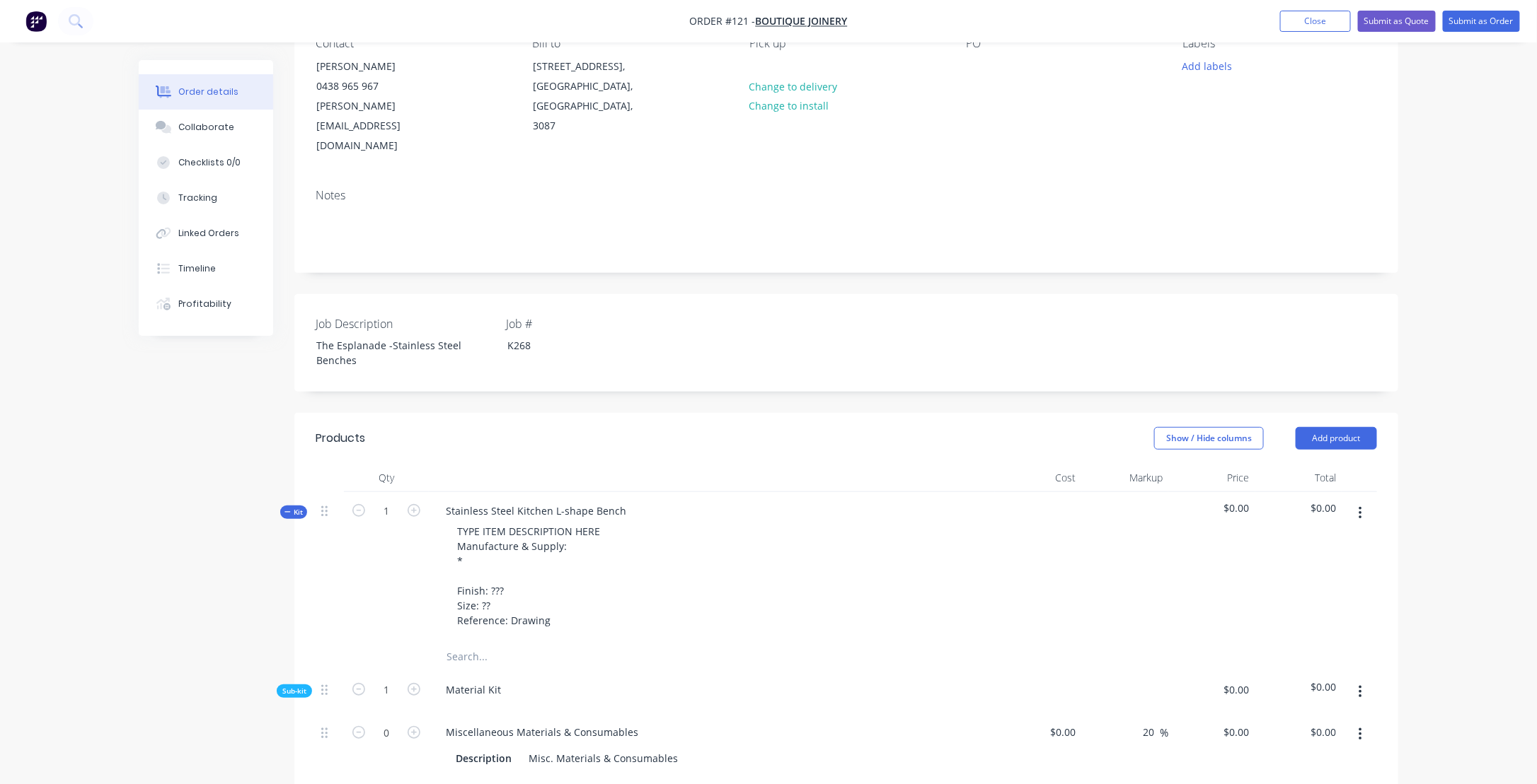
click at [286, 508] on icon at bounding box center [288, 512] width 6 height 7
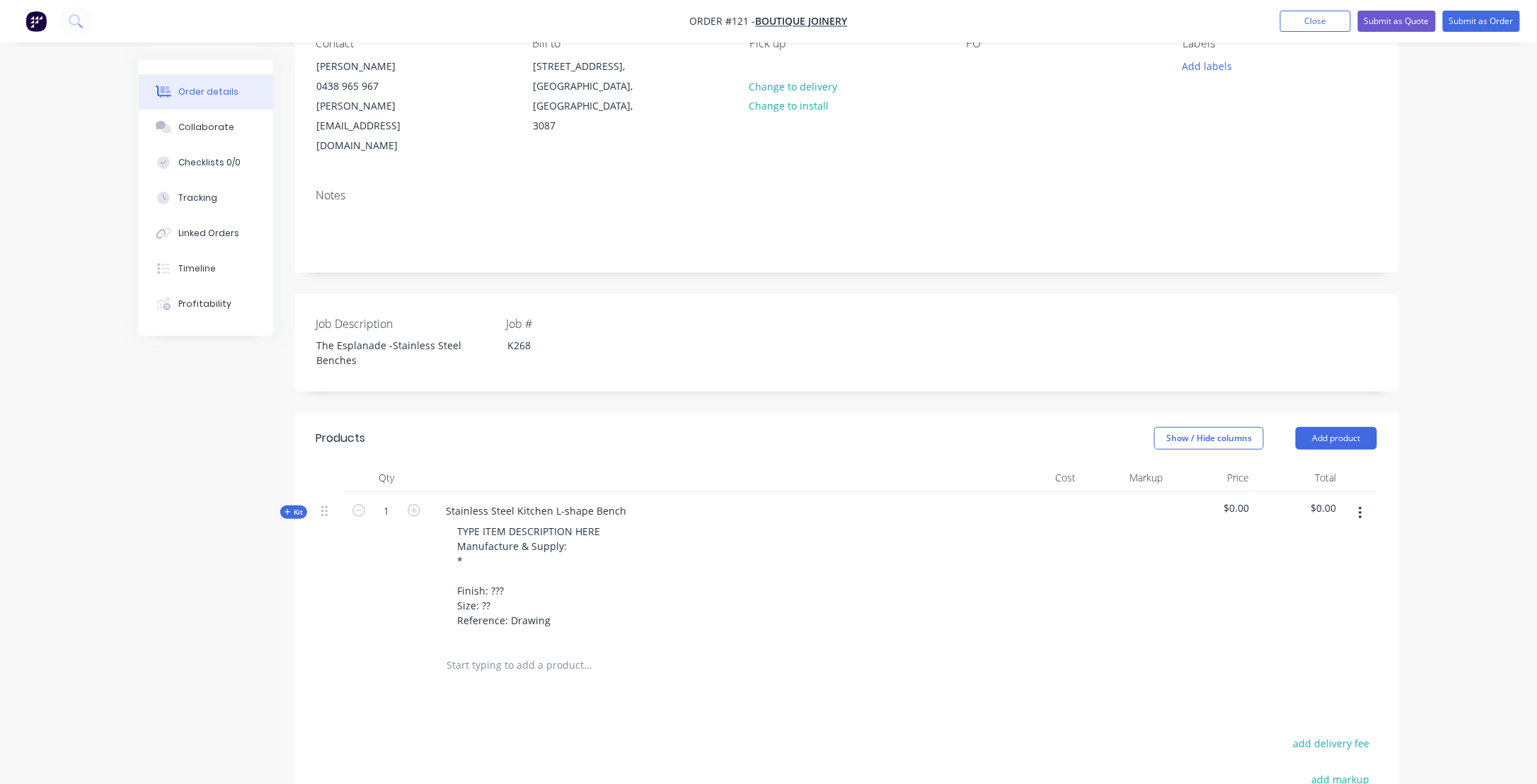
click at [285, 508] on icon at bounding box center [288, 512] width 6 height 7
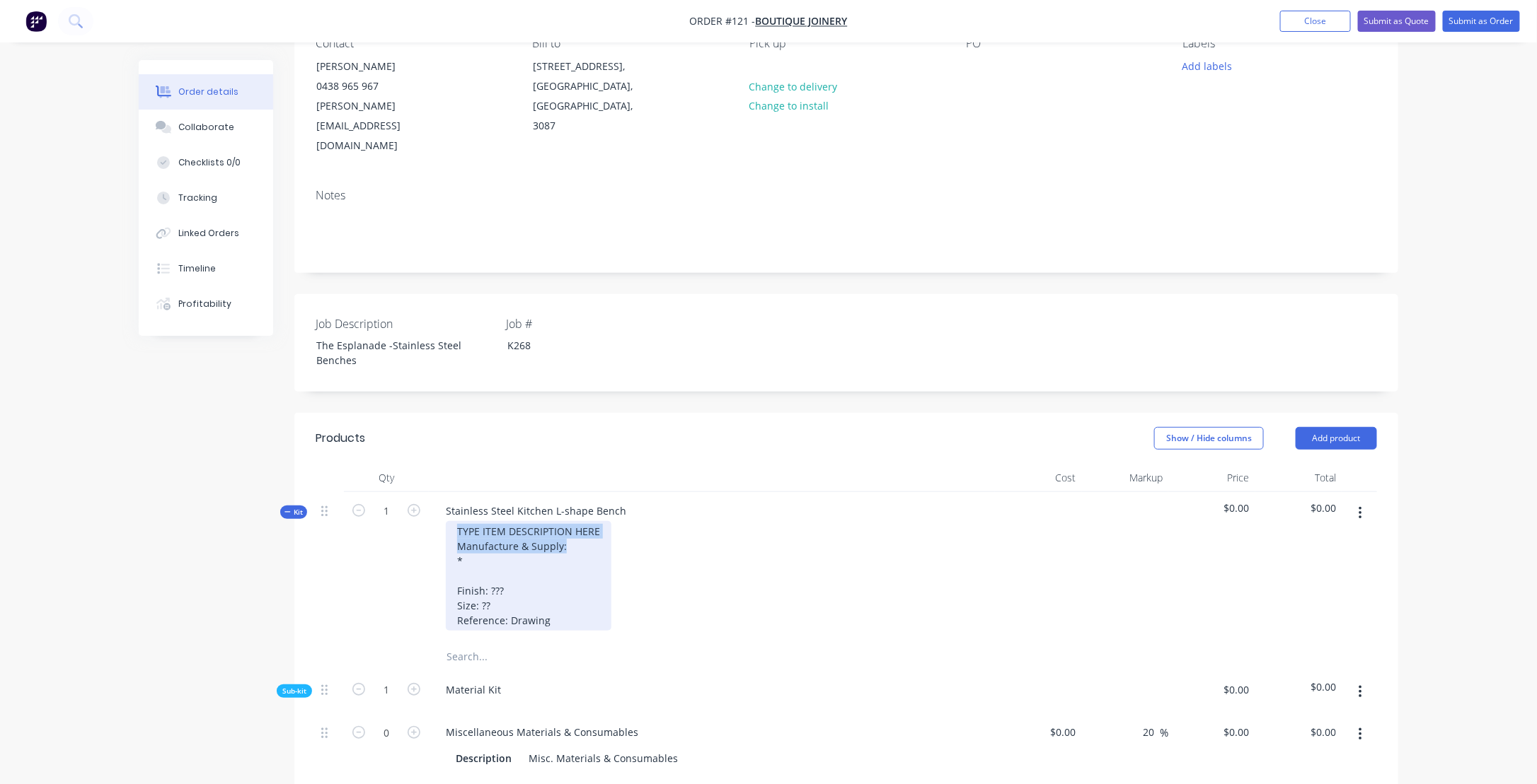
drag, startPoint x: 589, startPoint y: 509, endPoint x: 437, endPoint y: 494, distance: 152.7
click at [437, 521] on div "TYPE ITEM DESCRIPTION HERE Manufacture & Supply: * Finish: ??? Size: ?? Referen…" at bounding box center [711, 576] width 554 height 110
click at [497, 521] on div "TYPE ITEM DESCRIPTION HERE Manufacture & Supply: * Finish: ??? Size: ?? Referen…" at bounding box center [528, 576] width 165 height 110
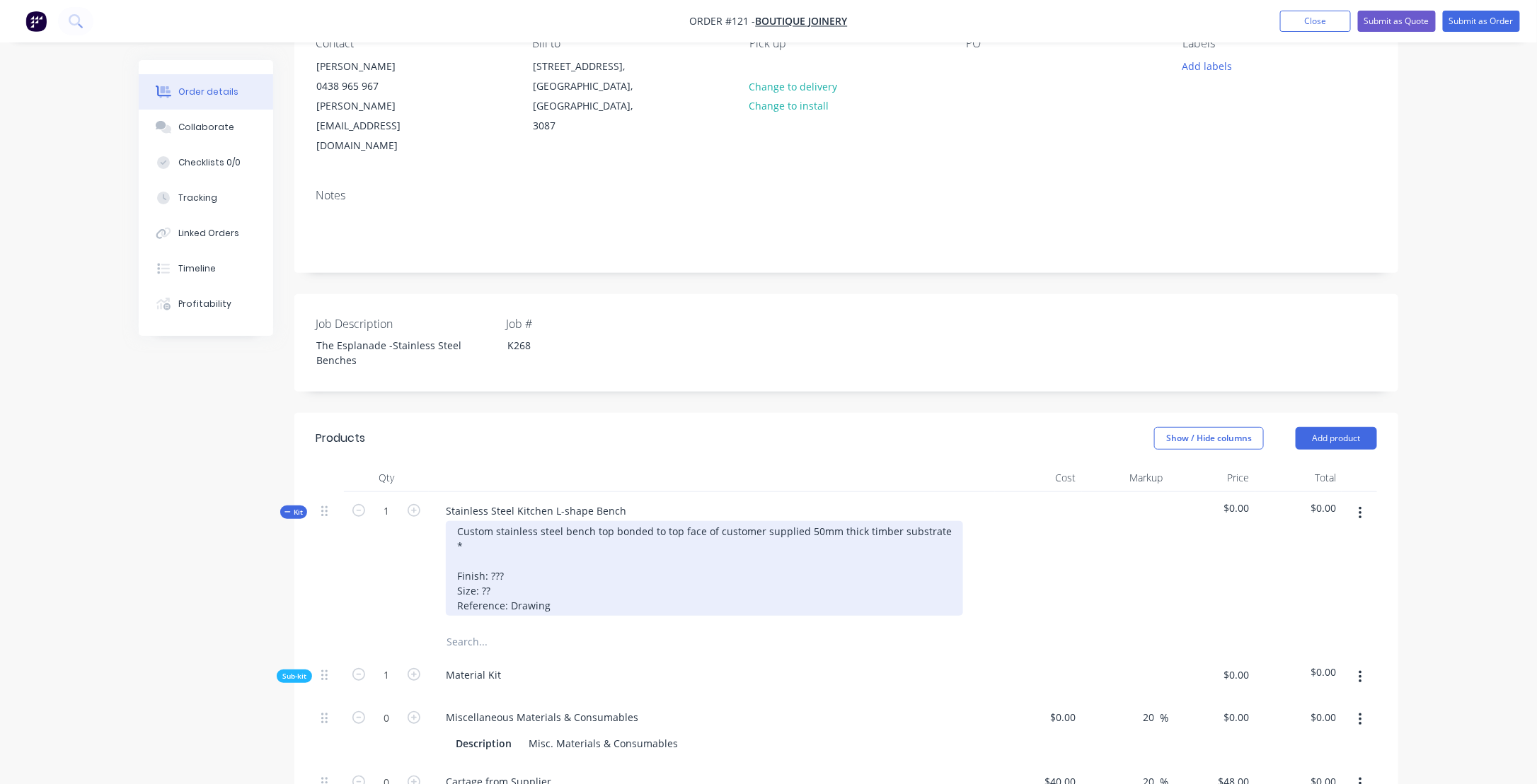
drag, startPoint x: 538, startPoint y: 499, endPoint x: 531, endPoint y: 491, distance: 10.6
click at [531, 521] on div "Custom stainless steel bench top bonded to top face of customer supplied 50mm t…" at bounding box center [704, 569] width 517 height 95
click at [938, 521] on div "Custom stainless-steel bench top bonded to top face of customer supplied 50mm t…" at bounding box center [705, 569] width 518 height 95
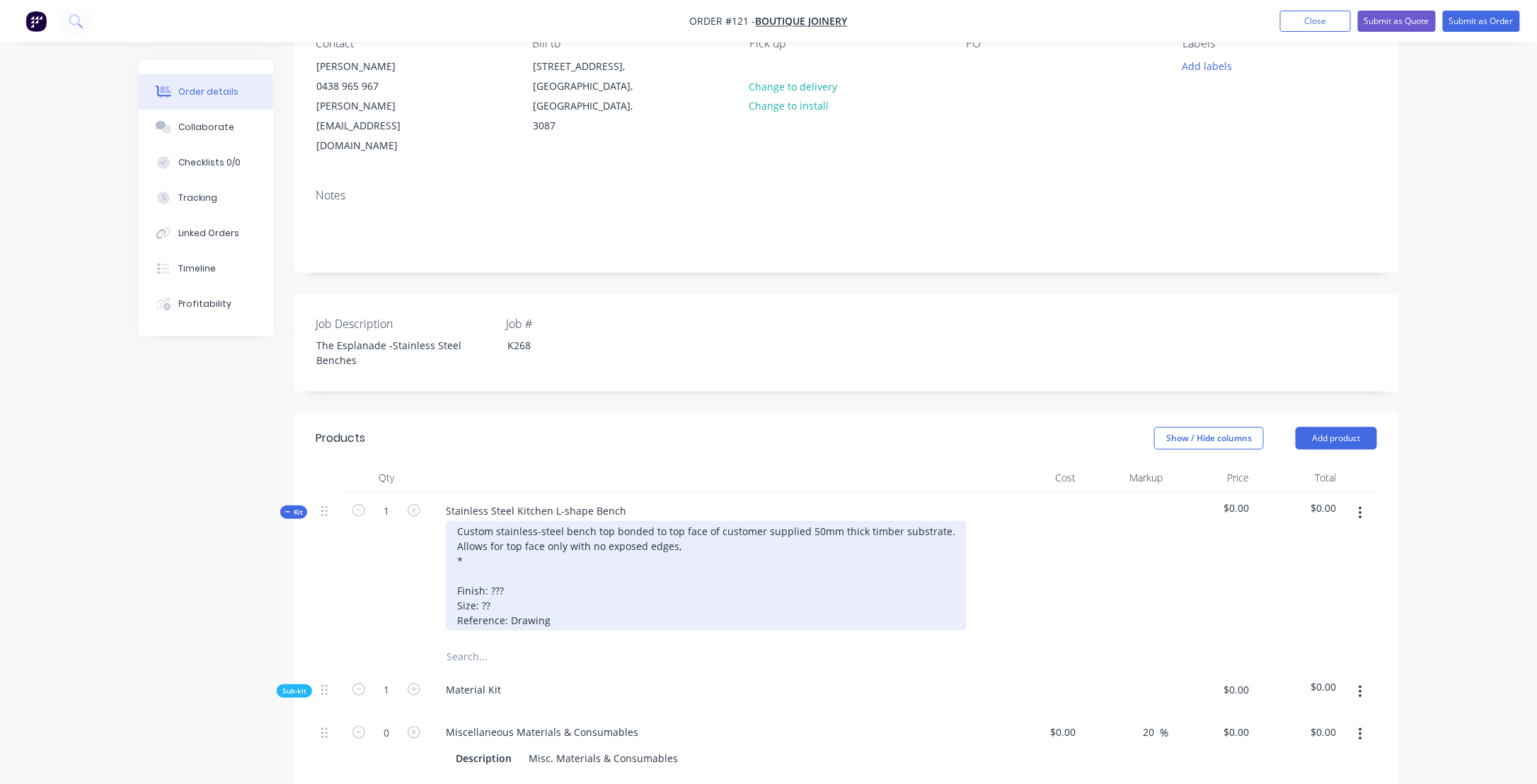
click at [590, 521] on div "Custom stainless-steel bench top bonded to top face of customer supplied 50mm t…" at bounding box center [706, 576] width 521 height 110
click at [682, 521] on div "Custom stainless-steel bench top bonded to top face of customer supplied 50mm t…" at bounding box center [706, 576] width 521 height 110
click at [506, 521] on div "Custom stainless-steel bench top bonded to top face of customer supplied 50mm t…" at bounding box center [706, 576] width 521 height 110
drag, startPoint x: 593, startPoint y: 504, endPoint x: 695, endPoint y: 508, distance: 102.1
click at [695, 521] on div "Custom stainless-steel bench top bonded to top face of customer supplied 50mm t…" at bounding box center [706, 576] width 521 height 110
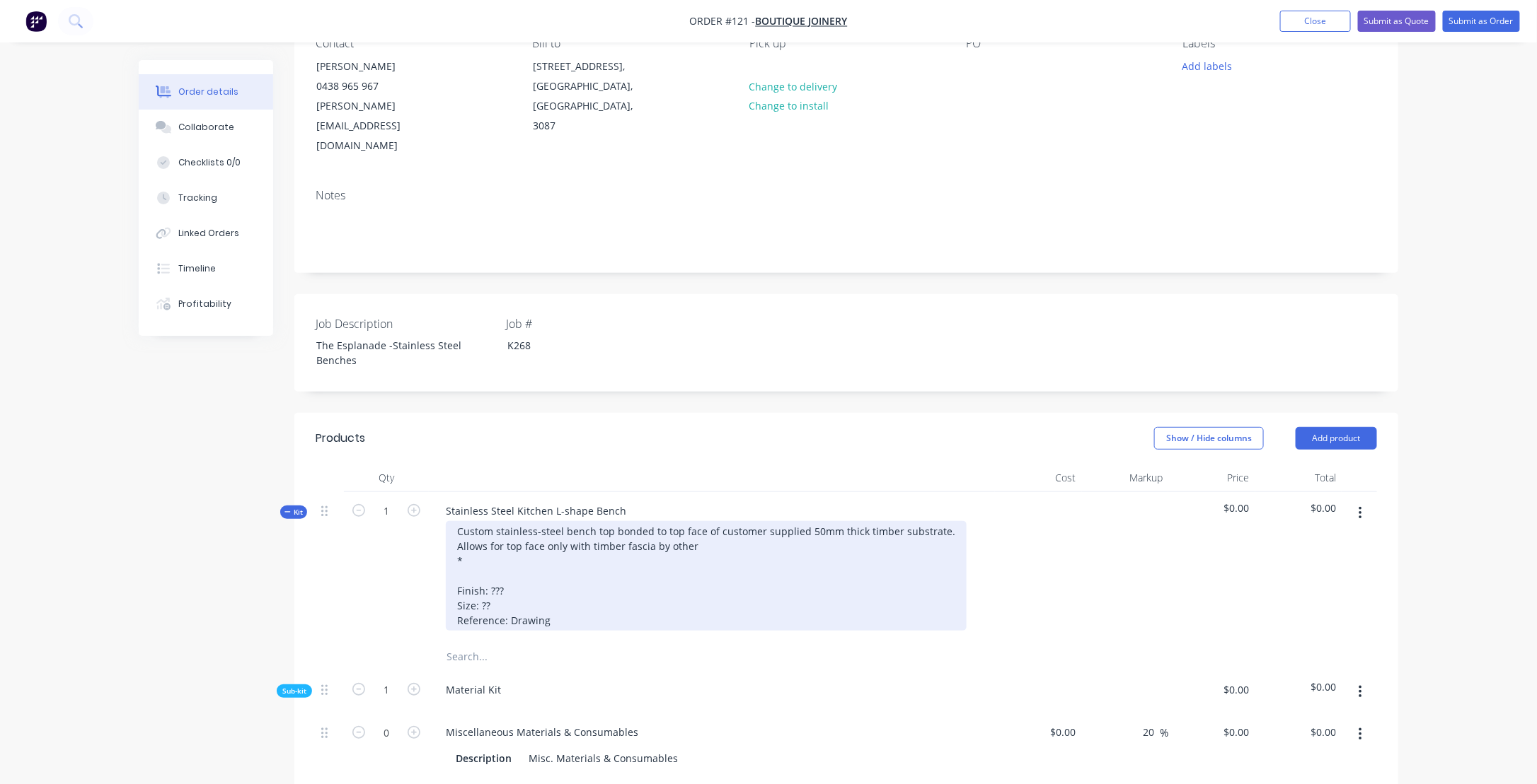
click at [711, 521] on div "Custom stainless-steel bench top bonded to top face of customer supplied 50mm t…" at bounding box center [706, 576] width 521 height 110
click at [473, 523] on div "Custom stainless-steel bench top bonded to top face of customer supplied 50mm t…" at bounding box center [706, 576] width 521 height 110
click at [830, 521] on div "Custom stainless-steel bench top bonded to top face of customer supplied 50mm t…" at bounding box center [706, 576] width 521 height 110
click at [494, 524] on div "Custom stainless-steel bench top bonded to top face of customer supplied 50mm t…" at bounding box center [706, 576] width 521 height 110
click at [465, 521] on div "Custom stainless-steel bench top bonded to top face of customer supplied 50mm t…" at bounding box center [706, 576] width 521 height 110
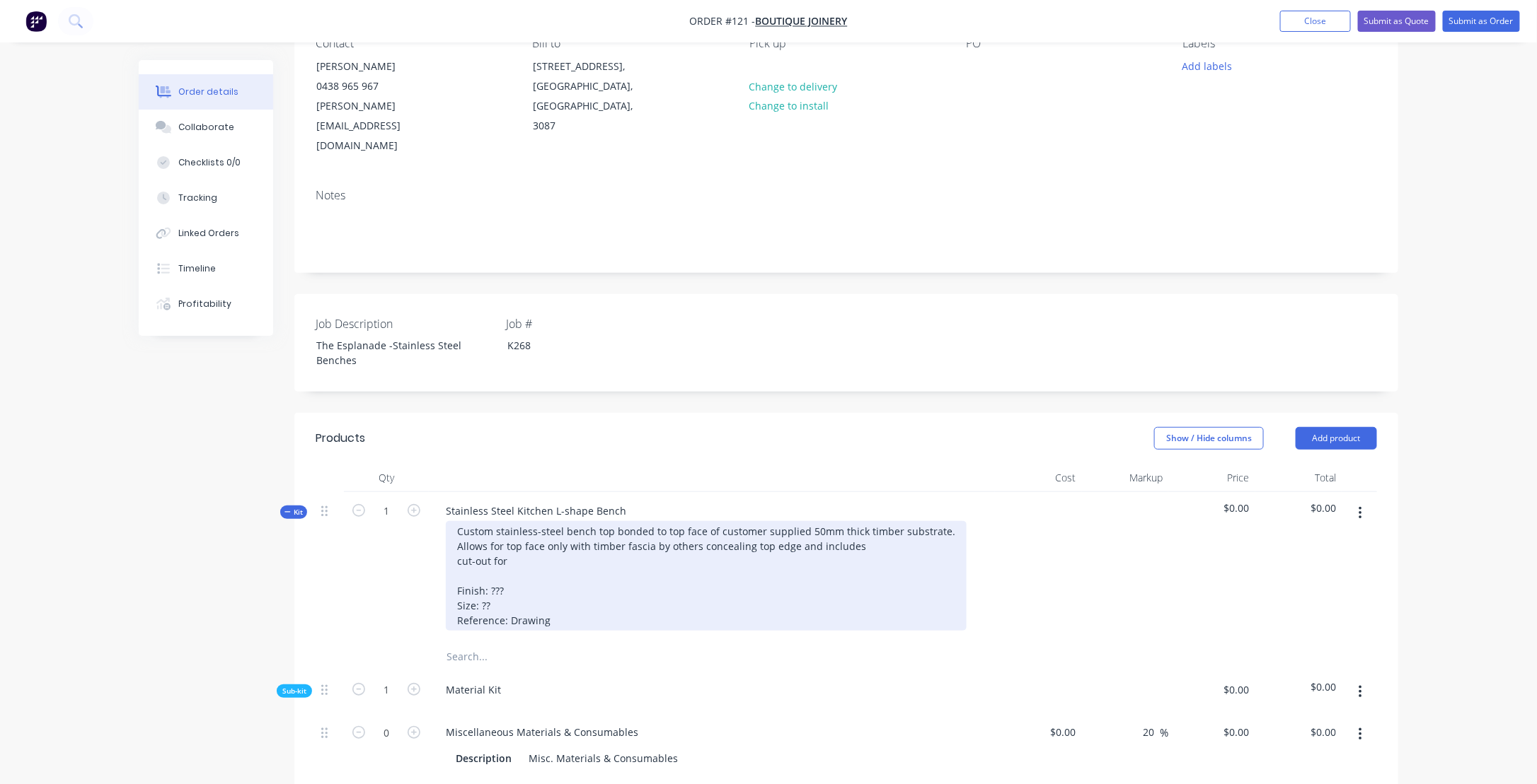
click at [891, 521] on div "Custom stainless-steel bench top bonded to top face of customer supplied 50mm t…" at bounding box center [706, 576] width 521 height 110
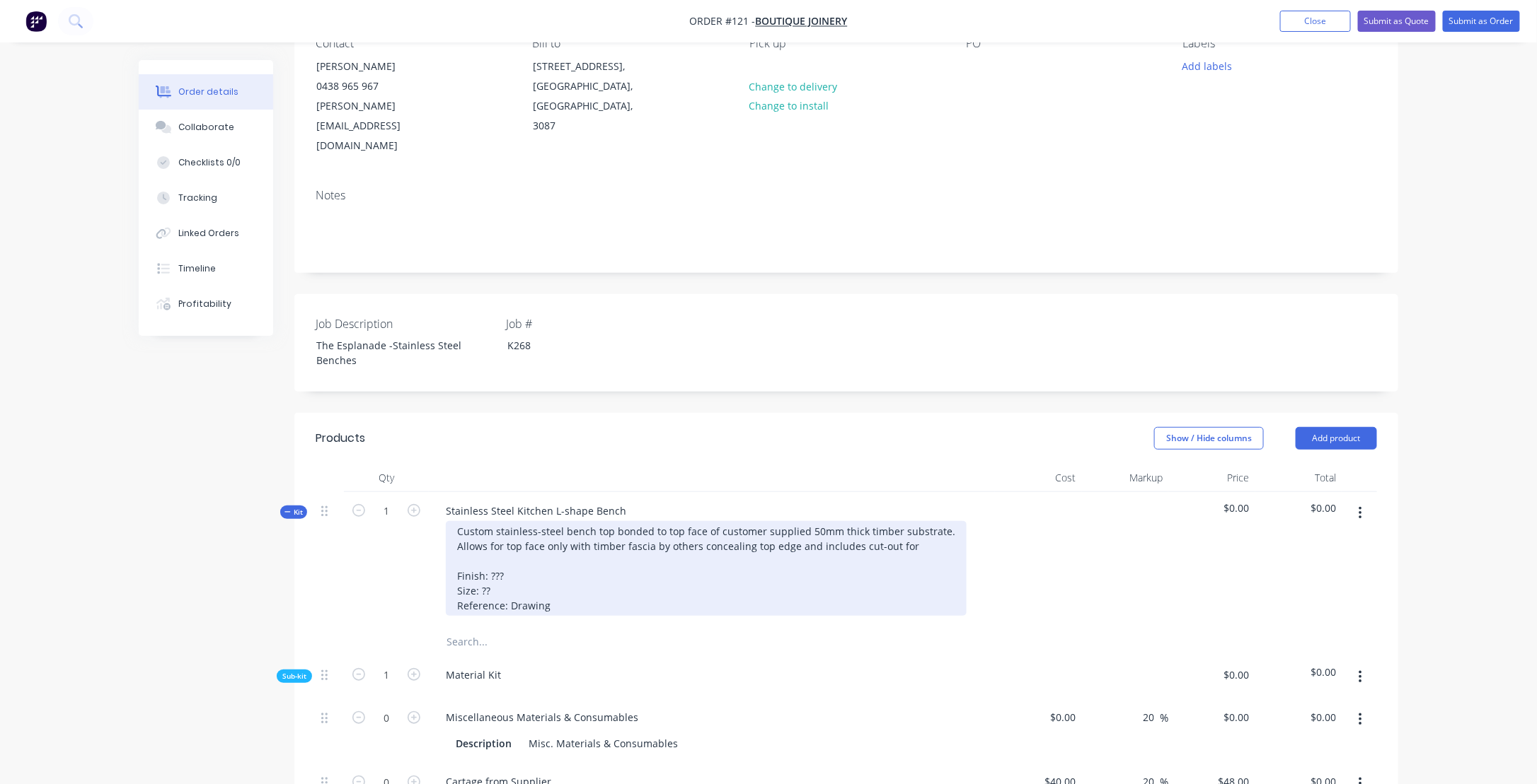
click at [912, 521] on div "Custom stainless-steel bench top bonded to top face of customer supplied 50mm t…" at bounding box center [706, 569] width 521 height 95
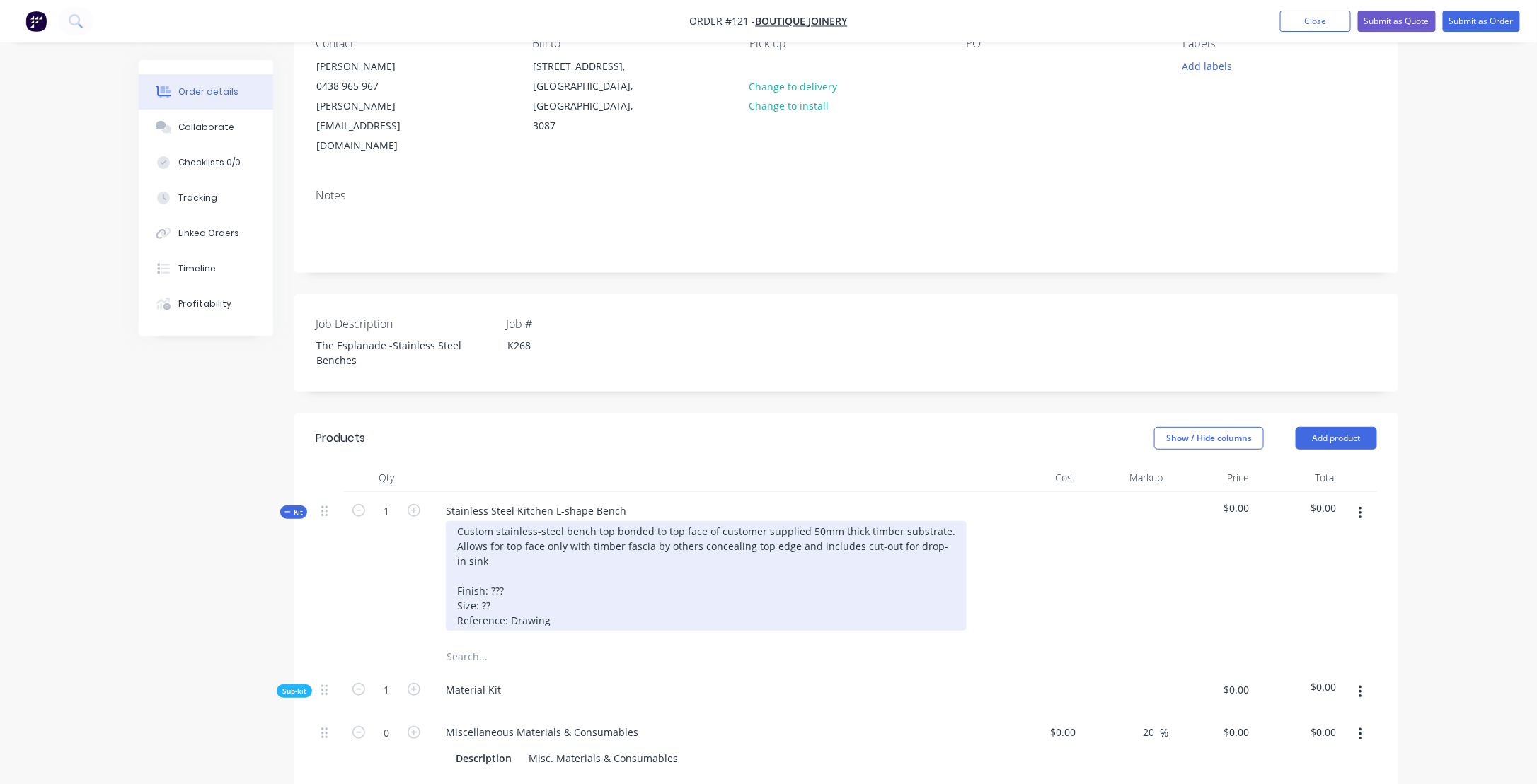
drag, startPoint x: 479, startPoint y: 521, endPoint x: 494, endPoint y: 534, distance: 19.8
click at [479, 521] on div "Custom stainless-steel bench top bonded to top face of customer supplied 50mm t…" at bounding box center [706, 576] width 521 height 110
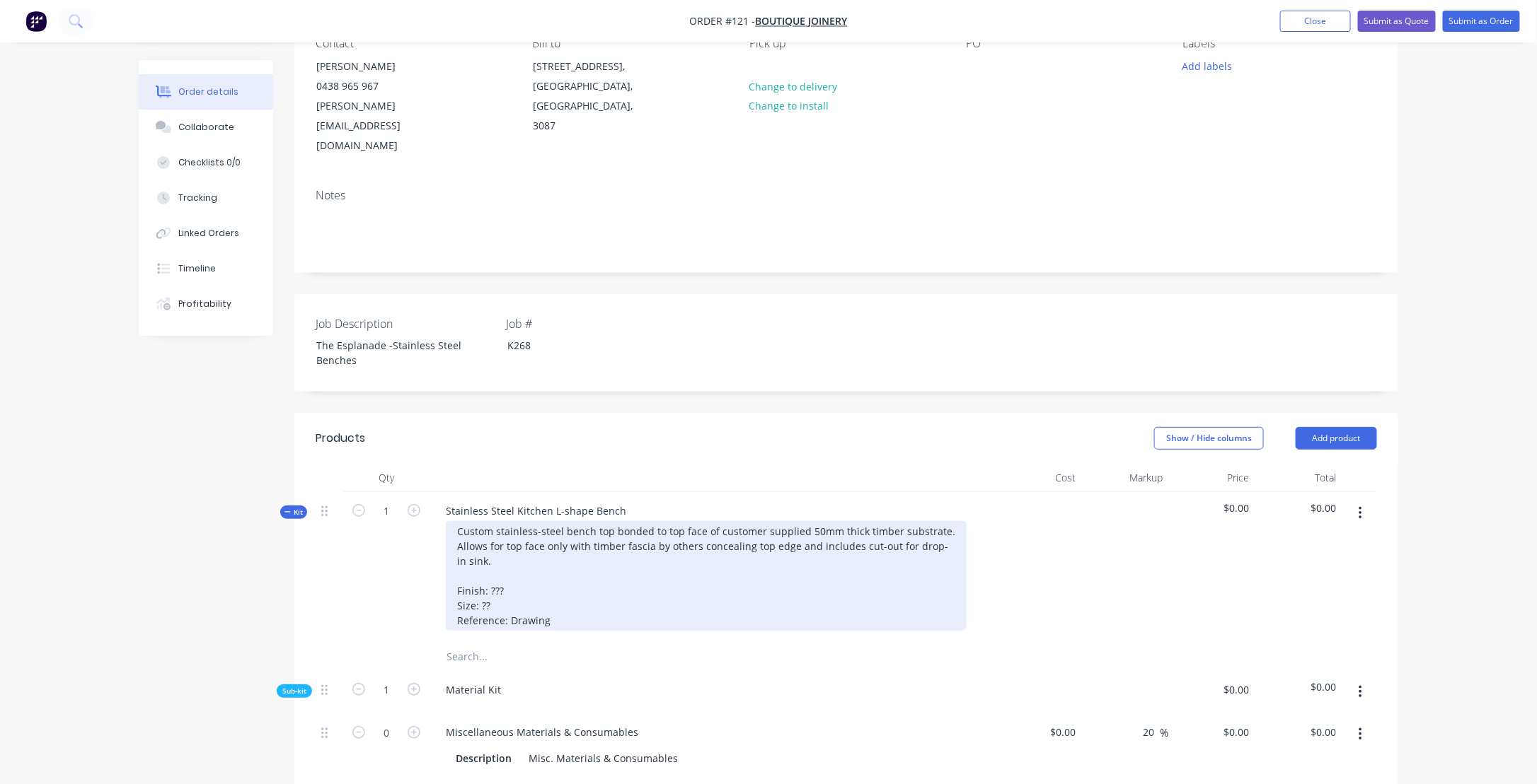
click at [500, 527] on div "Custom stainless-steel bench top bonded to top face of customer supplied 50mm t…" at bounding box center [706, 576] width 521 height 110
click at [490, 521] on div "Custom stainless-steel bench top bonded to top face of customer supplied 50mm t…" at bounding box center [706, 576] width 521 height 110
drag, startPoint x: 487, startPoint y: 550, endPoint x: 510, endPoint y: 550, distance: 23.0
click at [510, 550] on div "Custom stainless-steel bench top bonded to top face of customer supplied 50mm t…" at bounding box center [706, 576] width 521 height 110
drag, startPoint x: 480, startPoint y: 563, endPoint x: 511, endPoint y: 560, distance: 31.1
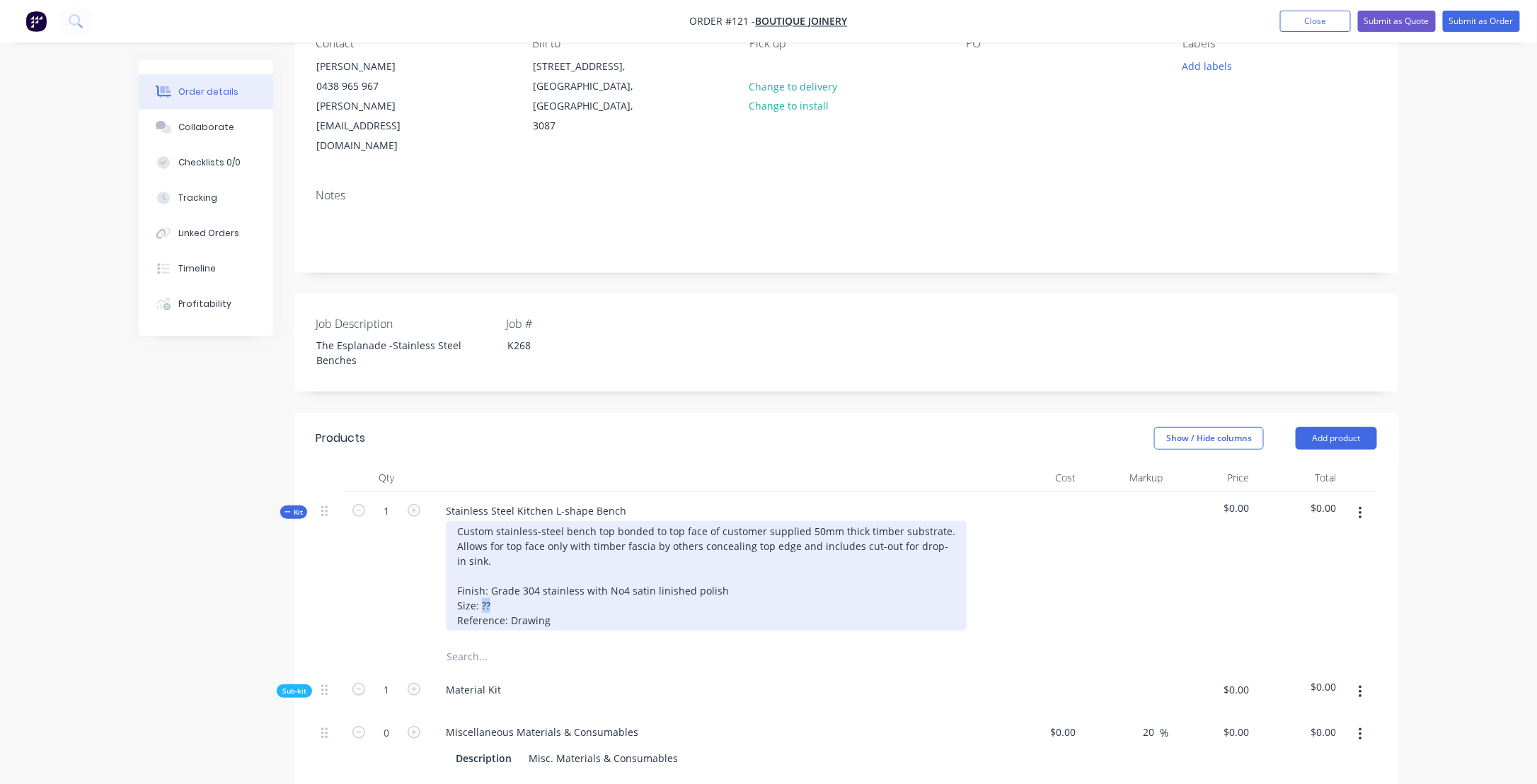
click at [511, 560] on div "Custom stainless-steel bench top bonded to top face of customer supplied 50mm t…" at bounding box center [706, 576] width 521 height 110
click at [586, 582] on div "Custom stainless-steel bench top bonded to top face of customer supplied 50mm t…" at bounding box center [706, 576] width 521 height 110
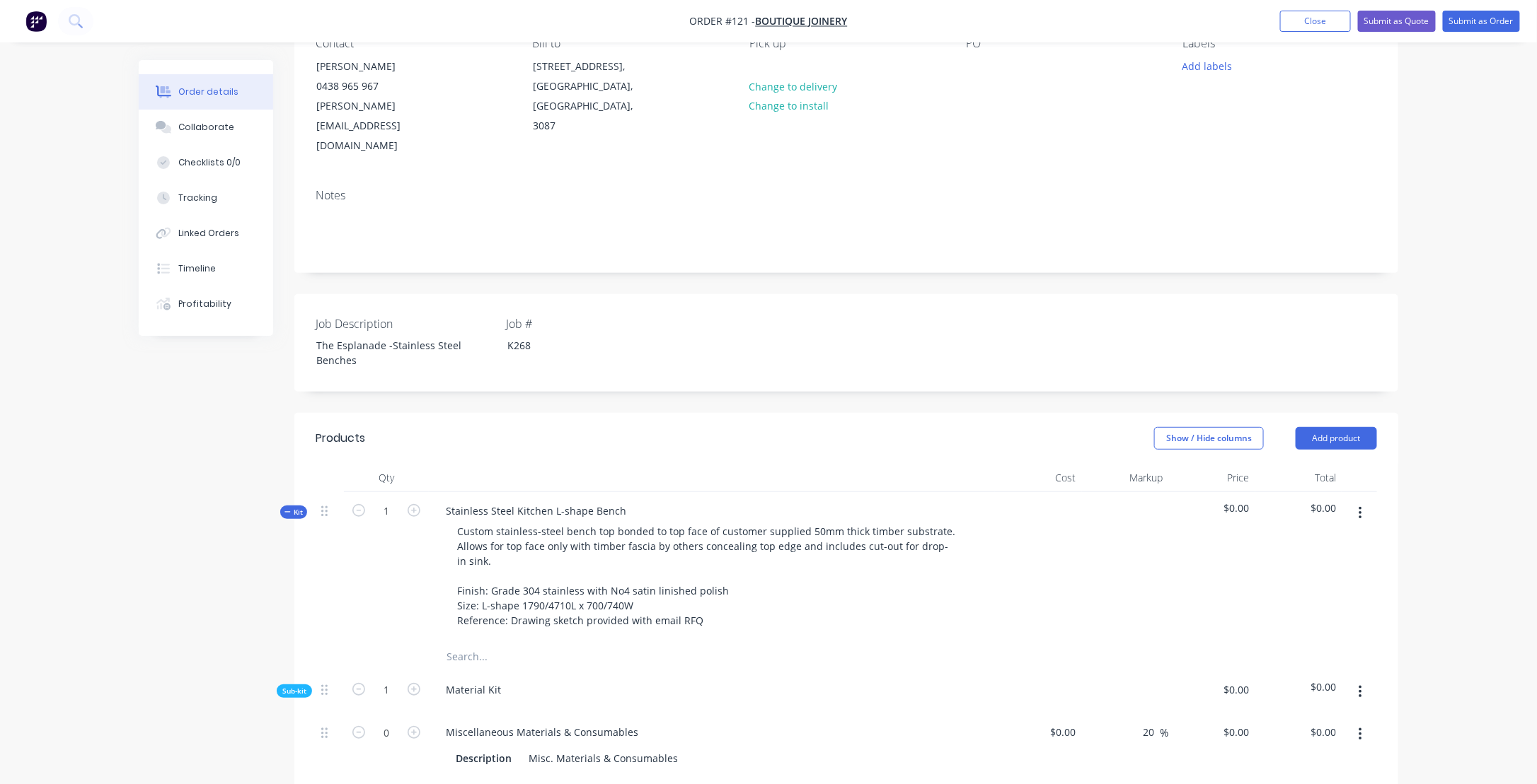
click at [561, 643] on input "text" at bounding box center [587, 657] width 283 height 28
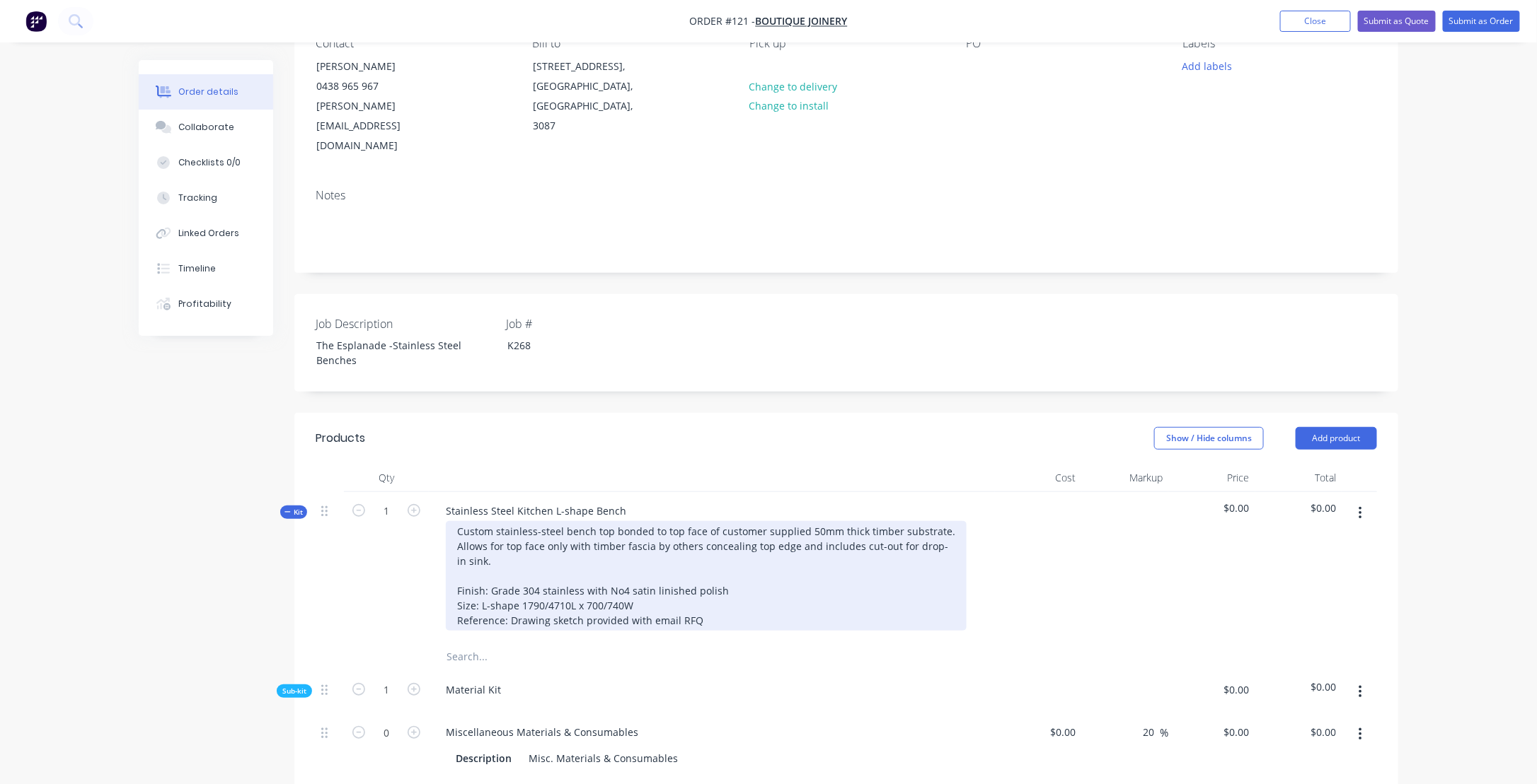
click at [506, 521] on div "Custom stainless-steel bench top bonded to top face of customer supplied 50mm t…" at bounding box center [706, 576] width 521 height 110
click at [612, 521] on div "Custom stainless-steel bench top bonded to top face of customer supplied 50mm t…" at bounding box center [706, 576] width 521 height 110
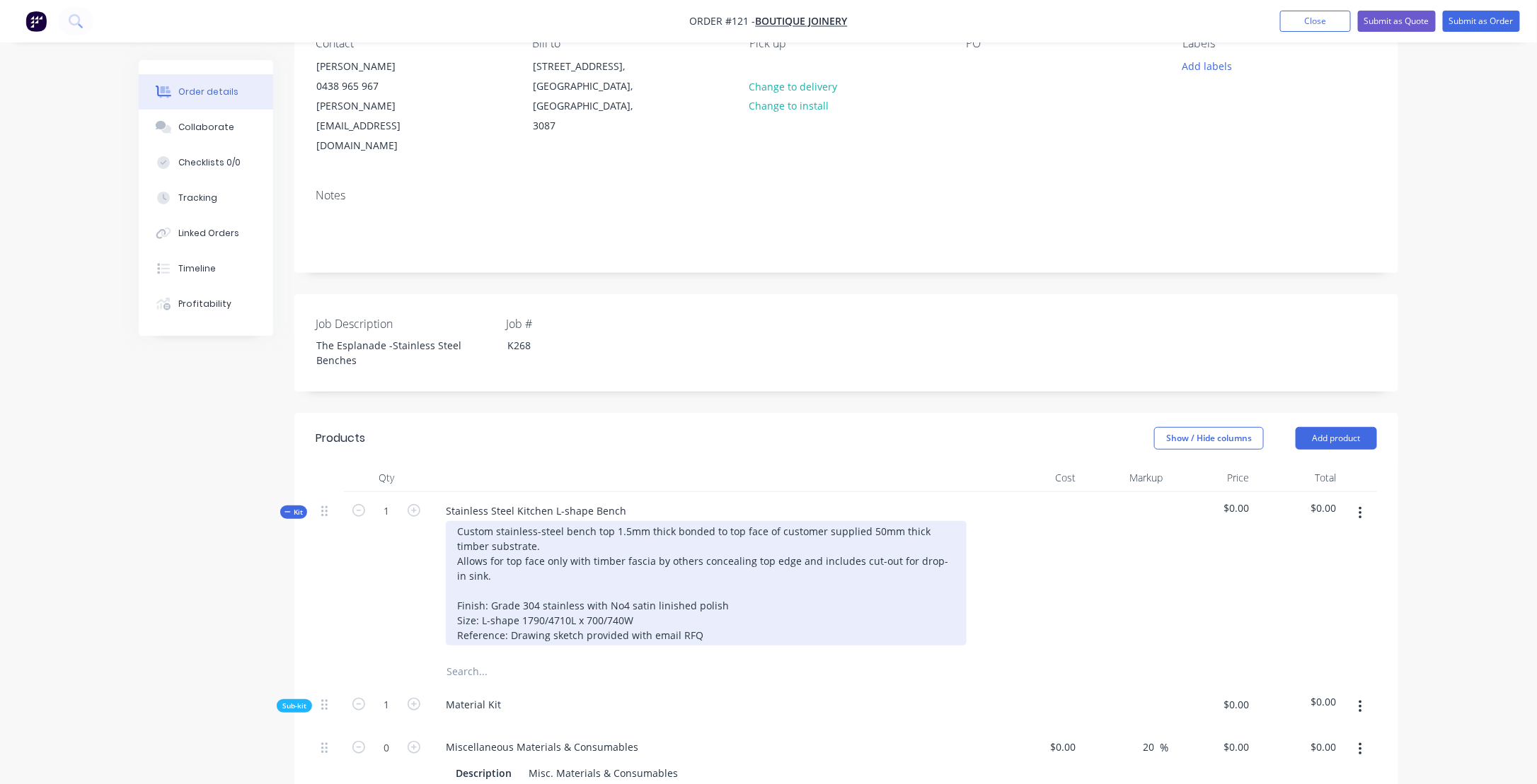
click at [752, 521] on div "Custom stainless-steel bench top 1.5mm thick bonded to top face of customer sup…" at bounding box center [706, 584] width 521 height 125
click at [751, 521] on div "Custom stainless-steel bench top 1.5mm thick bonded to top face of customer sup…" at bounding box center [706, 584] width 521 height 125
click at [535, 534] on div "Custom stainless-steel bench top 1.5mm thick bonded to top face of customer sup…" at bounding box center [706, 584] width 521 height 125
click at [878, 537] on div "Custom stainless-steel bench top 1.5mm thick bonded to top face of customer sup…" at bounding box center [706, 584] width 521 height 125
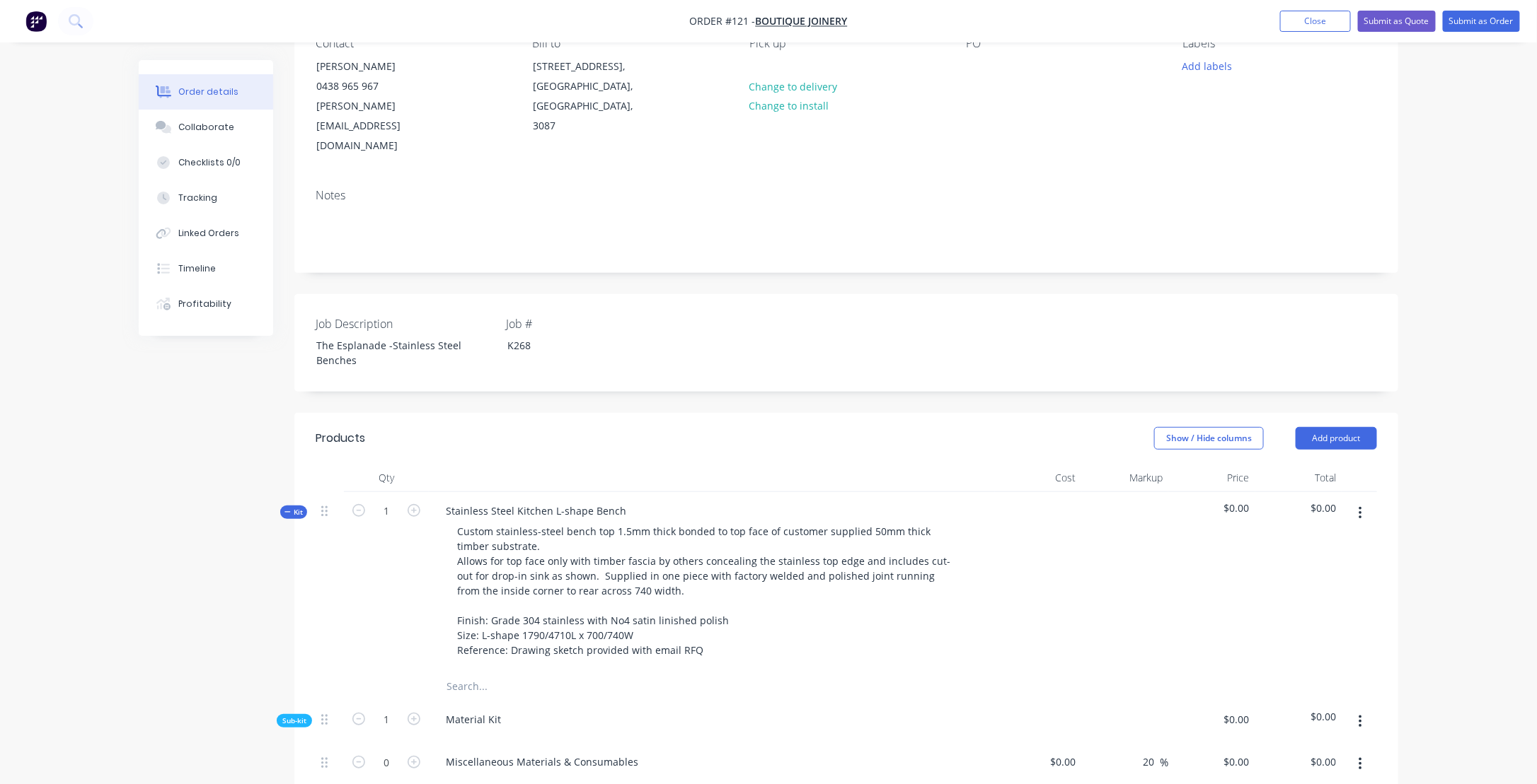
click at [994, 701] on div "Material Kit" at bounding box center [711, 722] width 566 height 43
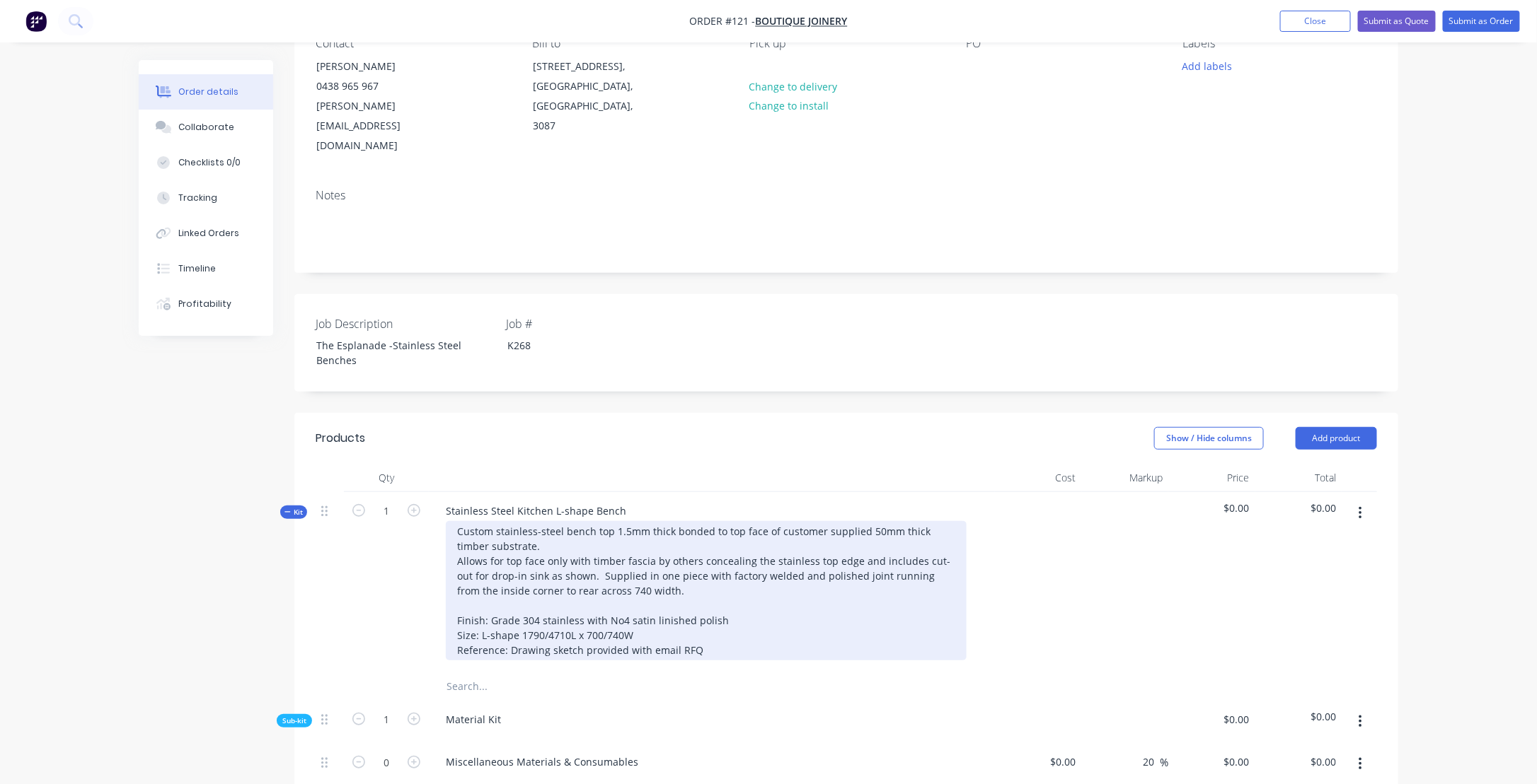
click at [516, 565] on div "Custom stainless-steel bench top 1.5mm thick bonded to top face of customer sup…" at bounding box center [706, 591] width 521 height 139
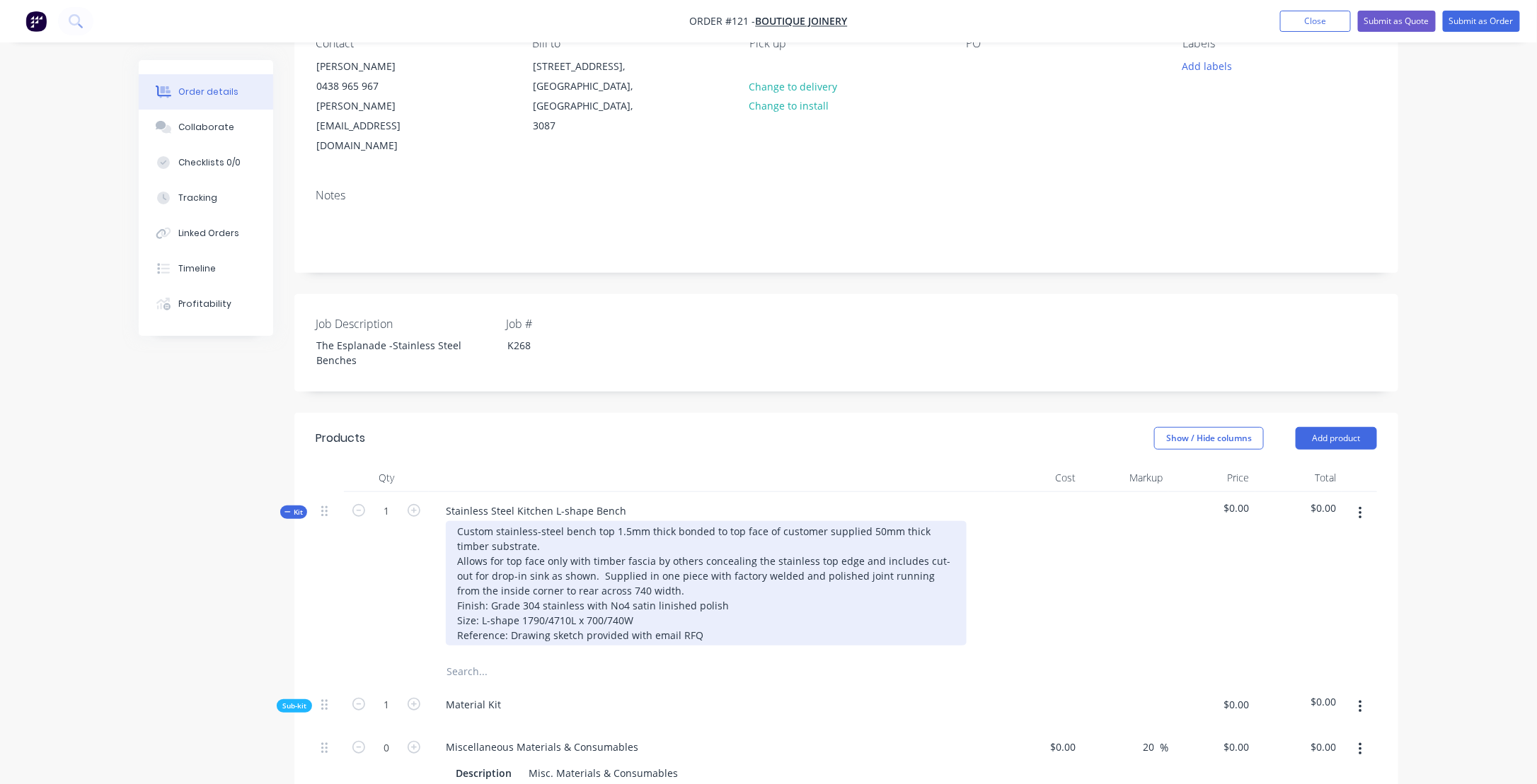
click at [597, 547] on div "Custom stainless-steel bench top 1.5mm thick bonded to top face of customer sup…" at bounding box center [706, 584] width 521 height 125
click at [595, 550] on div "Custom stainless-steel bench top 1.5mm thick bonded to top face of customer sup…" at bounding box center [706, 584] width 521 height 125
click at [595, 546] on div "Custom stainless-steel bench top 1.5mm thick bonded to top face of customer sup…" at bounding box center [706, 584] width 521 height 125
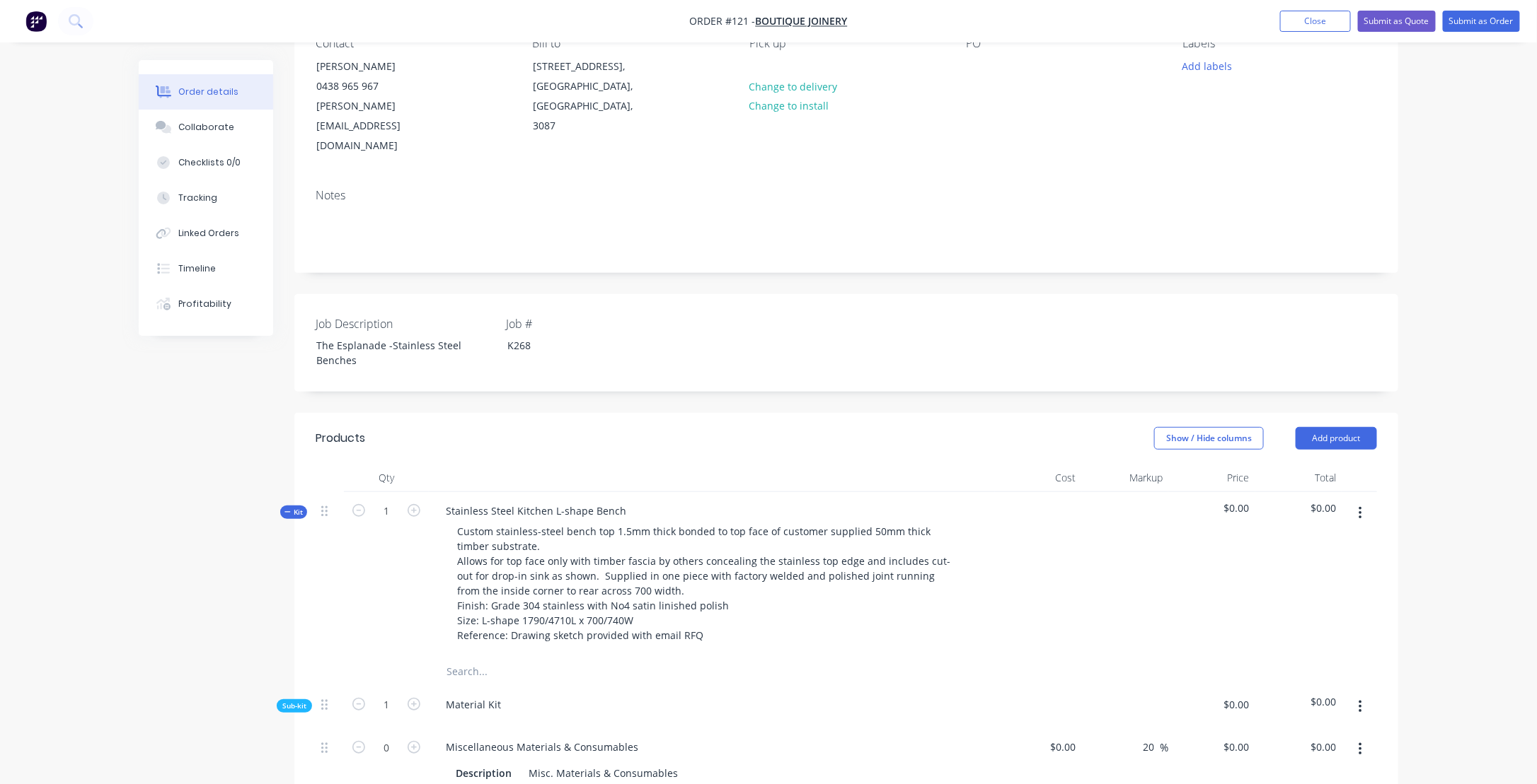
click at [801, 686] on div "Material Kit" at bounding box center [711, 707] width 566 height 43
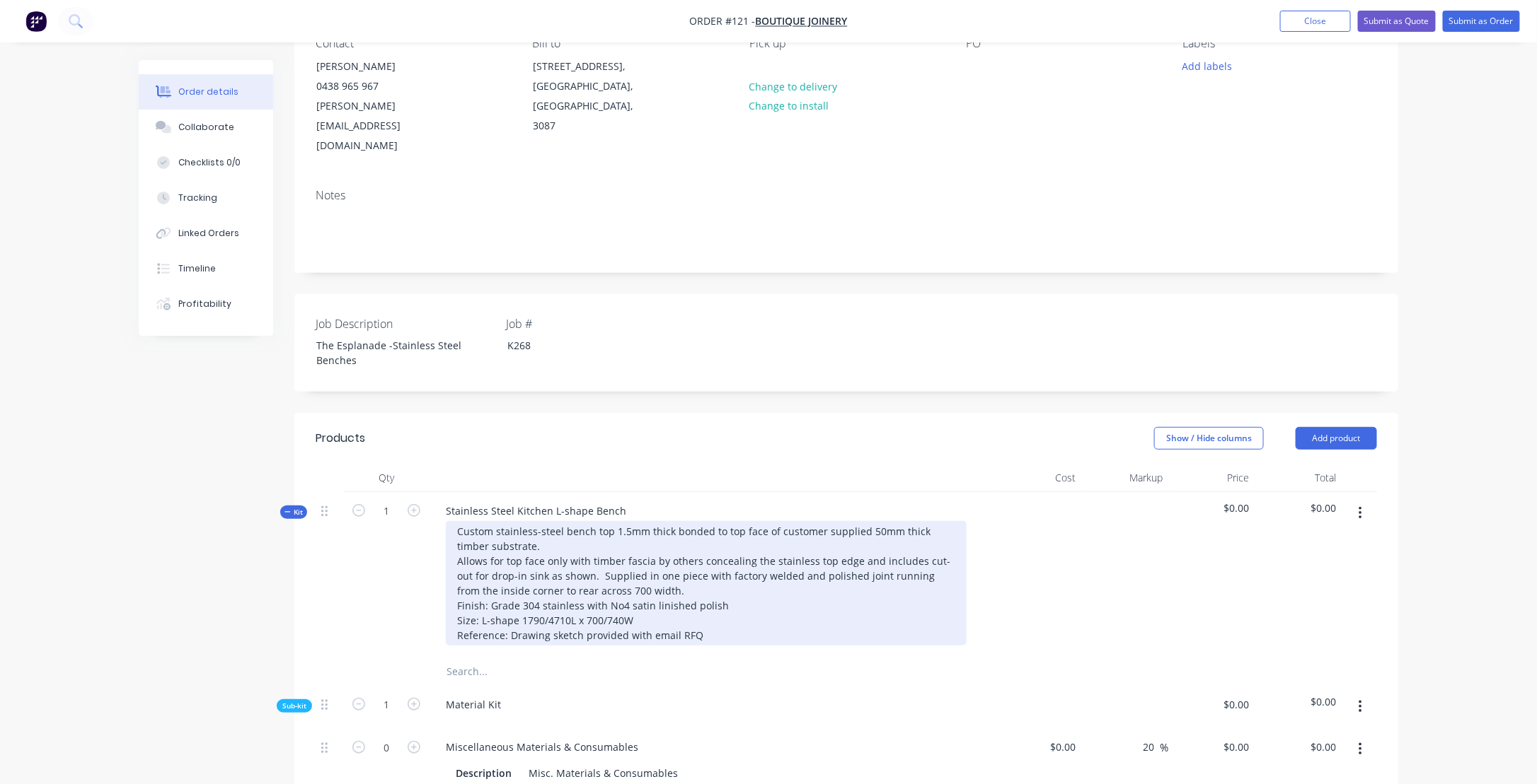
click at [672, 595] on div "Custom stainless-steel bench top 1.5mm thick bonded to top face of customer sup…" at bounding box center [706, 584] width 521 height 125
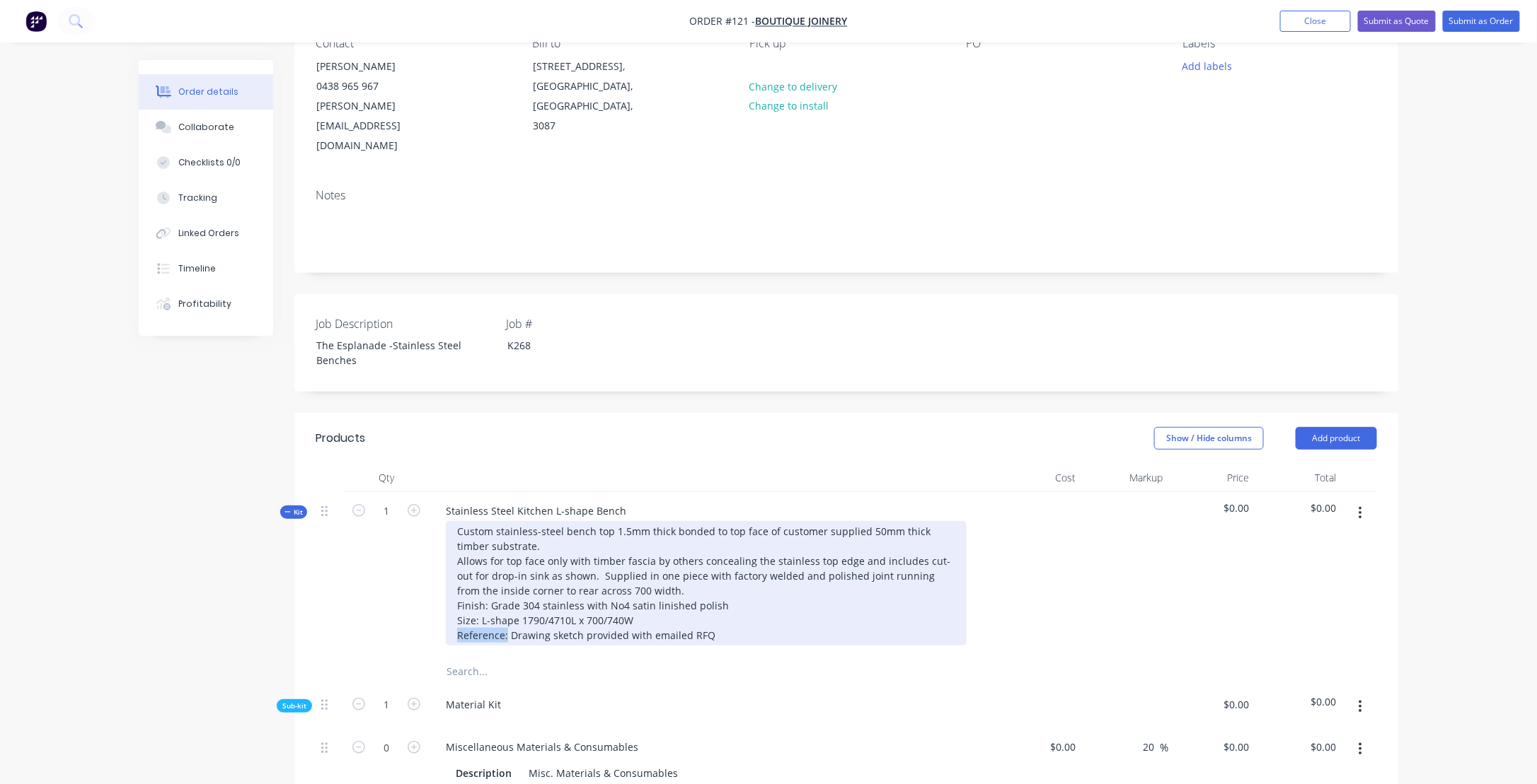
drag, startPoint x: 506, startPoint y: 593, endPoint x: 444, endPoint y: 597, distance: 62.1
click at [444, 597] on div "Custom stainless-steel bench top 1.5mm thick bonded to top face of customer sup…" at bounding box center [711, 584] width 554 height 125
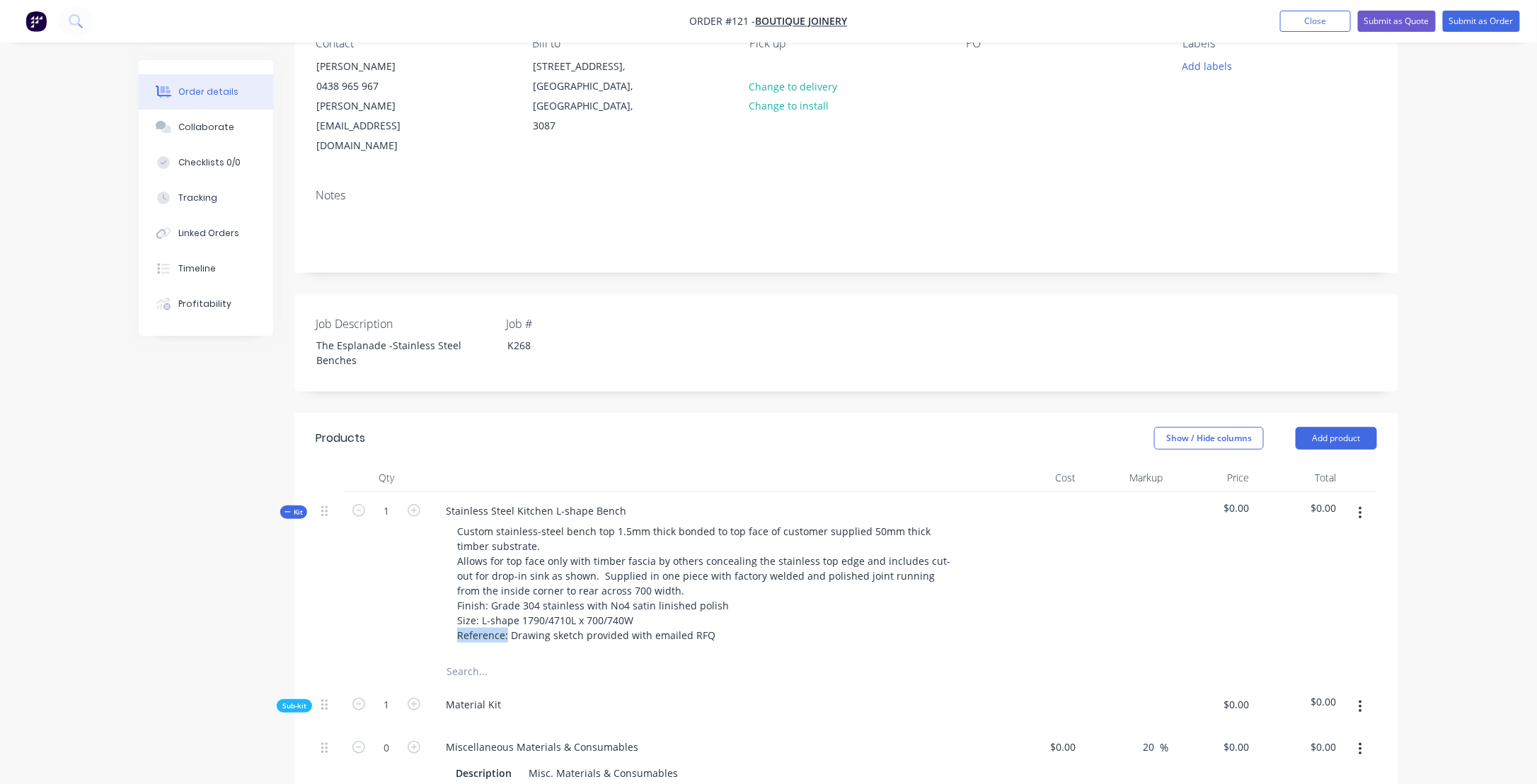
drag, startPoint x: 487, startPoint y: 592, endPoint x: 182, endPoint y: 511, distance: 315.6
click at [635, 492] on div "Stainless Steel Kitchen L-shape Bench Custom stainless-steel bench top 1.5mm th…" at bounding box center [711, 575] width 566 height 165
click at [624, 501] on div "Stainless Steel Kitchen L-shape Bench" at bounding box center [535, 511] width 203 height 21
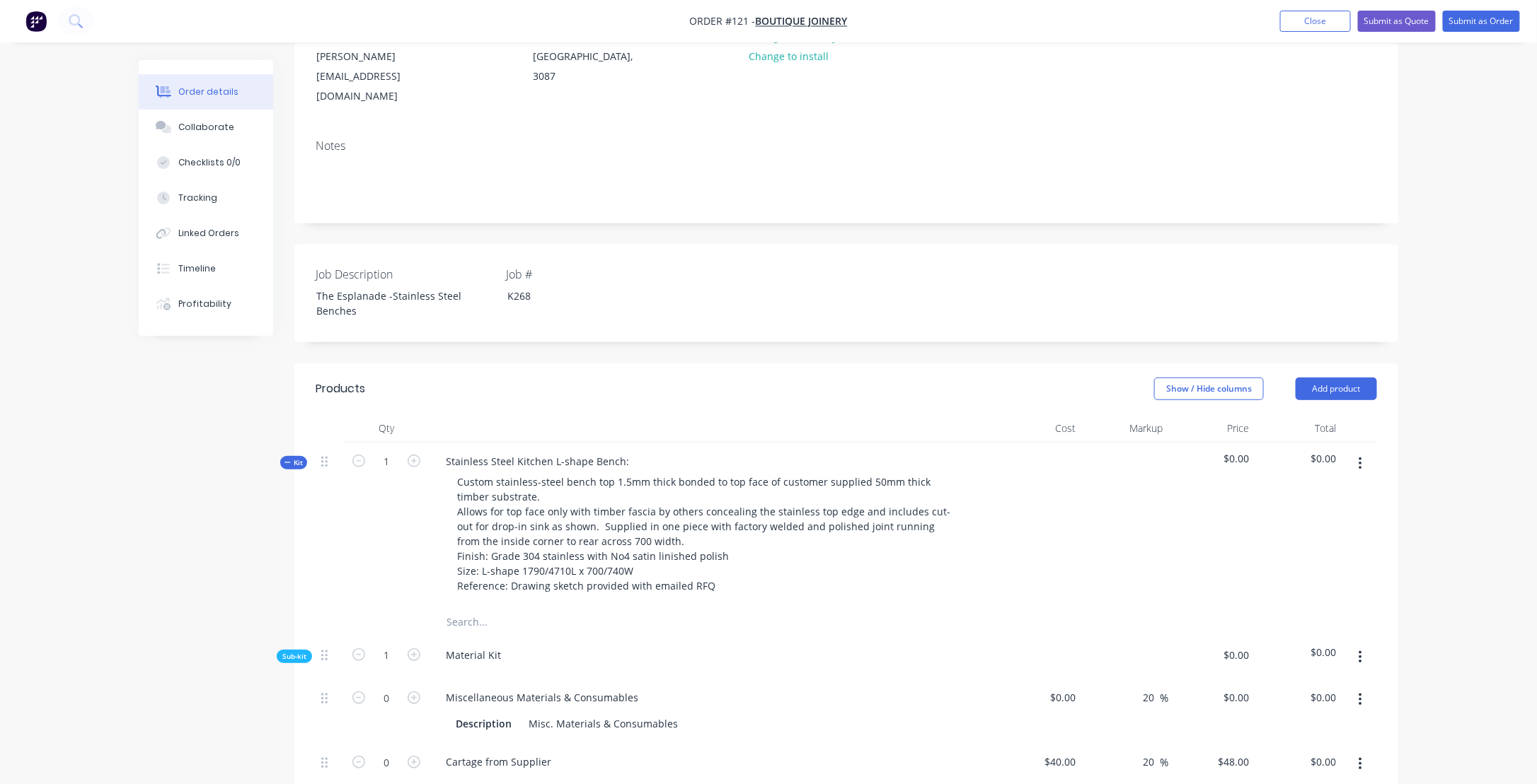
scroll to position [283, 0]
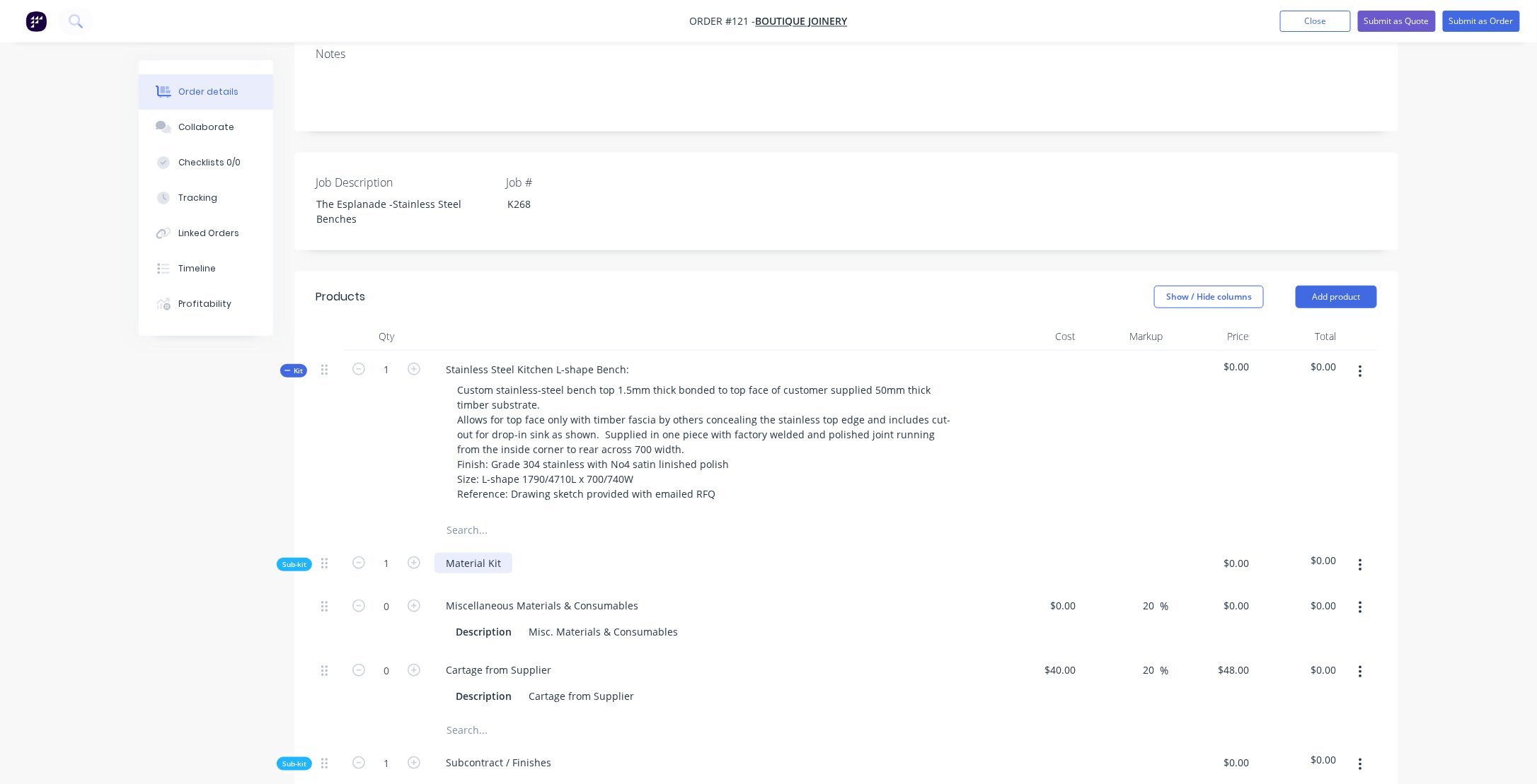
click at [467, 553] on div "Material Kit" at bounding box center [473, 563] width 78 height 21
click at [1363, 558] on icon "button" at bounding box center [1360, 566] width 4 height 15
click at [1286, 593] on div "Add product to kit" at bounding box center [1309, 603] width 109 height 21
click at [1285, 649] on div "Product catalogue" at bounding box center [1309, 659] width 109 height 21
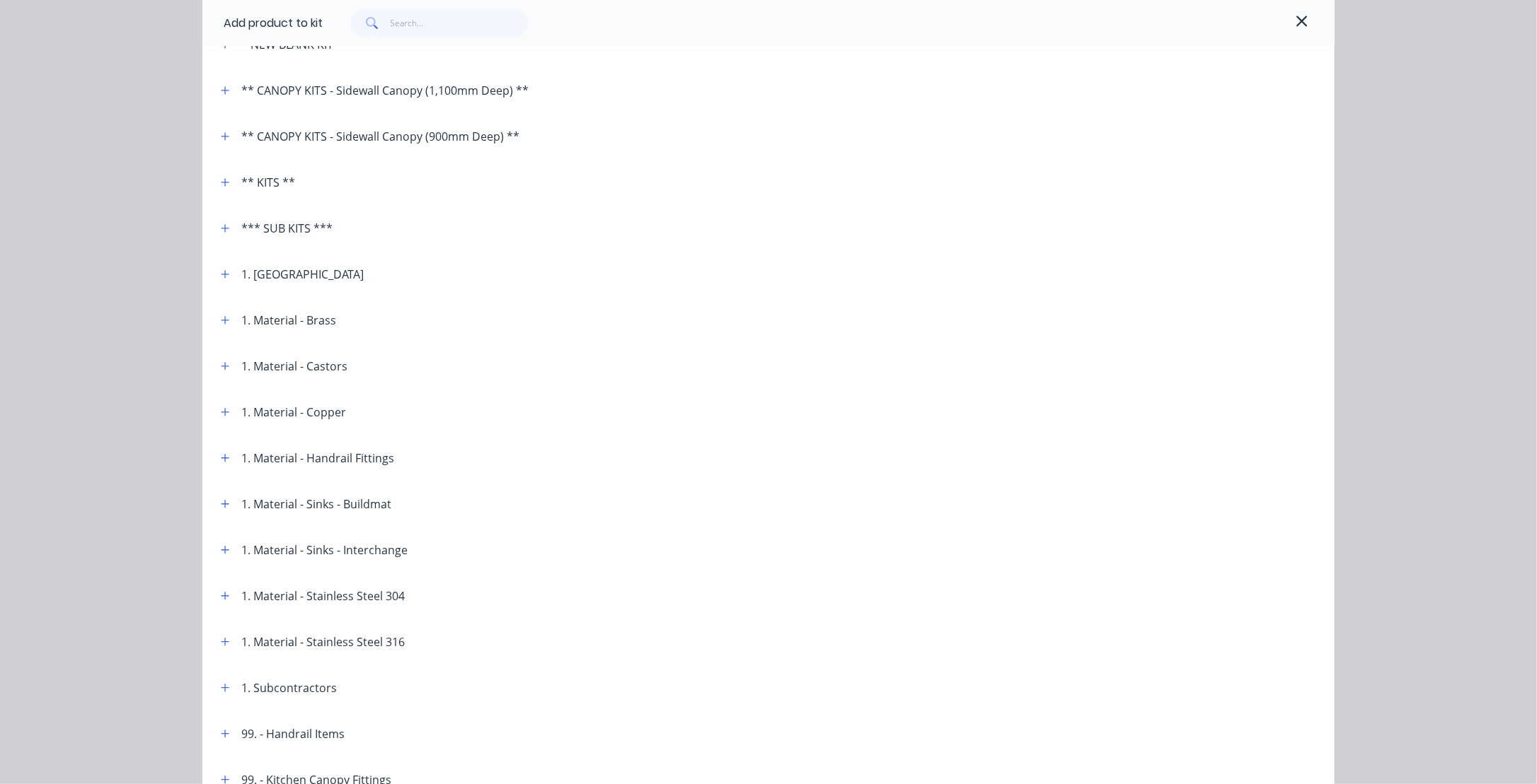
scroll to position [142, 0]
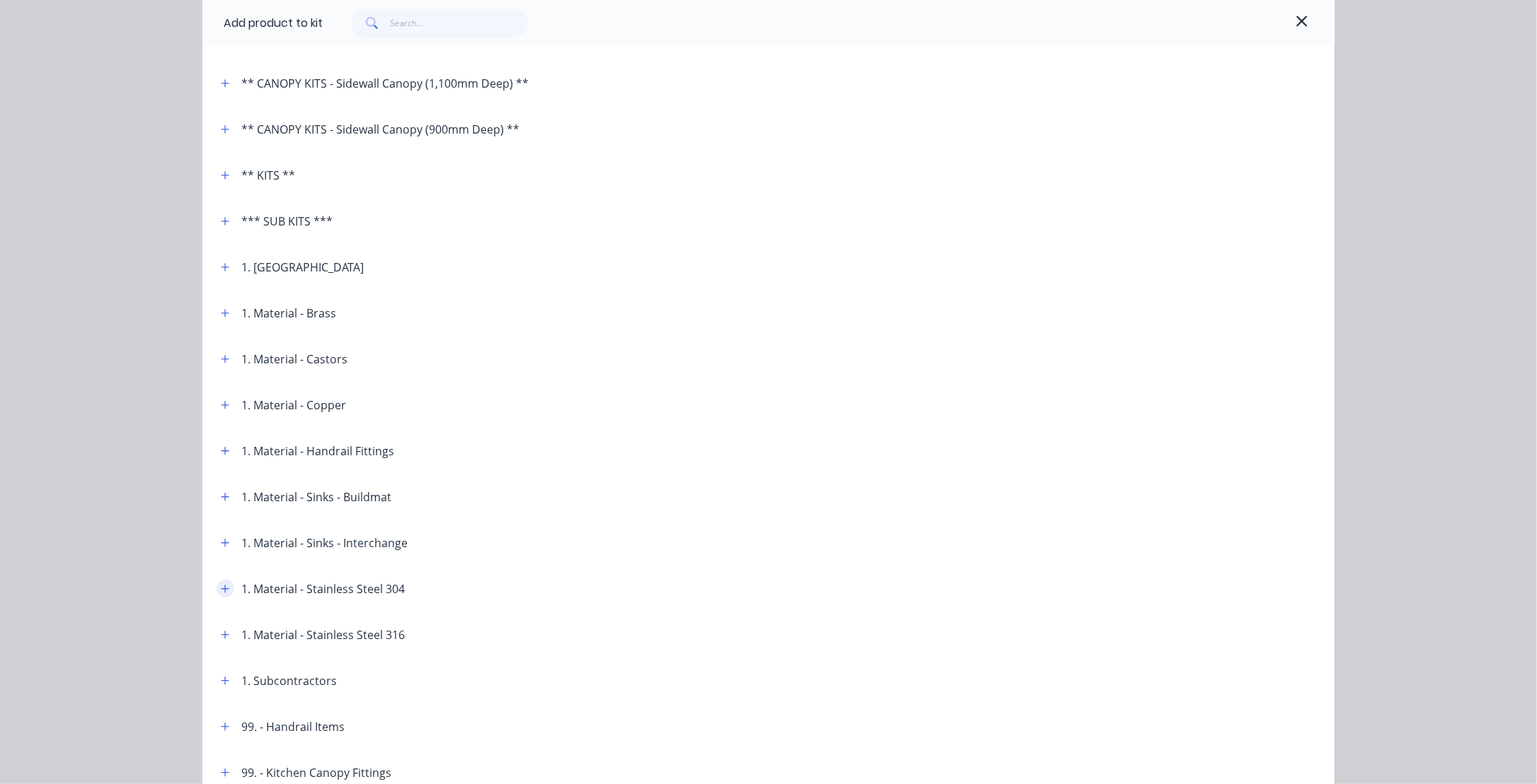
click at [222, 591] on icon "button" at bounding box center [225, 588] width 8 height 8
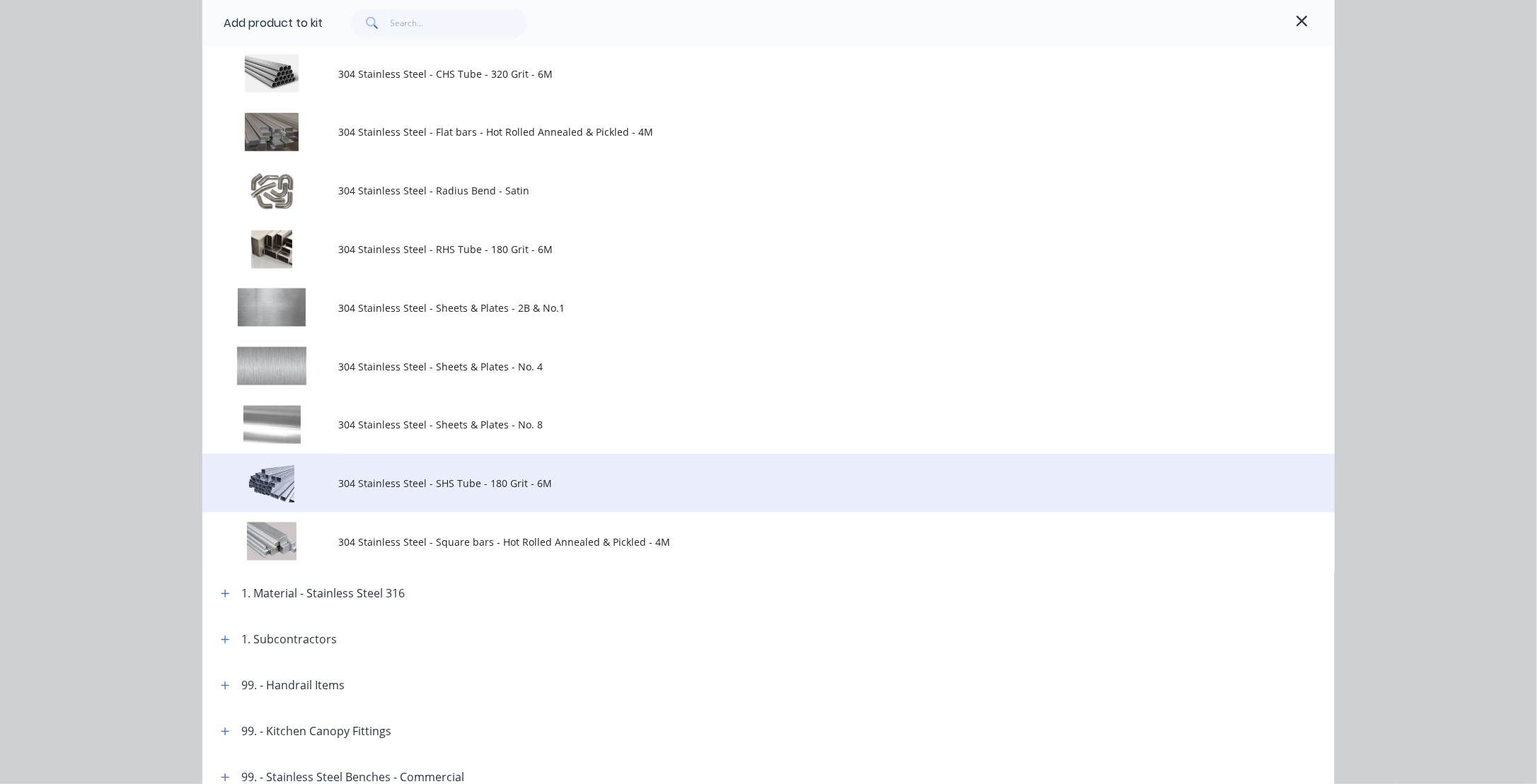
scroll to position [778, 0]
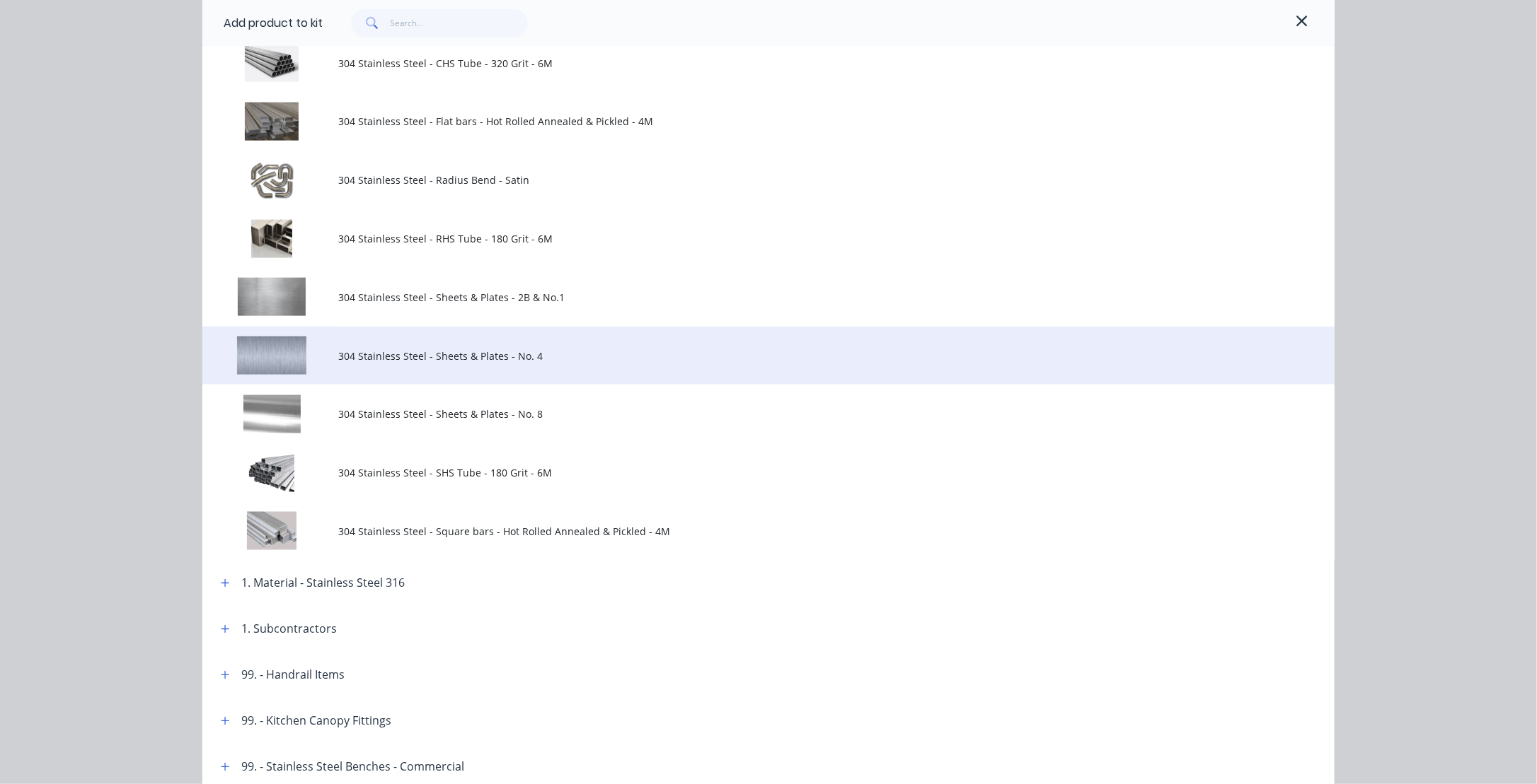
click at [352, 354] on span "304 Stainless Steel - Sheets & Plates - No. 4" at bounding box center [737, 356] width 797 height 15
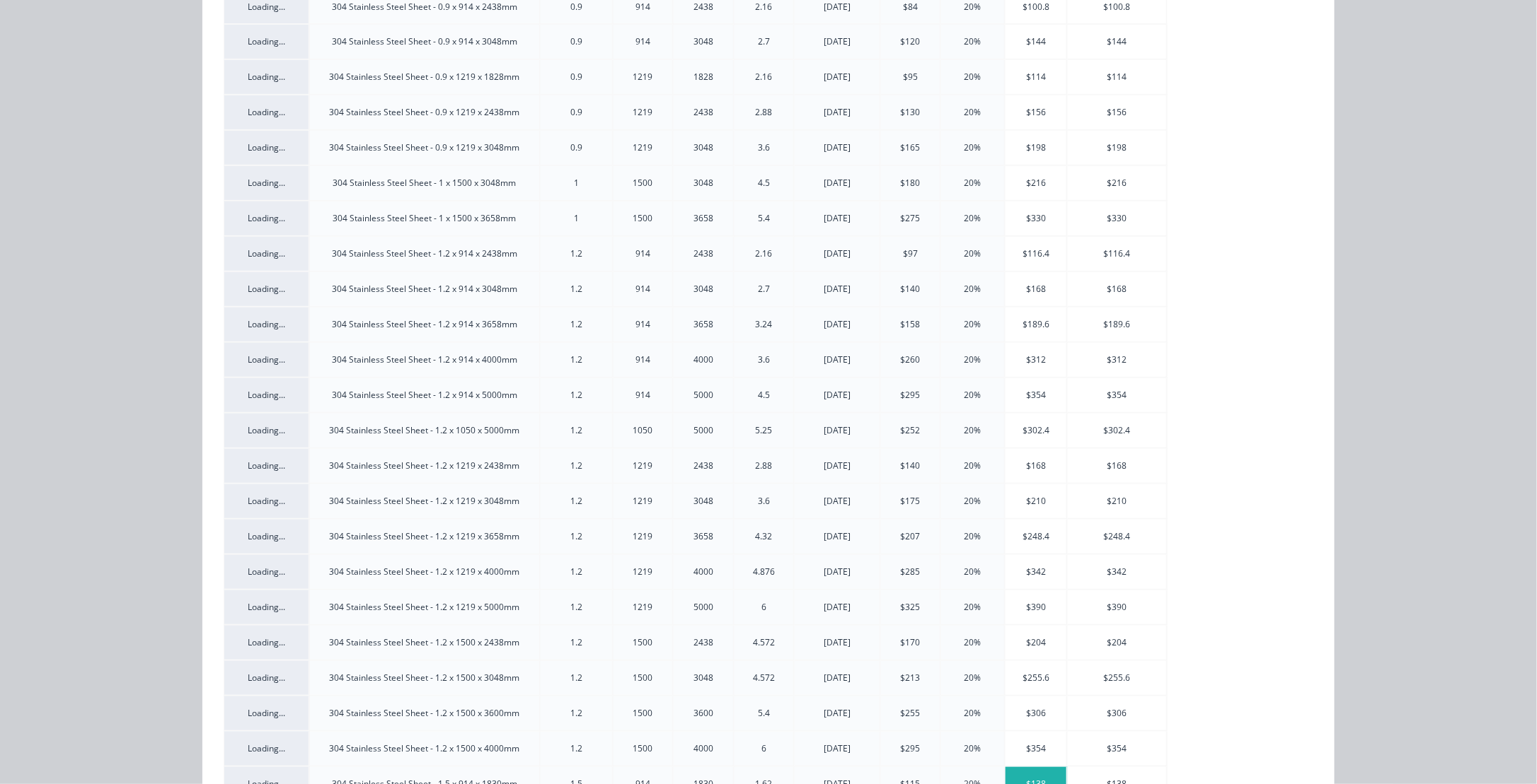
scroll to position [495, 0]
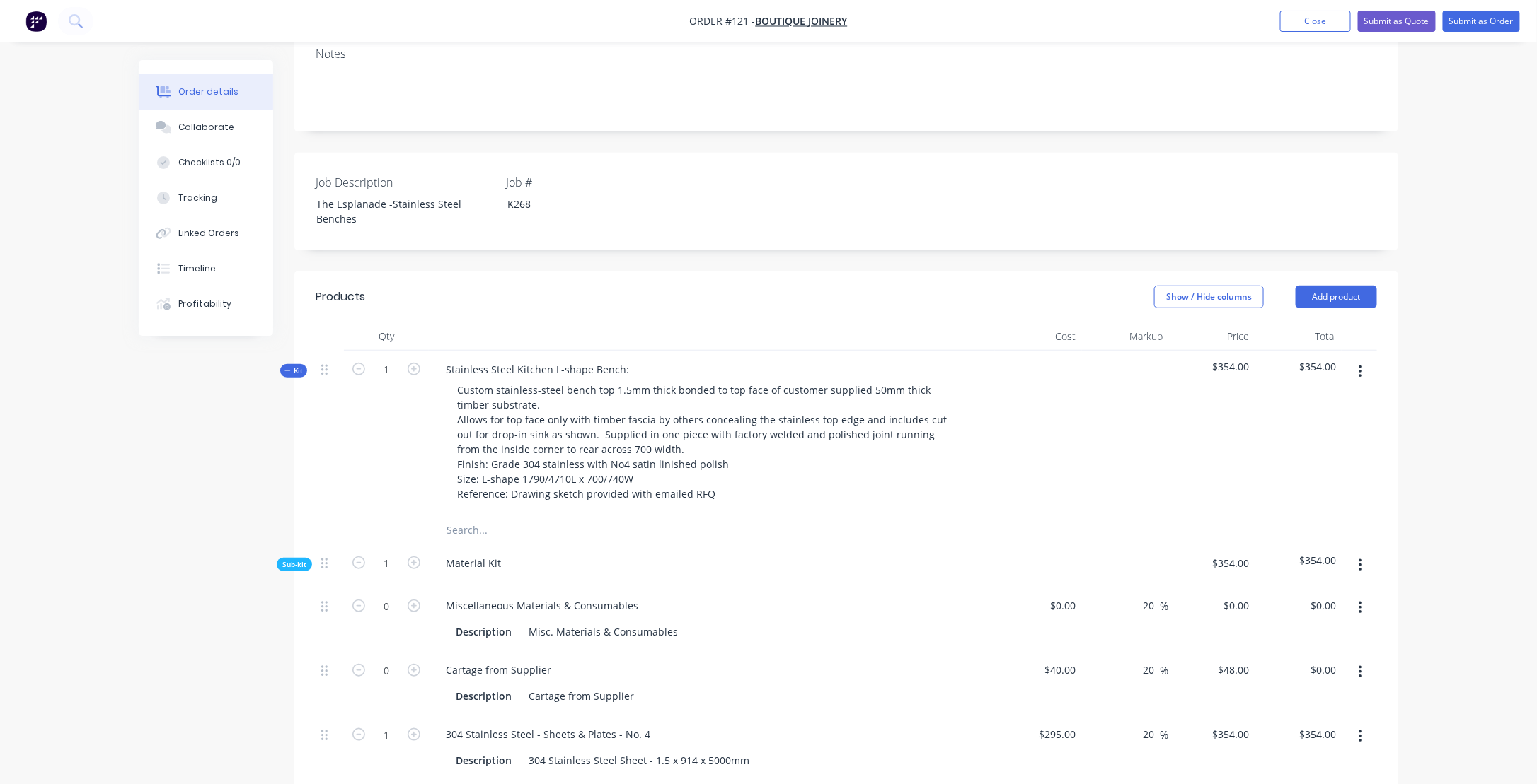
click at [1362, 558] on icon "button" at bounding box center [1360, 566] width 4 height 15
click at [1297, 593] on div "Add product to kit" at bounding box center [1309, 603] width 109 height 21
click at [1299, 649] on div "Product catalogue" at bounding box center [1309, 659] width 109 height 21
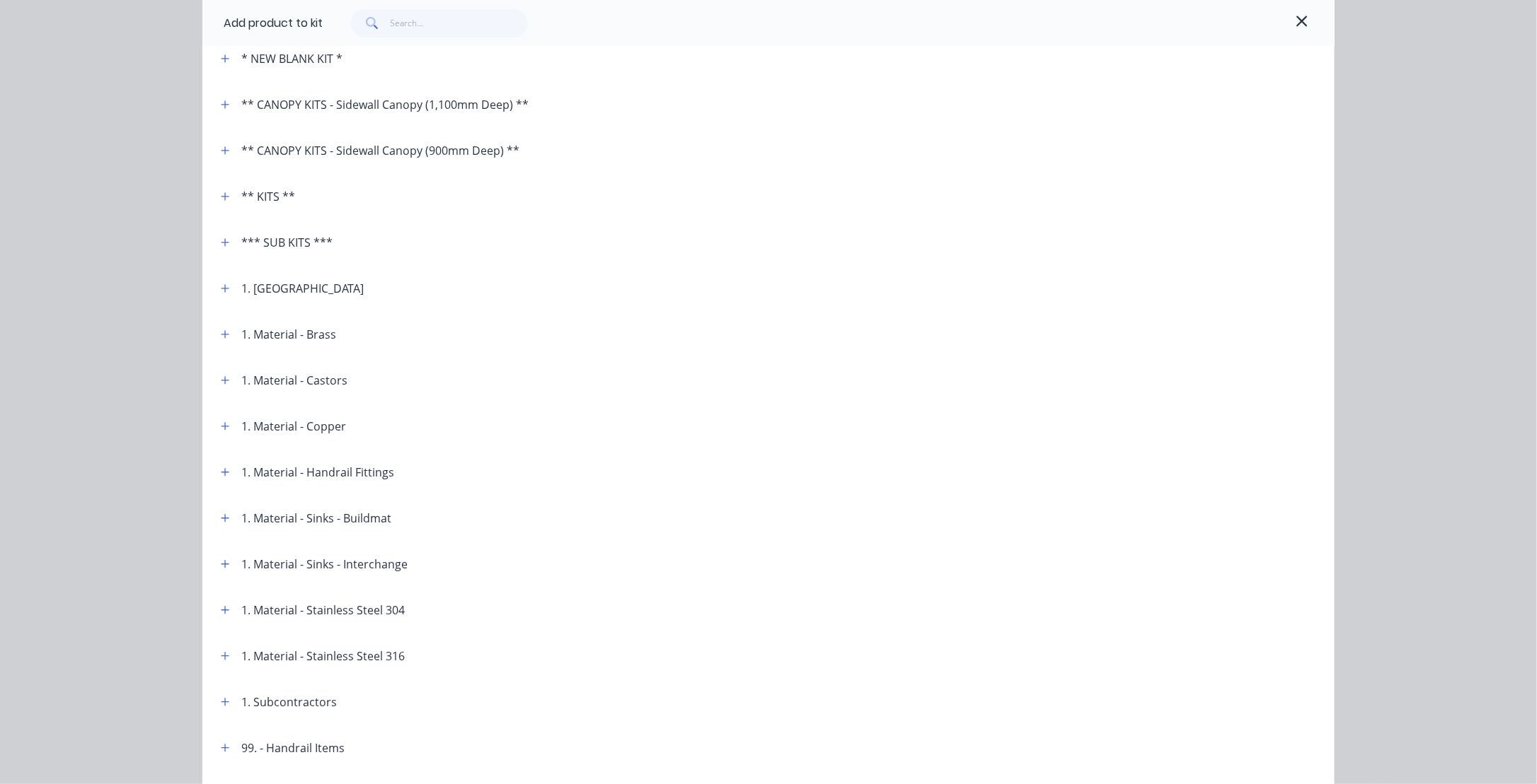
scroll to position [142, 0]
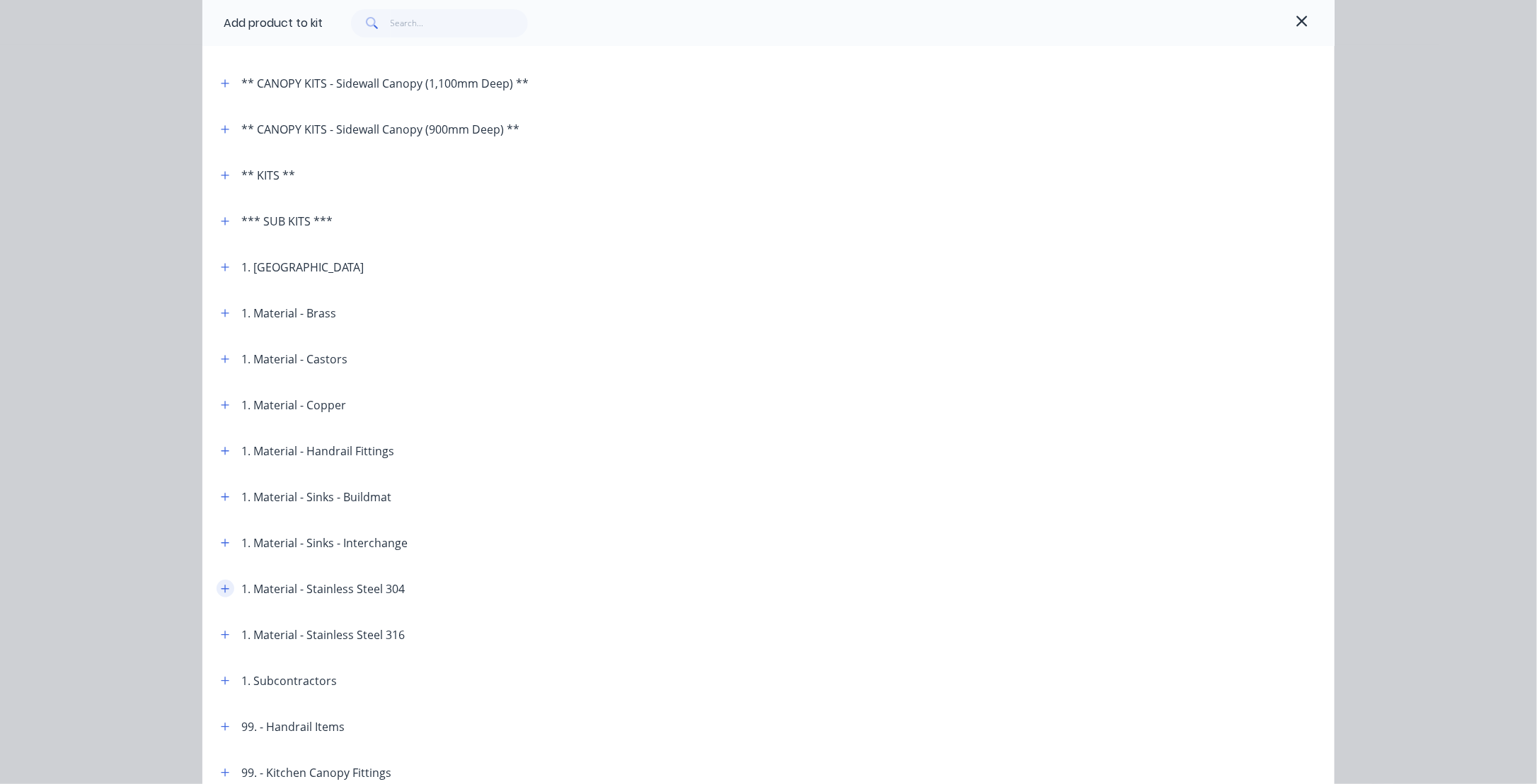
click at [223, 588] on icon "button" at bounding box center [225, 588] width 8 height 8
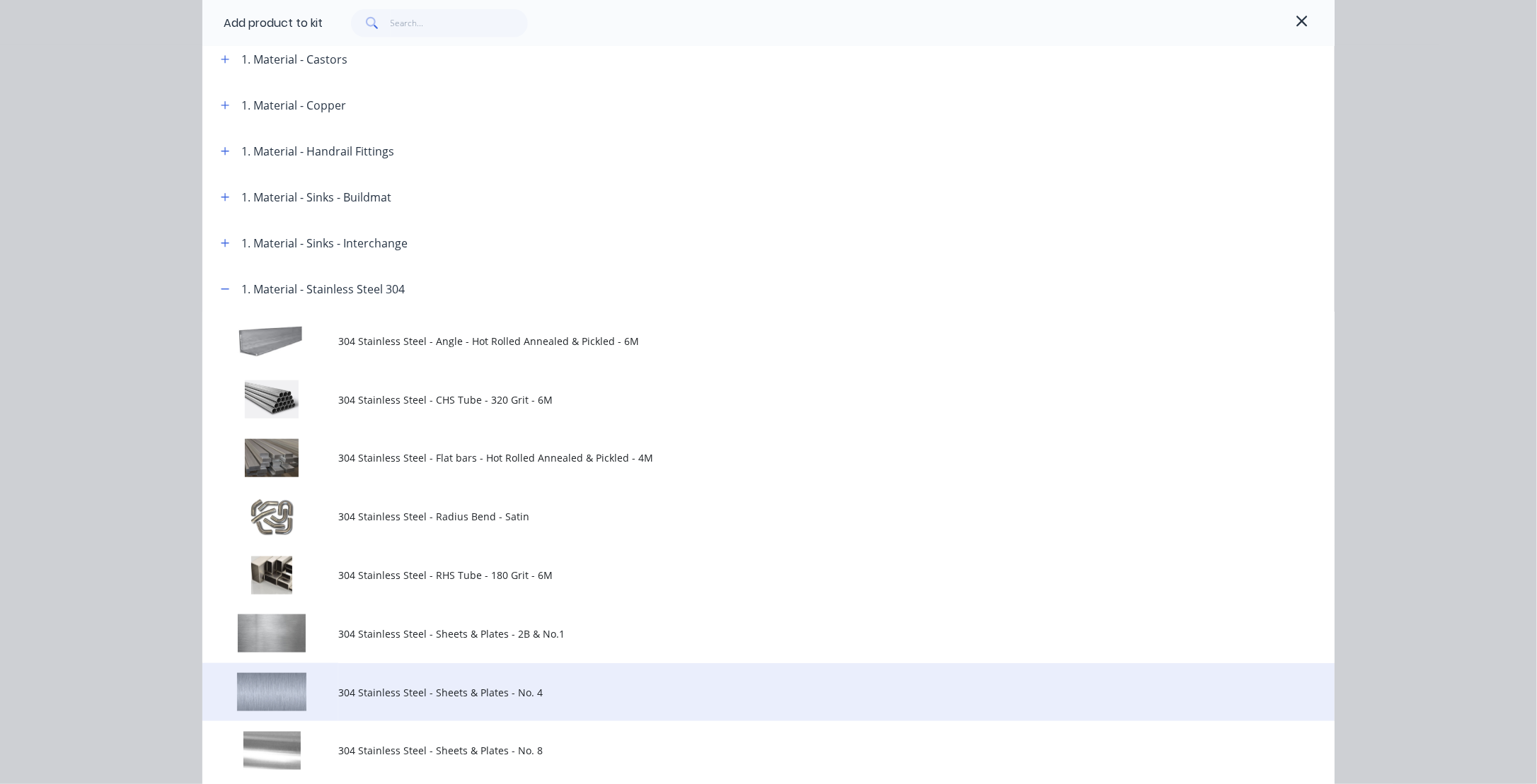
scroll to position [566, 0]
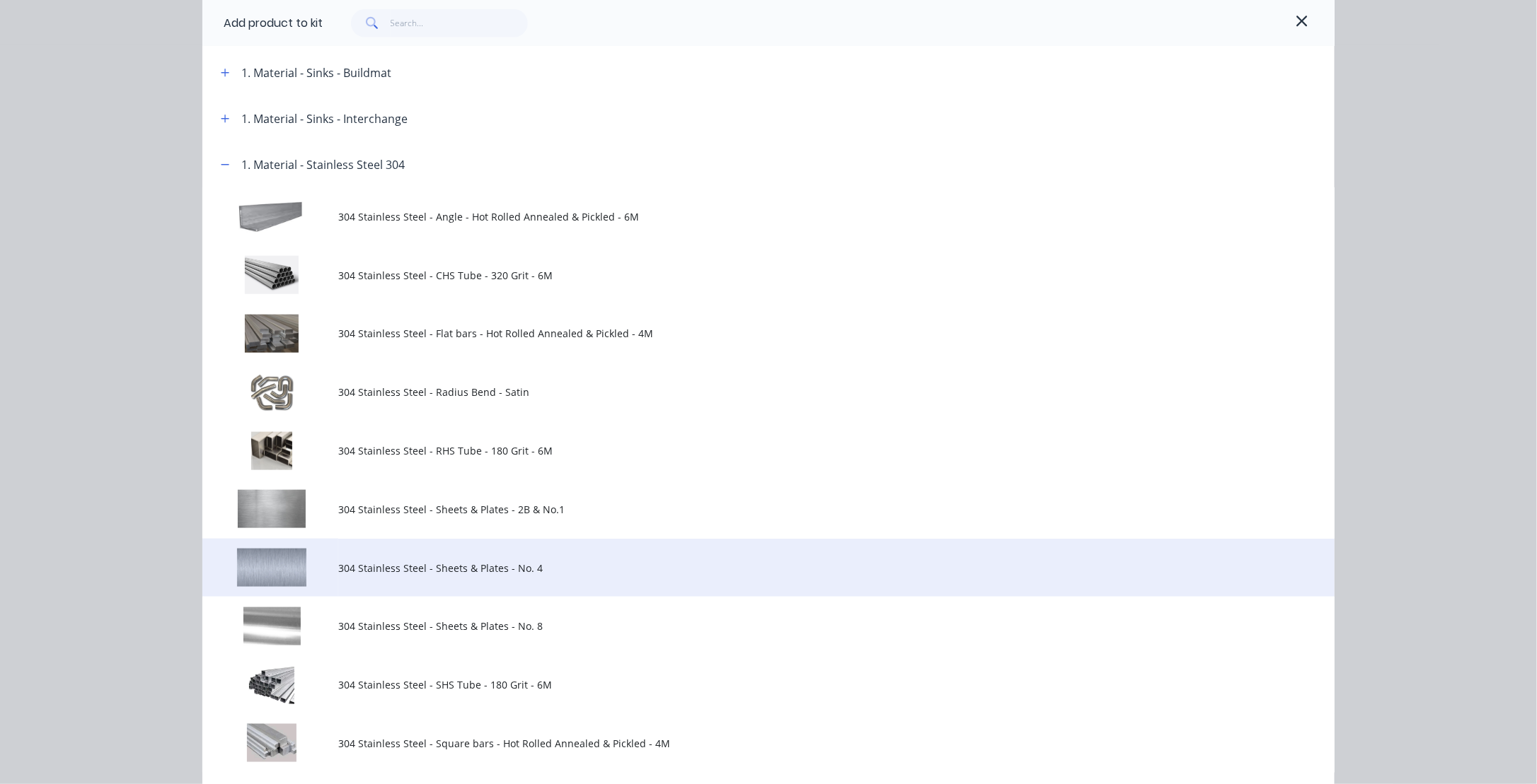
click at [346, 567] on span "304 Stainless Steel - Sheets & Plates - No. 4" at bounding box center [737, 569] width 797 height 15
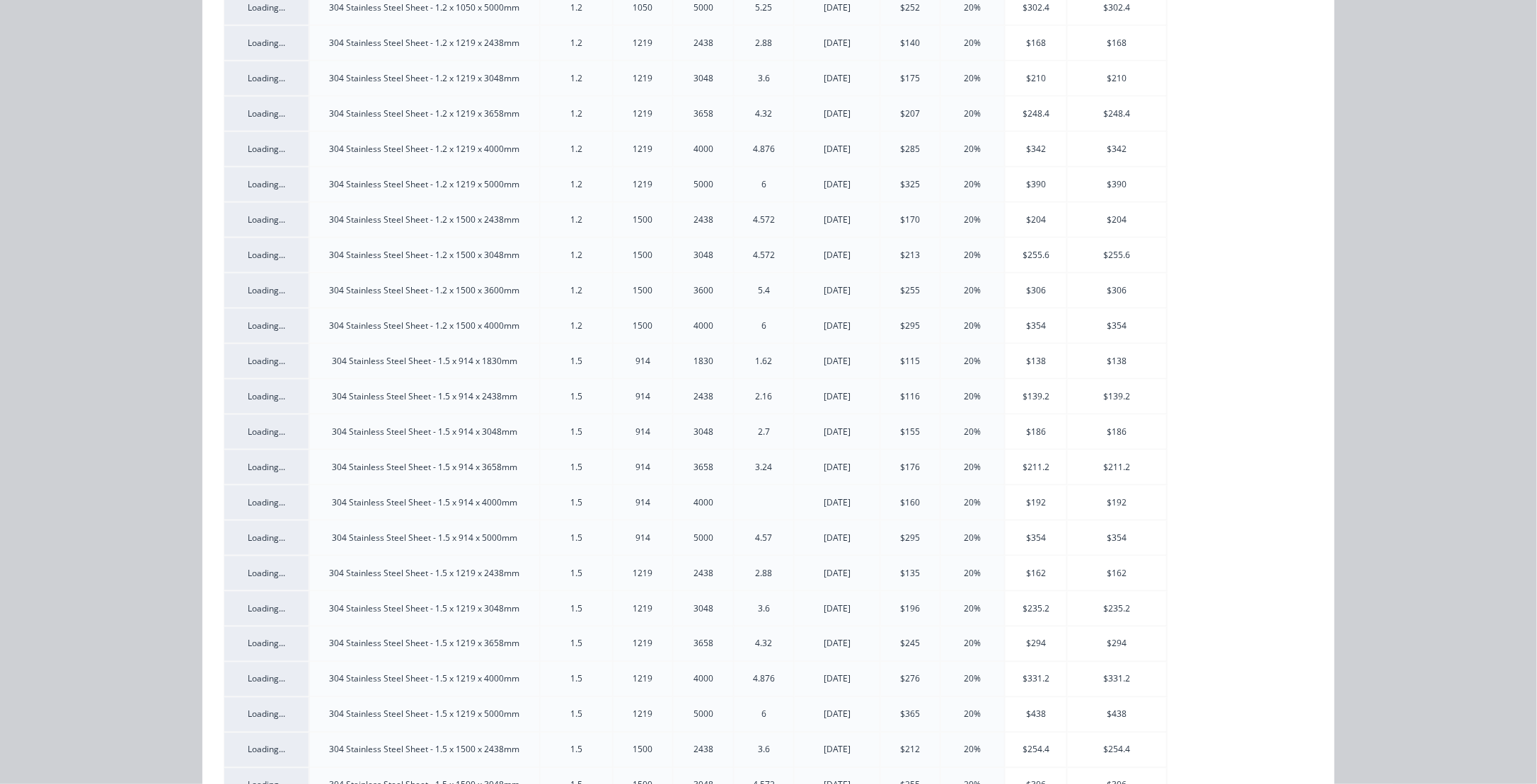
scroll to position [707, 0]
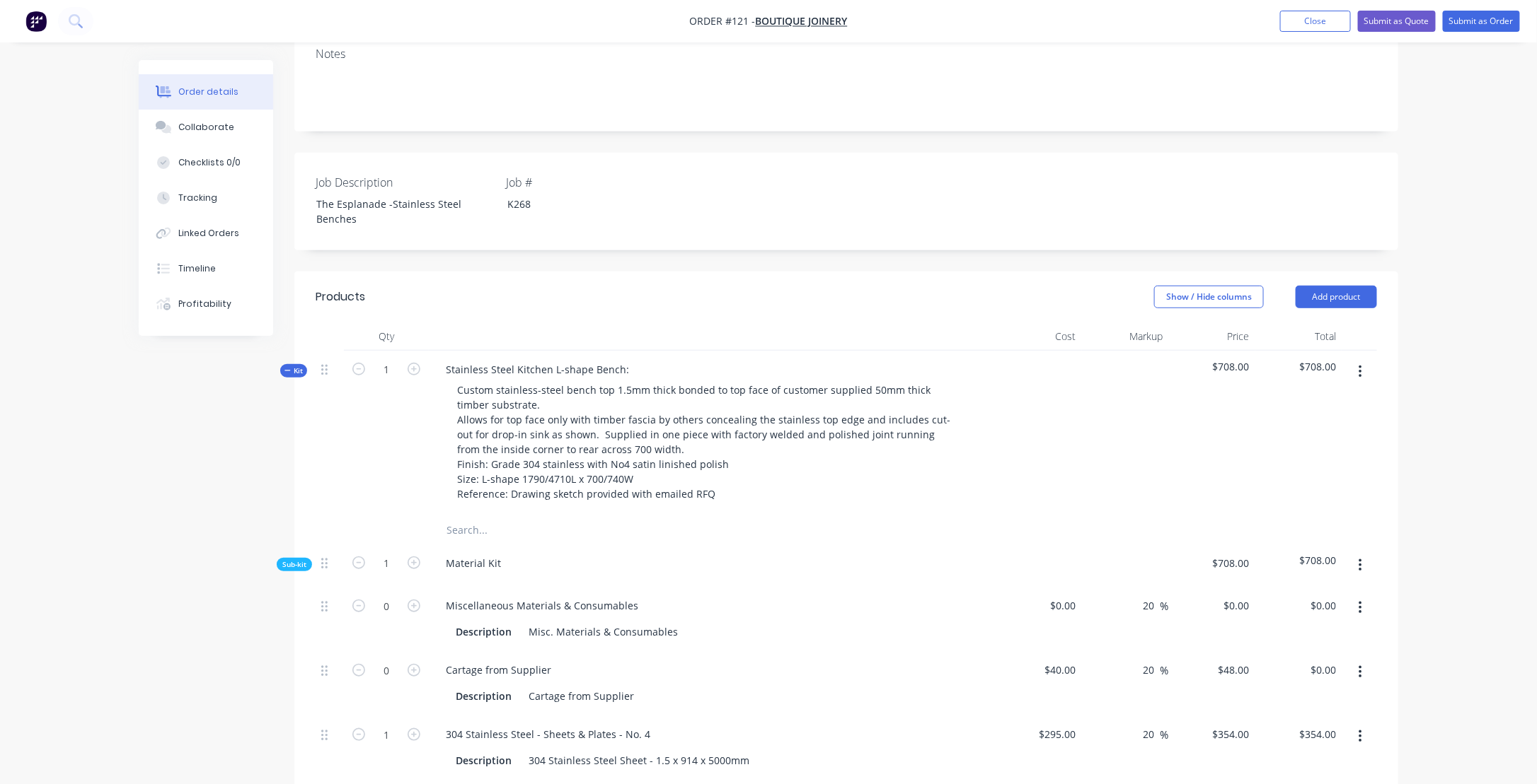
click at [1363, 553] on button "button" at bounding box center [1360, 566] width 34 height 25
click at [1132, 544] on div at bounding box center [1126, 566] width 87 height 43
drag, startPoint x: 1215, startPoint y: 523, endPoint x: 1260, endPoint y: 523, distance: 45.0
click at [1260, 544] on div "Sub-kit 1 Material Kit $708.00 $708.00" at bounding box center [846, 566] width 1062 height 43
drag, startPoint x: 1260, startPoint y: 523, endPoint x: 1128, endPoint y: 550, distance: 134.7
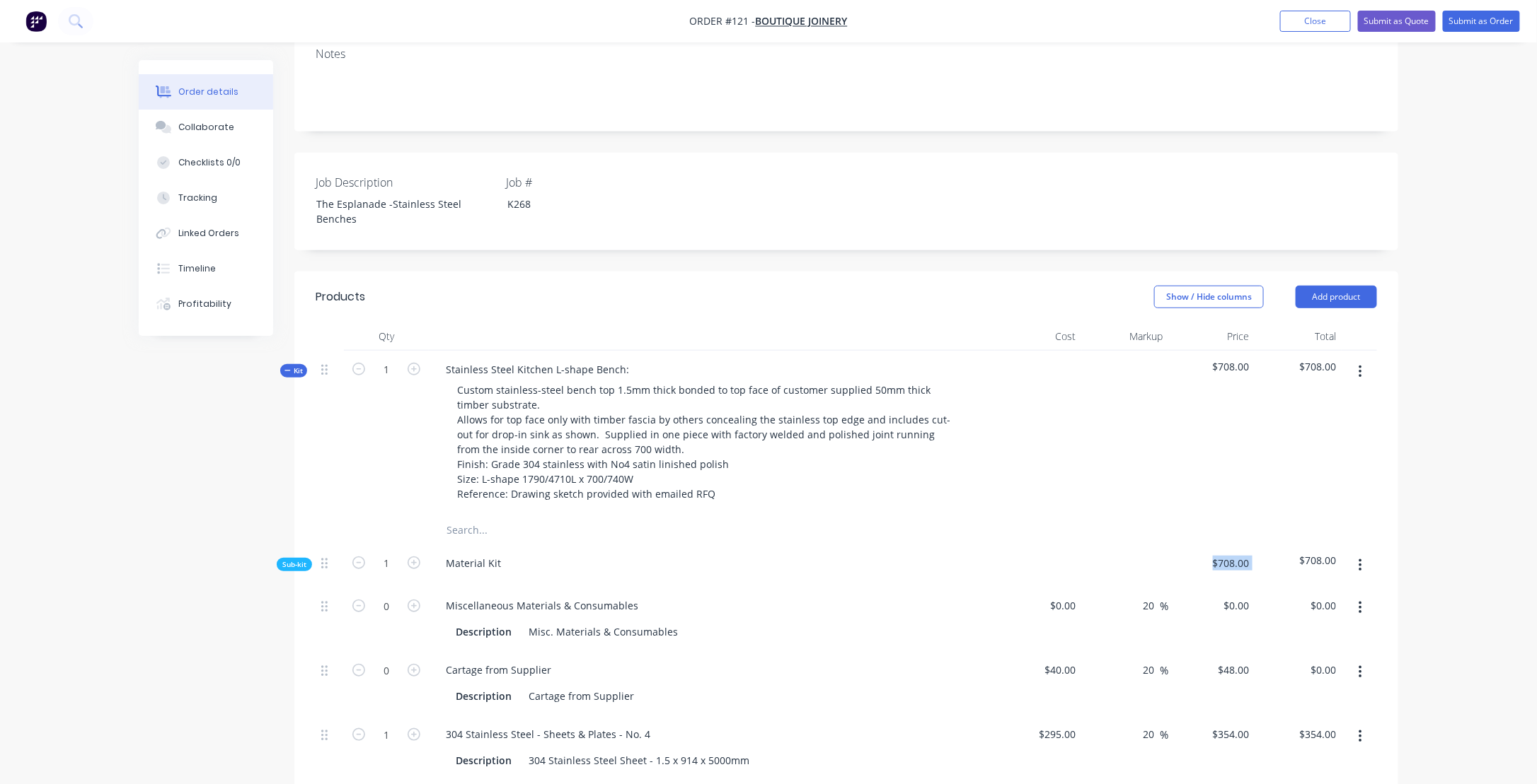
click at [1133, 587] on div "20 20 %" at bounding box center [1126, 619] width 87 height 65
click at [1362, 558] on icon "button" at bounding box center [1360, 566] width 4 height 15
click at [1275, 621] on div "Delete" at bounding box center [1309, 631] width 109 height 21
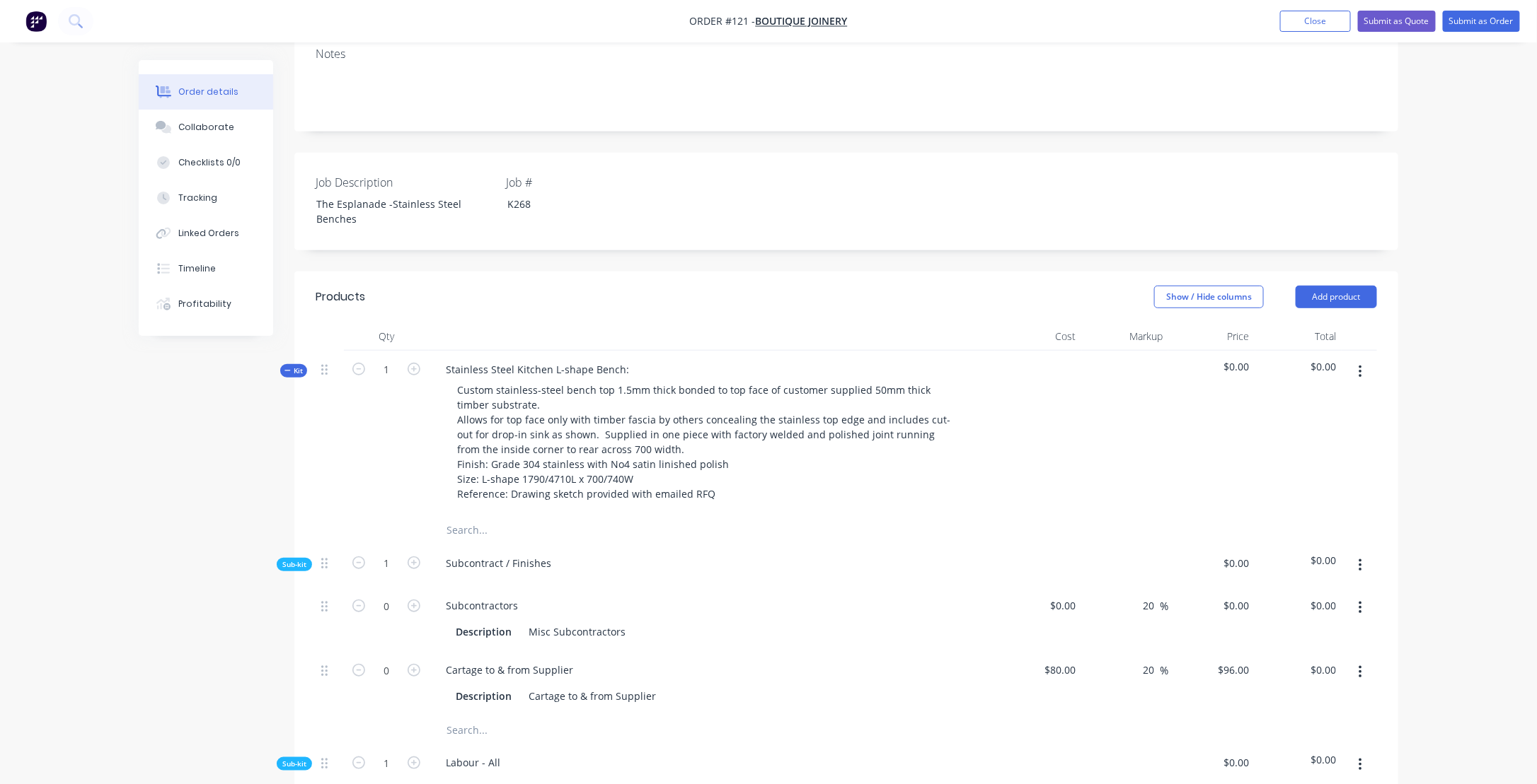
click at [1362, 365] on icon "button" at bounding box center [1360, 372] width 4 height 15
click at [1283, 399] on div "Add product to kit" at bounding box center [1309, 409] width 109 height 21
click at [1274, 455] on div "Product catalogue" at bounding box center [1309, 465] width 109 height 21
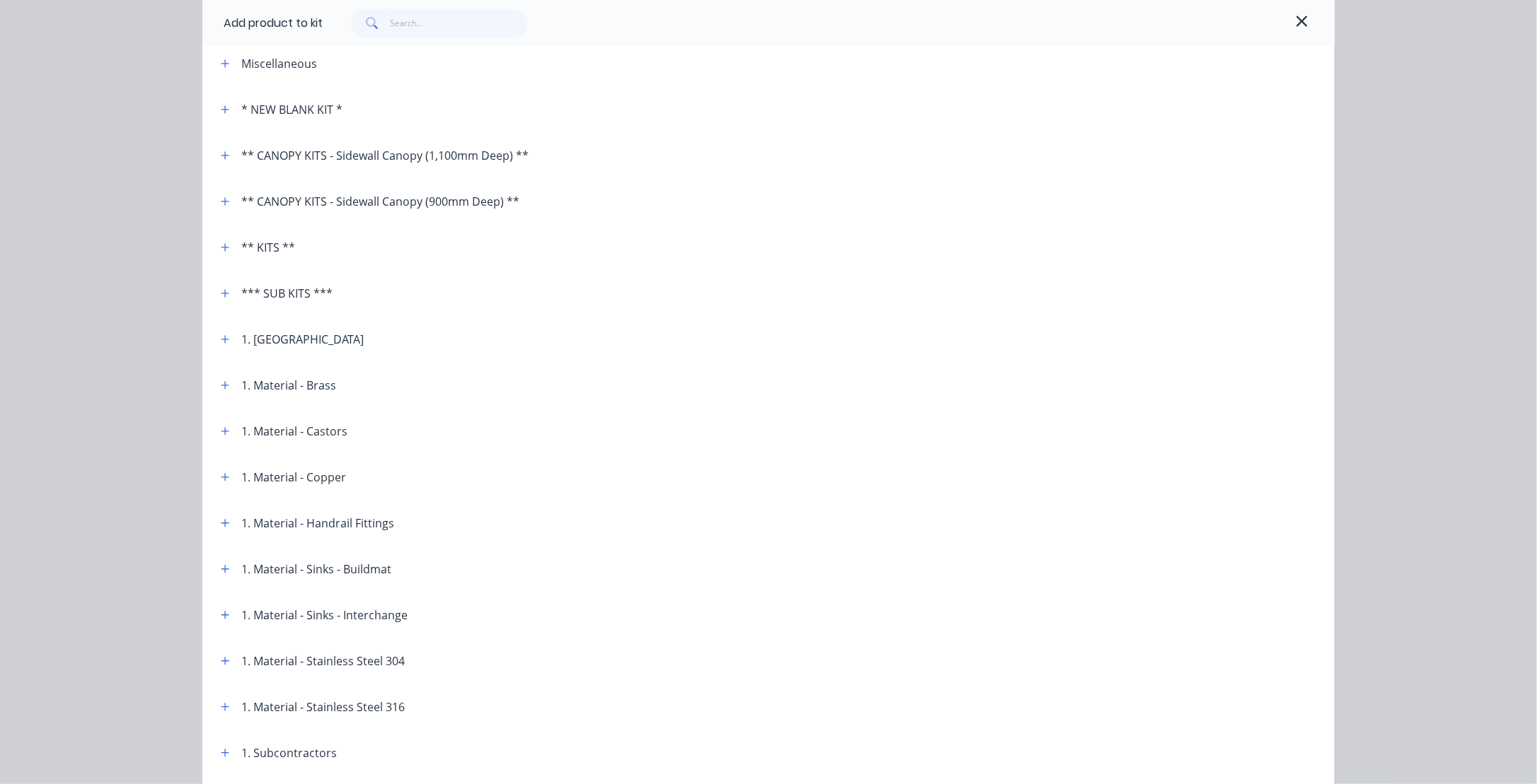
scroll to position [71, 0]
click at [222, 661] on icon "button" at bounding box center [225, 659] width 8 height 8
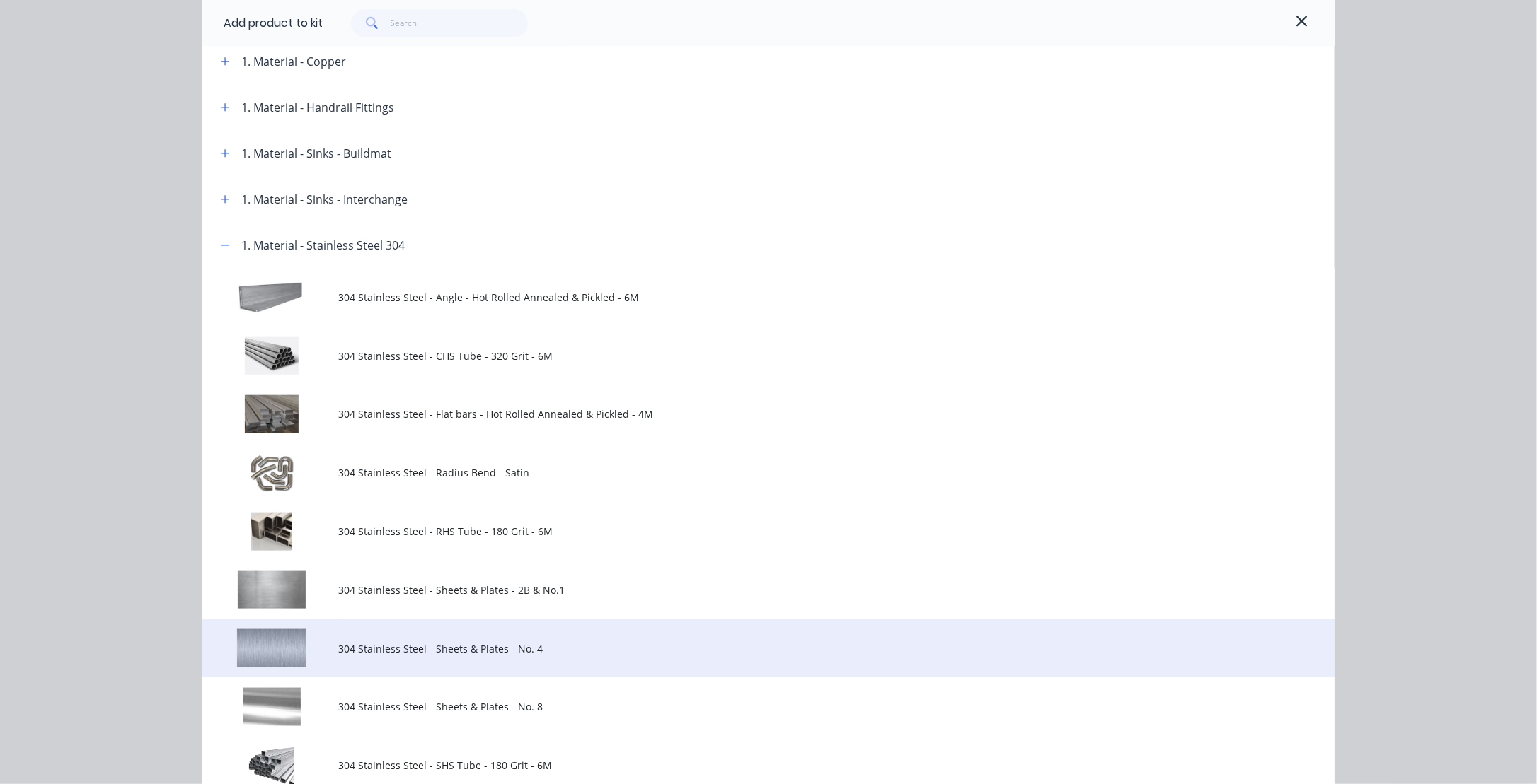
scroll to position [495, 0]
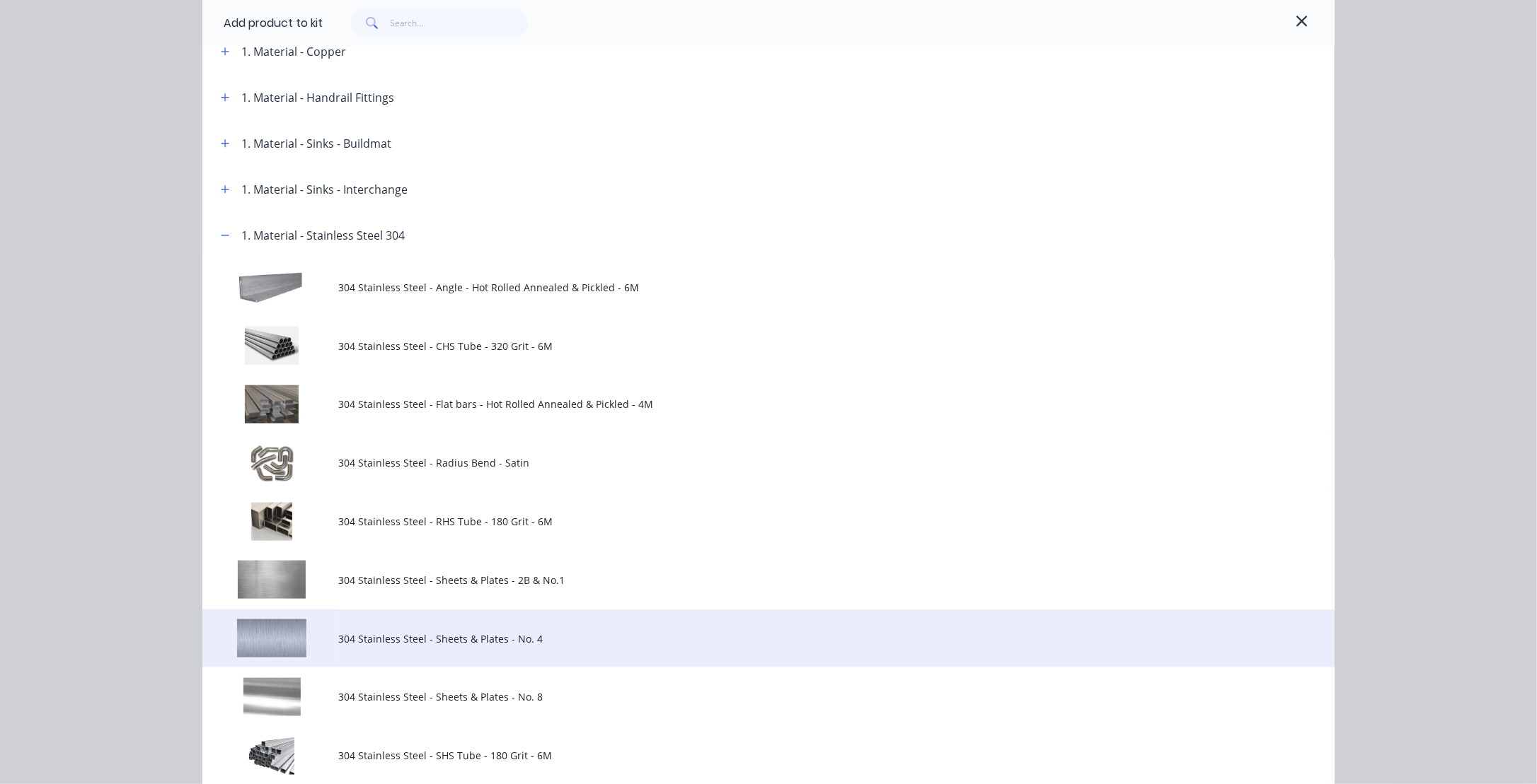
click at [372, 634] on span "304 Stainless Steel - Sheets & Plates - No. 4" at bounding box center [737, 639] width 797 height 15
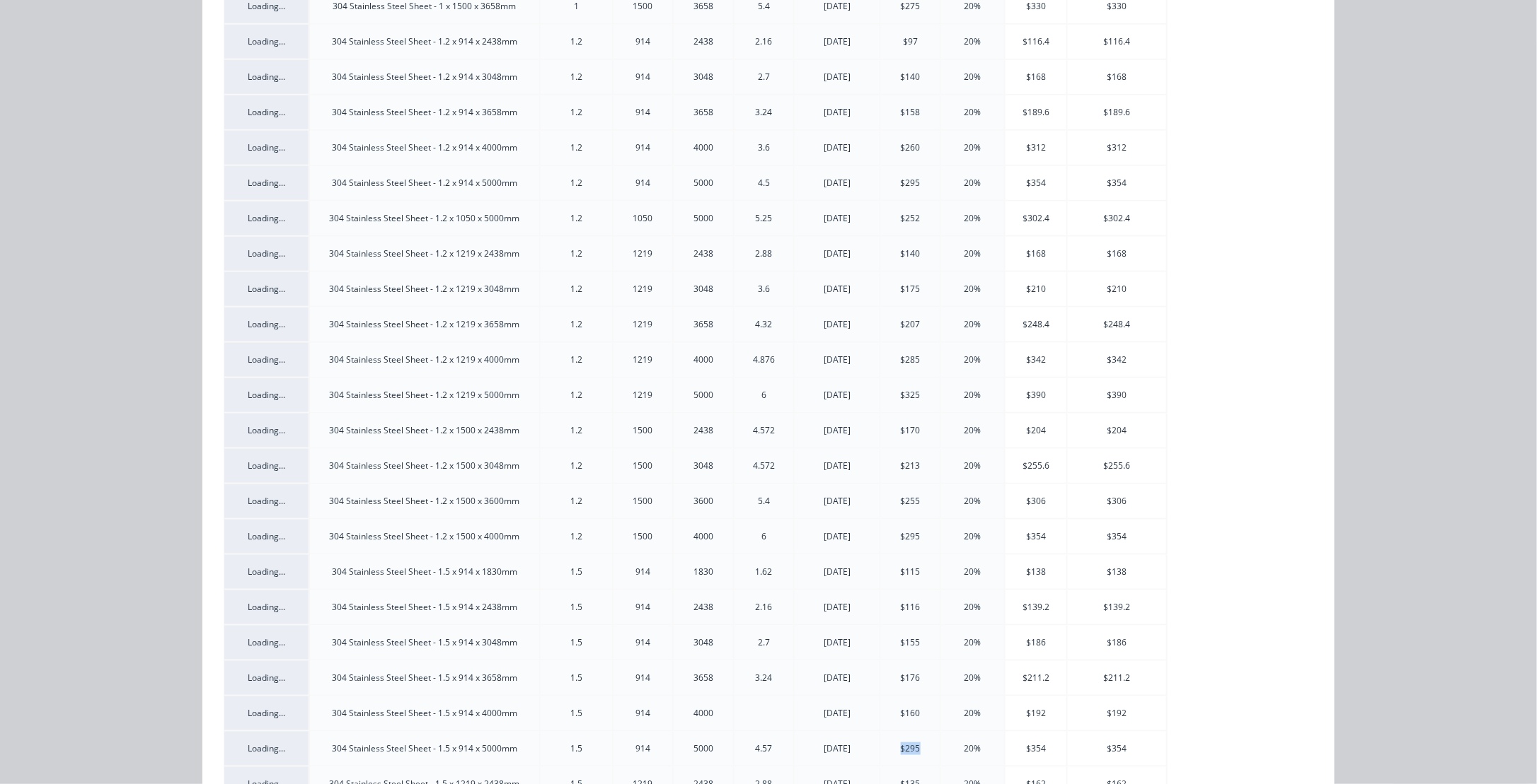
drag, startPoint x: 893, startPoint y: 748, endPoint x: 914, endPoint y: 747, distance: 21.0
click at [914, 747] on div "$295" at bounding box center [910, 749] width 59 height 13
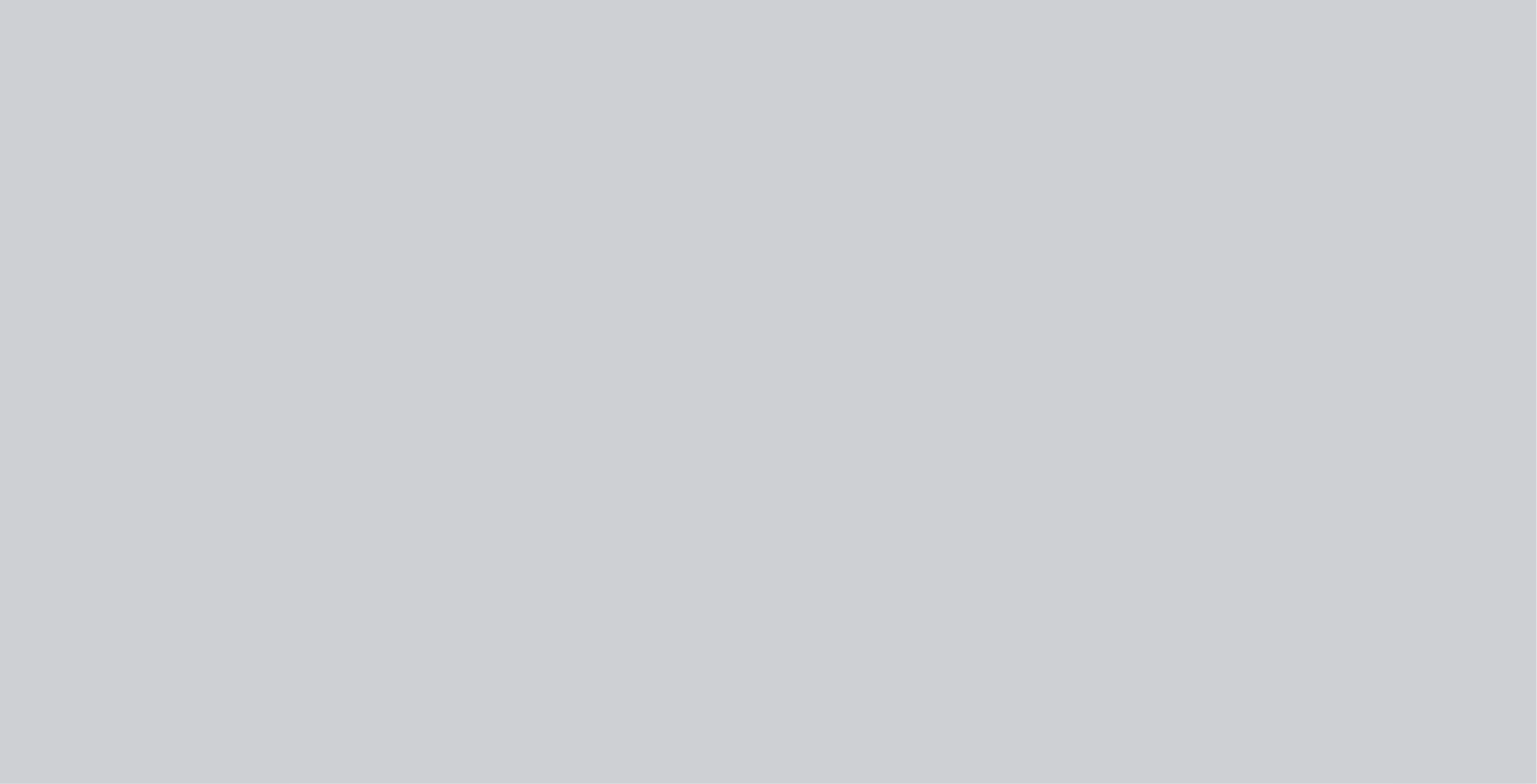
drag, startPoint x: 914, startPoint y: 747, endPoint x: 1027, endPoint y: 746, distance: 113.0
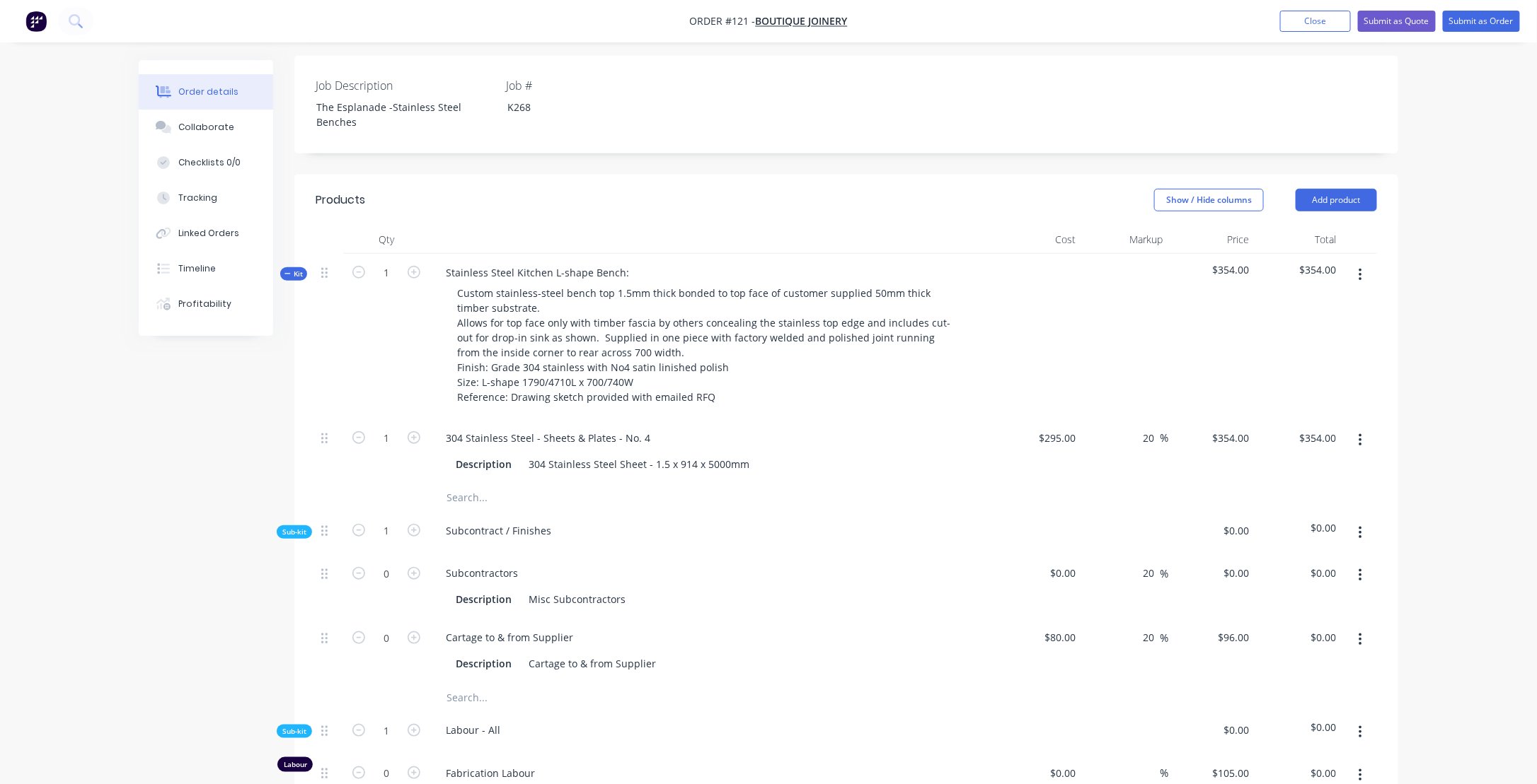
scroll to position [354, 0]
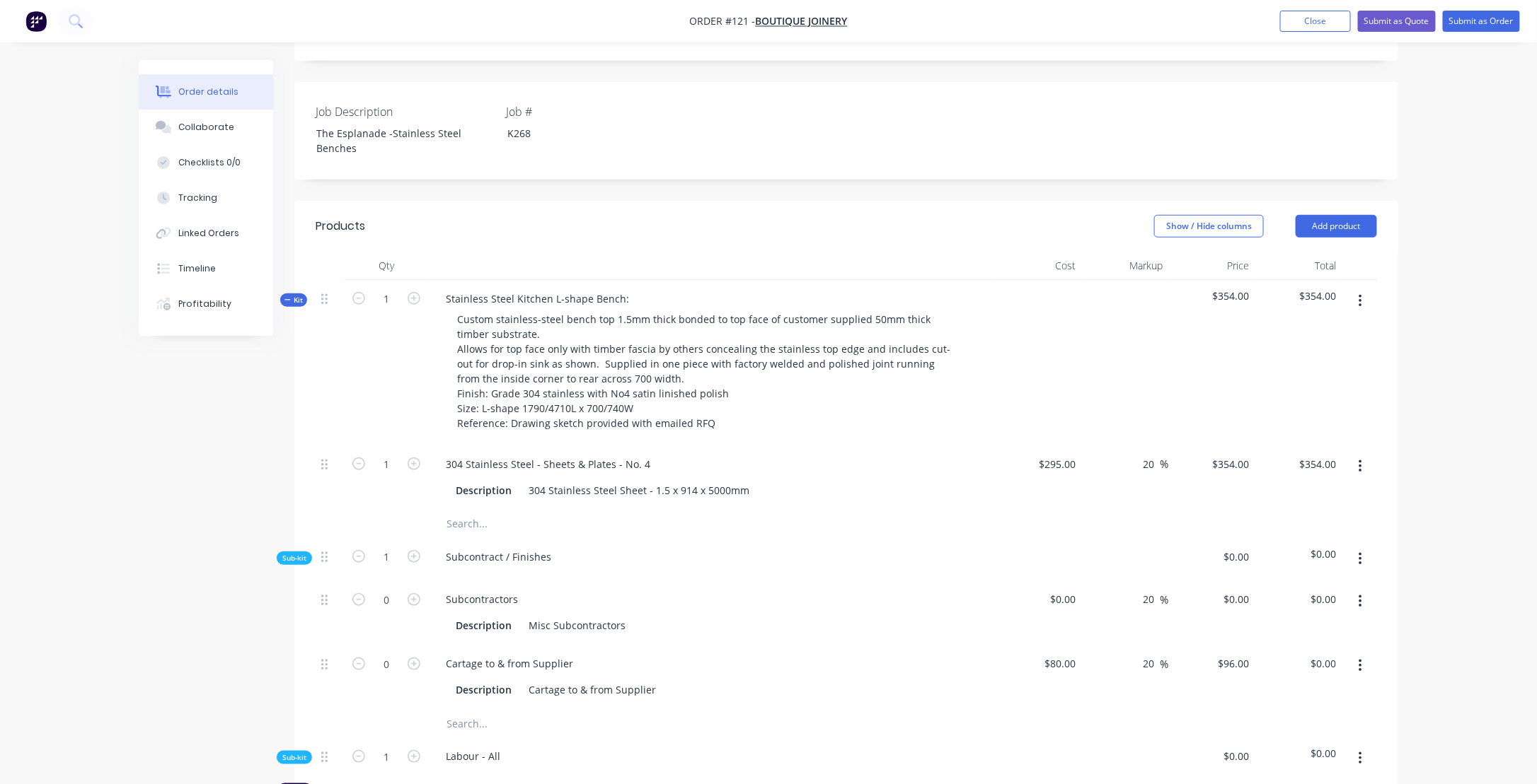
click at [1362, 295] on icon "button" at bounding box center [1360, 301] width 3 height 13
click at [1292, 356] on div "Add sub kit to kit" at bounding box center [1309, 366] width 109 height 21
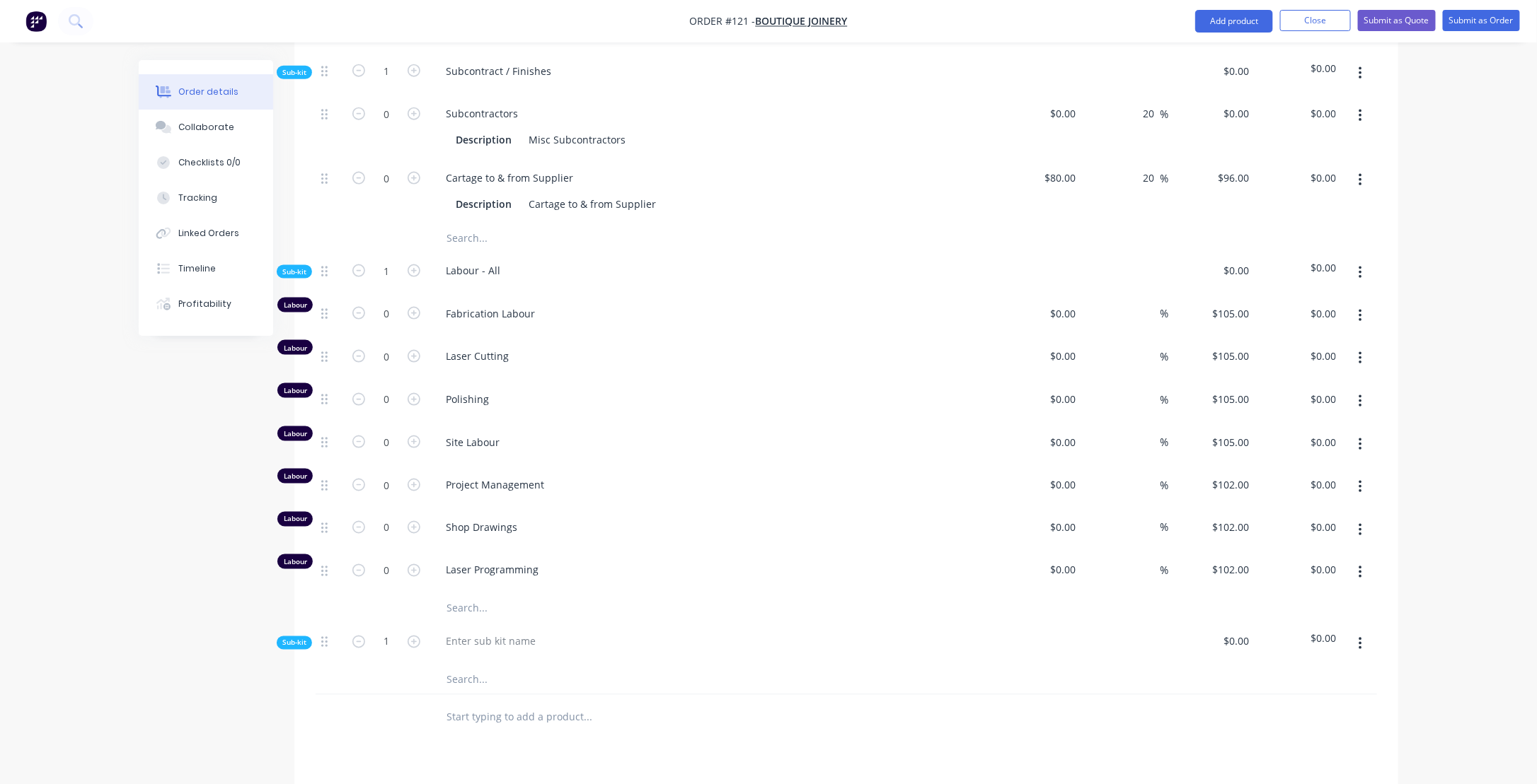
scroll to position [849, 0]
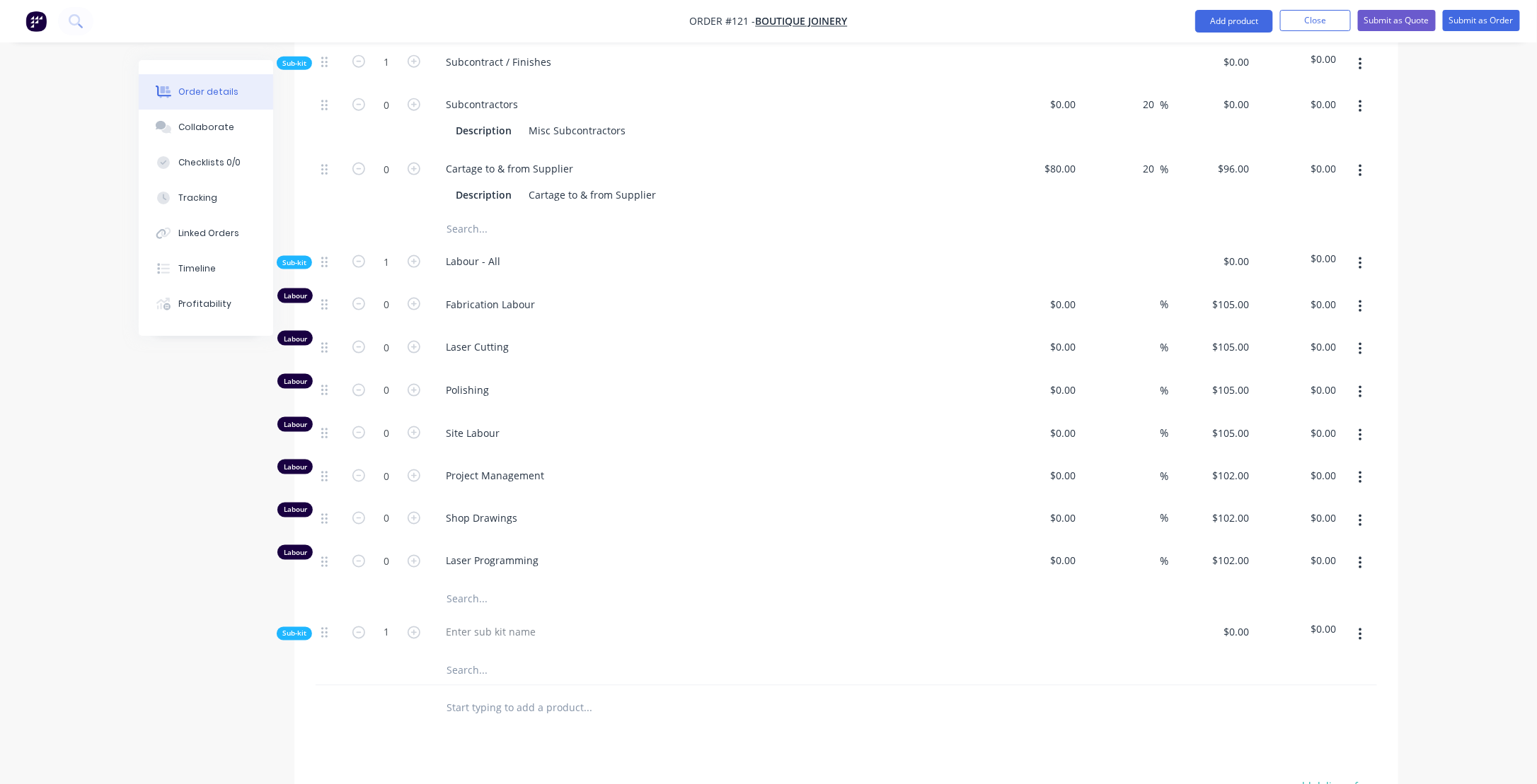
click at [1364, 623] on button "button" at bounding box center [1360, 635] width 34 height 25
click at [1360, 627] on icon "button" at bounding box center [1360, 635] width 4 height 15
drag, startPoint x: 1360, startPoint y: 582, endPoint x: 836, endPoint y: 646, distance: 527.9
click at [833, 694] on div at bounding box center [646, 708] width 424 height 28
drag, startPoint x: 1357, startPoint y: 580, endPoint x: 1149, endPoint y: 592, distance: 208.3
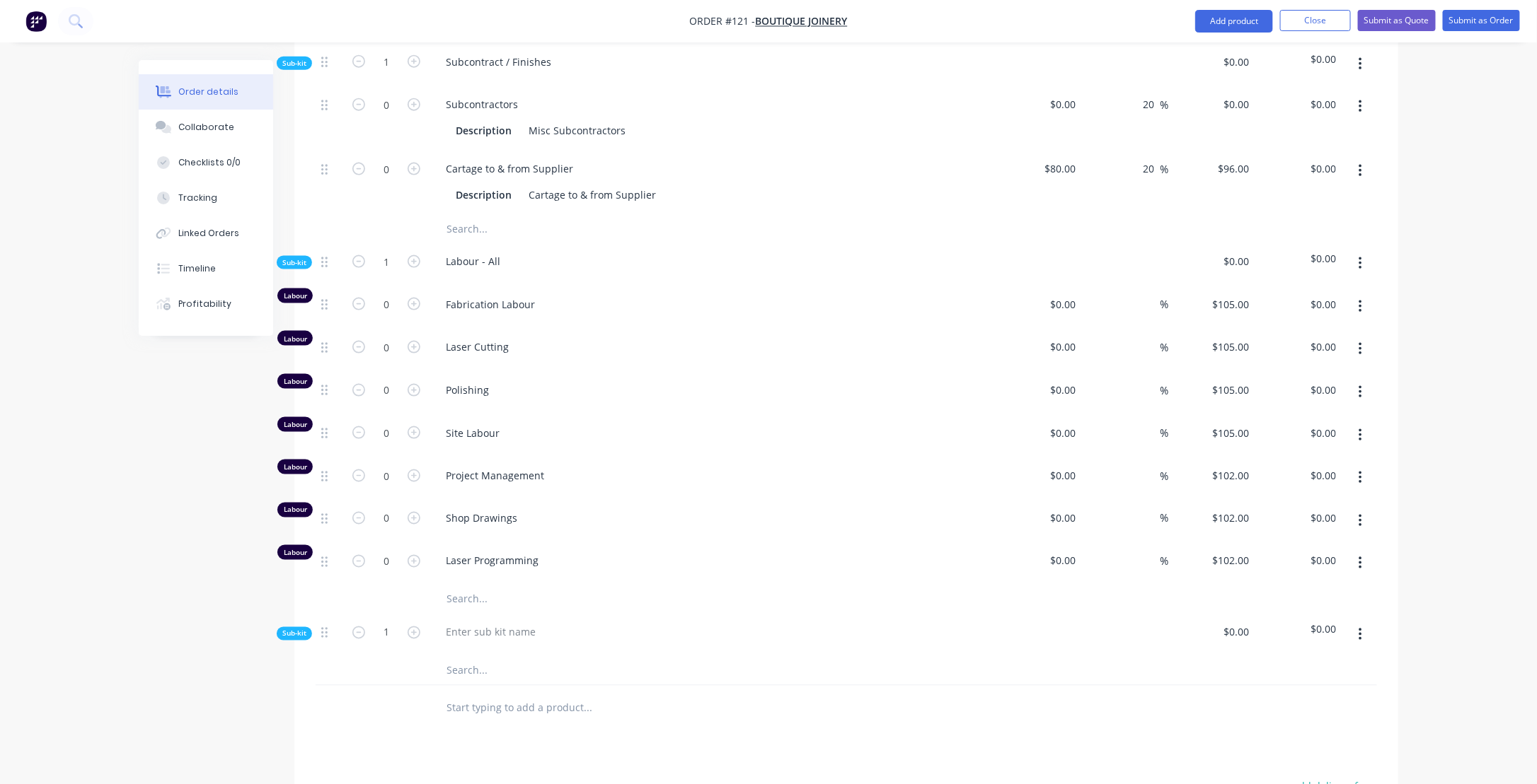
click at [1130, 613] on div at bounding box center [1126, 635] width 87 height 43
click at [1362, 627] on icon "button" at bounding box center [1360, 635] width 4 height 15
click at [1280, 690] on div "Delete" at bounding box center [1309, 700] width 109 height 21
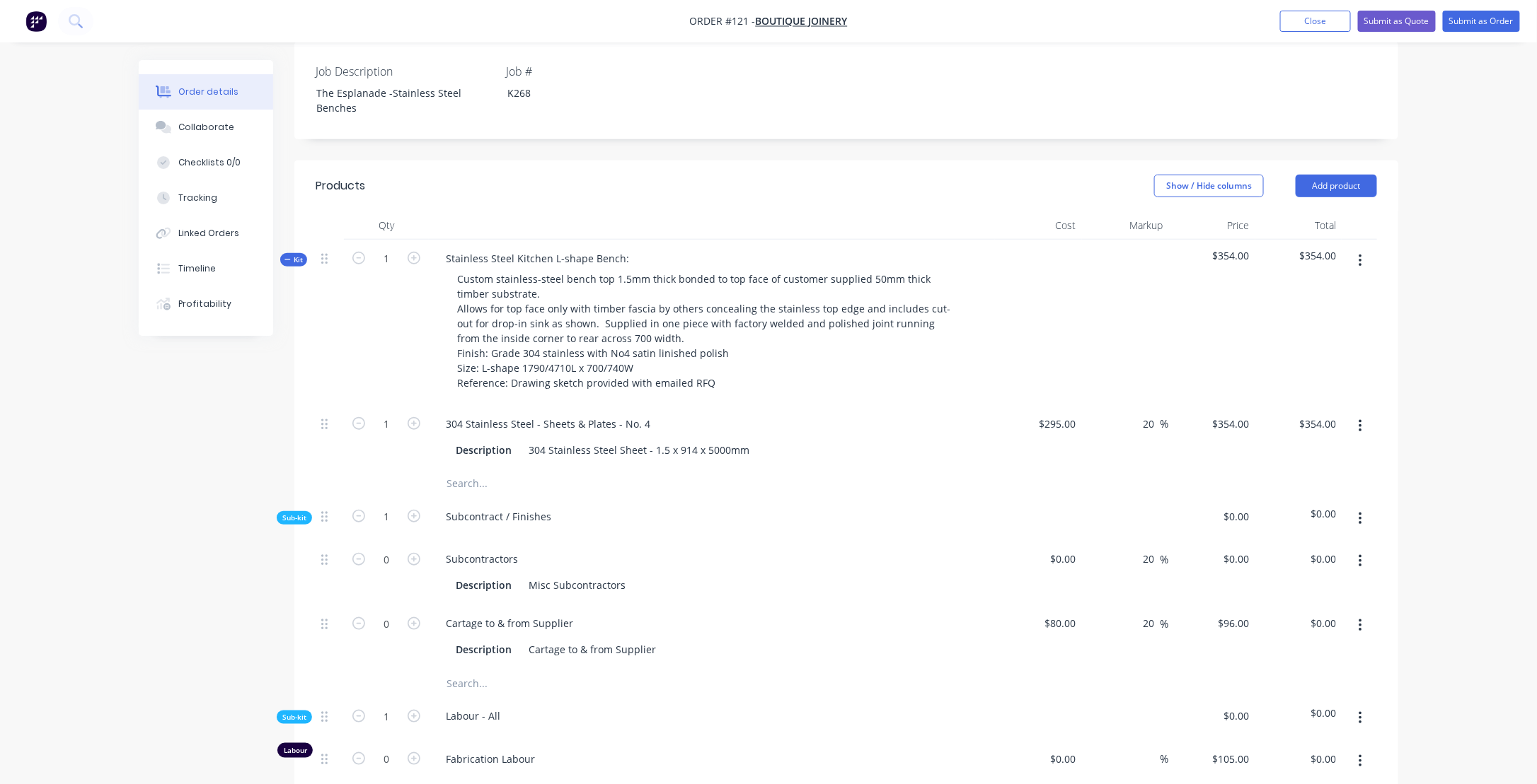
scroll to position [354, 0]
